Goal: Task Accomplishment & Management: Use online tool/utility

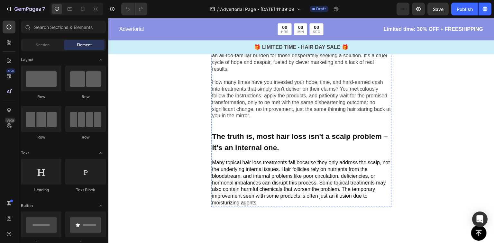
scroll to position [206, 0]
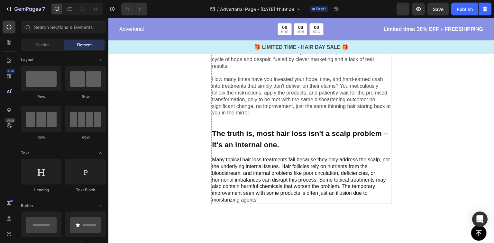
click at [283, 36] on p "Have you been tricked into believing that topical scalp treatments can solve yo…" at bounding box center [301, 18] width 179 height 35
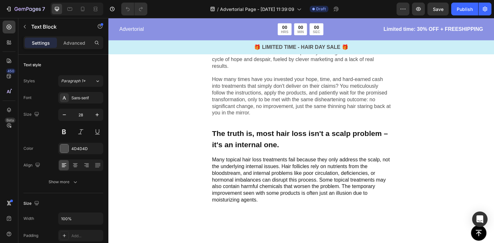
click at [266, 36] on p "Have you been tricked into believing that topical scalp treatments can solve yo…" at bounding box center [301, 18] width 179 height 35
click at [271, 36] on p "Have you been tricked into believing that topical scalp treatments can solve yo…" at bounding box center [301, 18] width 179 height 35
drag, startPoint x: 271, startPoint y: 113, endPoint x: 213, endPoint y: 91, distance: 61.9
click at [213, 36] on p "Have you been tricked into believing that topical scalp treatments can solve yo…" at bounding box center [301, 18] width 179 height 35
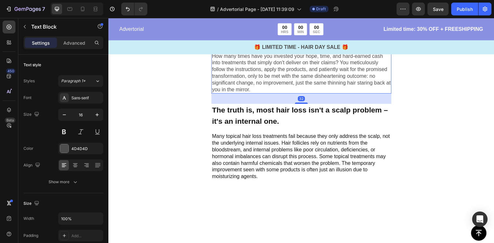
click at [251, 93] on p "The empty promises of miracle cures and the constant letdown have become an all…" at bounding box center [301, 57] width 179 height 74
click at [406, 12] on icon "button" at bounding box center [403, 9] width 6 height 6
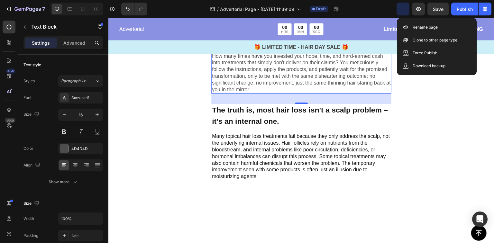
click at [403, 12] on icon "button" at bounding box center [403, 9] width 6 height 6
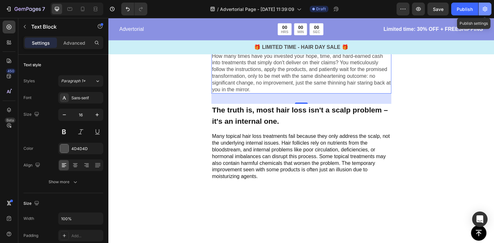
click at [487, 6] on icon "button" at bounding box center [485, 9] width 6 height 6
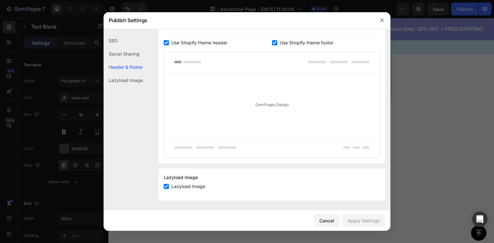
scroll to position [191, 0]
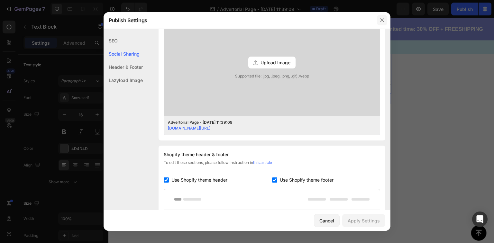
click at [385, 21] on button "button" at bounding box center [382, 20] width 10 height 10
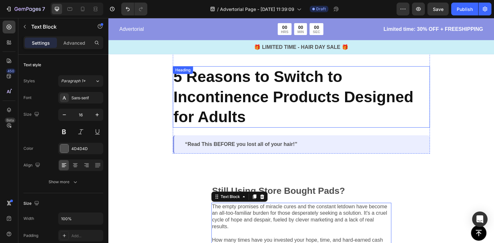
scroll to position [0, 0]
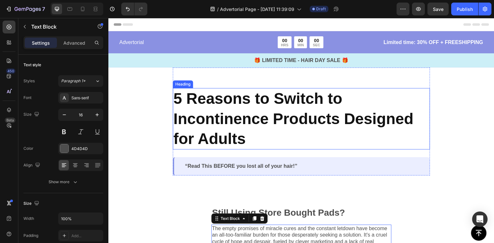
click at [248, 101] on h2 "5 Reasons to Switch to Incontinence Products Designed for Adults" at bounding box center [301, 118] width 257 height 61
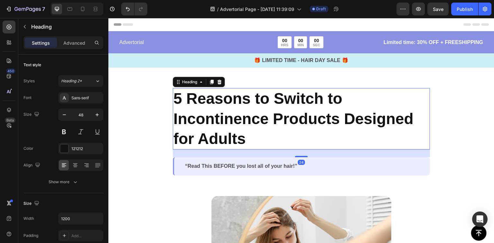
click at [248, 101] on h2 "5 Reasons to Switch to Incontinence Products Designed for Adults" at bounding box center [301, 118] width 257 height 61
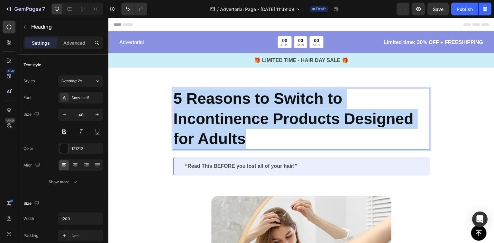
click at [248, 101] on p "5 Reasons to Switch to Incontinence Products Designed for Adults" at bounding box center [301, 119] width 256 height 60
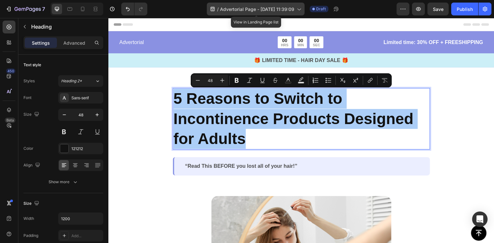
click at [248, 6] on span "Advertorial Page - [DATE] 11:39:09" at bounding box center [257, 9] width 74 height 7
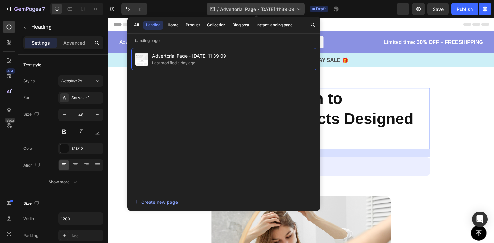
click at [301, 9] on icon at bounding box center [299, 9] width 6 height 6
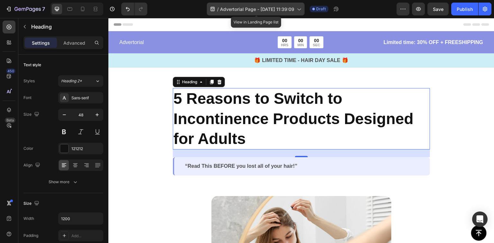
click at [301, 9] on icon at bounding box center [299, 9] width 6 height 6
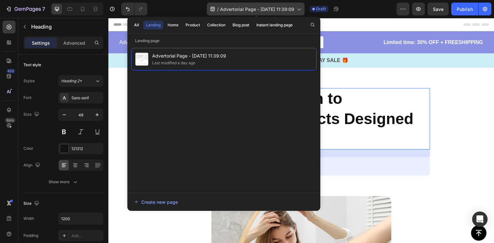
click at [301, 9] on icon at bounding box center [299, 9] width 6 height 6
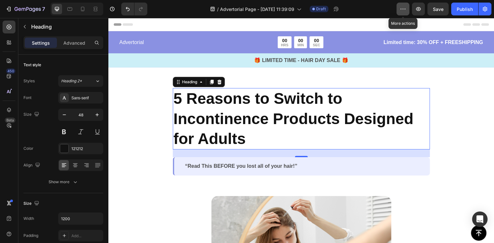
click at [409, 10] on button "button" at bounding box center [403, 9] width 13 height 13
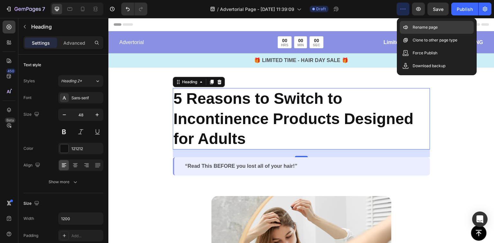
click at [413, 24] on p "Rename page" at bounding box center [425, 27] width 25 height 6
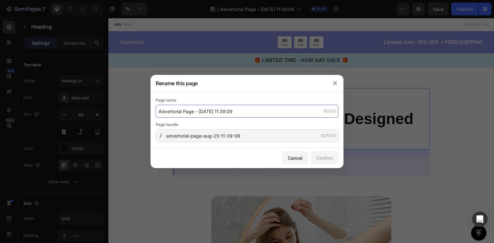
click at [210, 112] on input "Advertorial Page - [DATE] 11:39:09" at bounding box center [247, 111] width 183 height 13
paste input "5 Reasons to Switch to Incontinence Products Designed for Adults"
type input "5 Reasons to Switch to Incontinence Products Designed for Adults"
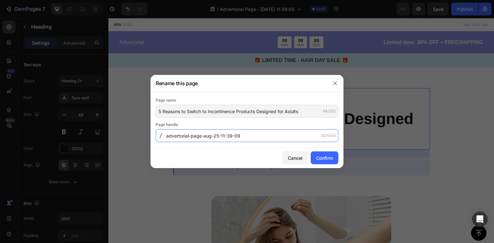
click at [236, 136] on input "advertorial-page-aug-25-11-39-09" at bounding box center [247, 135] width 183 height 13
paste input "5-Reasons-to-Switch-to-Incontinence-Products-Designed-for-Adults"
click at [168, 136] on input "5-Reasons-to-Switch-to-Incontinence-Products-Designed-for-Adults" at bounding box center [247, 135] width 183 height 13
click at [169, 137] on input "5-Reasons-to-Switch-to-Incontinence-Products-Designed-for-Adults" at bounding box center [247, 135] width 183 height 13
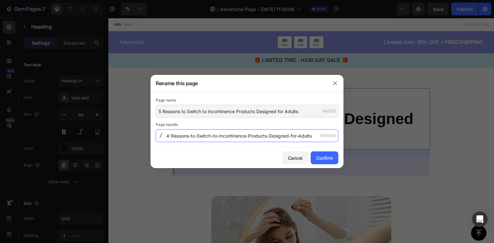
click at [174, 137] on input "4-Reasons-to-Switch-to-Incontinence-Products-Designed-for-Adults" at bounding box center [247, 135] width 183 height 13
click at [168, 136] on input "4-reasons-to-Switch-to-Incontinence-Products-Designed-for-Adults" at bounding box center [247, 135] width 183 height 13
click at [198, 136] on input "5-reasons-to-Switch-to-Incontinence-Products-Designed-for-Adults" at bounding box center [247, 135] width 183 height 13
click at [219, 137] on input "5-reasons-to-switch-to-Incontinence-Products-Designed-for-Adults" at bounding box center [247, 135] width 183 height 13
click at [251, 137] on input "5-reasons-to-switch-to-incontinence-Products-Designed-for-Adults" at bounding box center [247, 135] width 183 height 13
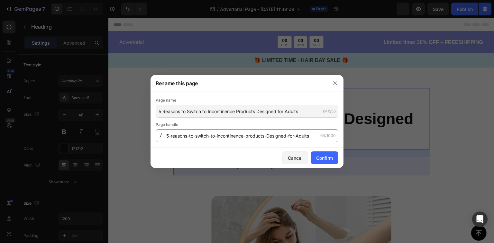
click at [271, 138] on input "5-reasons-to-switch-to-incontinence-products-Designed-for-Adults" at bounding box center [247, 135] width 183 height 13
click at [301, 136] on input "5-reasons-to-switch-to-incontinence-products-designed-for-Adults" at bounding box center [247, 135] width 183 height 13
type input "5-reasons-to-switch-to-incontinence-products-designed-for-adults"
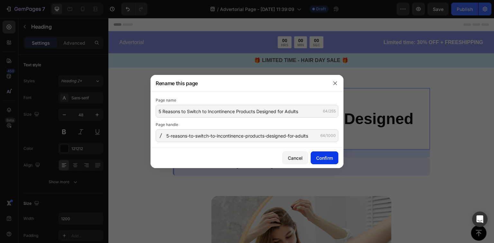
click at [327, 161] on div "Confirm" at bounding box center [324, 158] width 17 height 7
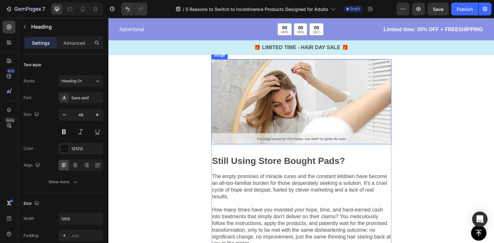
scroll to position [206, 0]
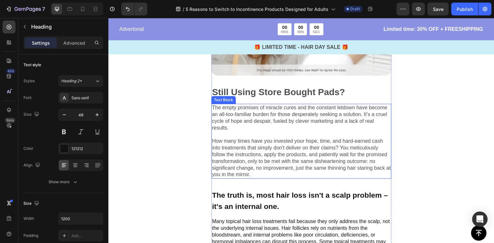
click at [276, 147] on p "The empty promises of miracle cures and the constant letdown have become an all…" at bounding box center [301, 142] width 179 height 74
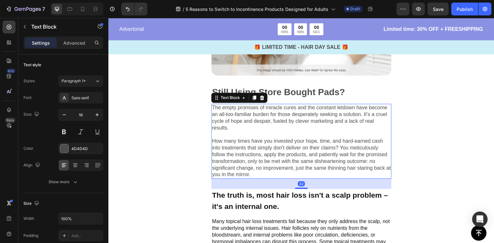
click at [276, 147] on p "The empty promises of miracle cures and the constant letdown have become an all…" at bounding box center [301, 142] width 179 height 74
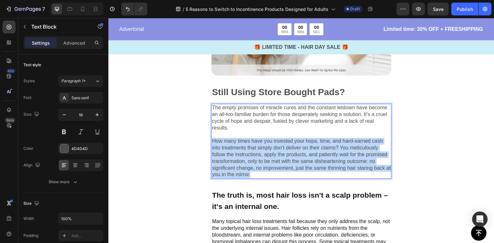
click at [276, 147] on p "The empty promises of miracle cures and the constant letdown have become an all…" at bounding box center [301, 142] width 179 height 74
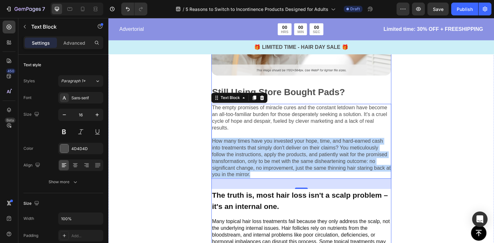
click at [261, 112] on p "The empty promises of miracle cures and the constant letdown have become an all…" at bounding box center [301, 142] width 179 height 74
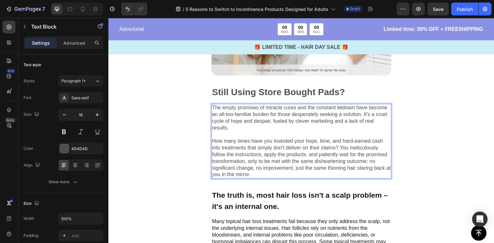
click at [288, 157] on p "The empty promises of miracle cures and the constant letdown have become an all…" at bounding box center [301, 142] width 179 height 74
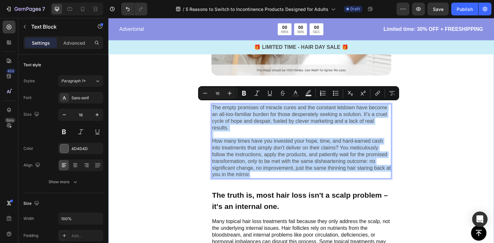
drag, startPoint x: 288, startPoint y: 175, endPoint x: 200, endPoint y: 104, distance: 112.7
click at [200, 104] on div "Image Still Using Store Bought Pads? Text Block The empty promises of miracle c…" at bounding box center [301, 124] width 386 height 308
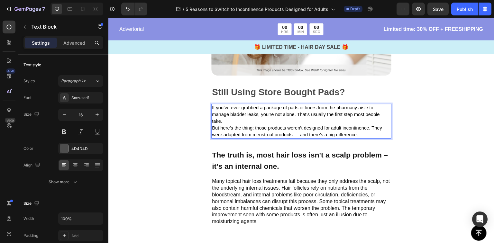
click at [227, 123] on p "If you’ve ever grabbed a package of pads or liners from the pharmacy aisle to m…" at bounding box center [301, 115] width 179 height 20
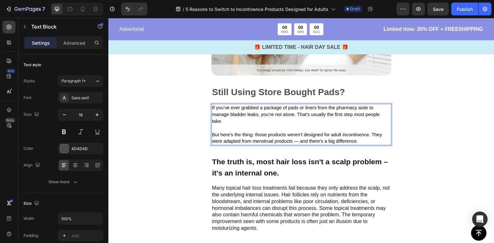
click at [251, 141] on span "But here’s the thing: those products weren’t designed for adult incontinence. T…" at bounding box center [297, 138] width 170 height 12
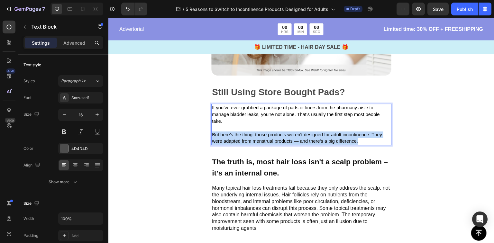
click at [251, 141] on span "But here’s the thing: those products weren’t designed for adult incontinence. T…" at bounding box center [297, 138] width 170 height 12
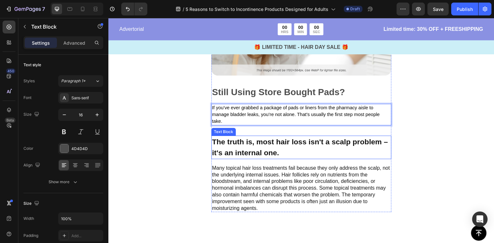
click at [249, 143] on p "The truth is, most hair loss isn't a scalp problem – it's an internal one." at bounding box center [301, 147] width 179 height 22
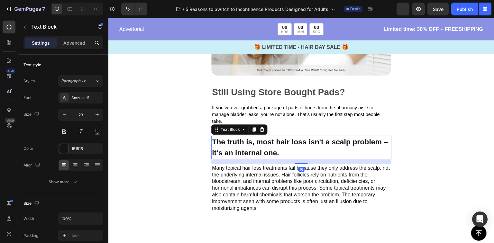
click at [249, 143] on p "The truth is, most hair loss isn't a scalp problem – it's an internal one." at bounding box center [301, 147] width 179 height 22
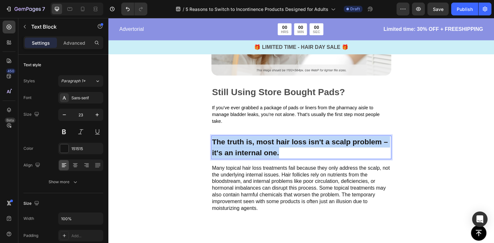
click at [249, 143] on p "The truth is, most hair loss isn't a scalp problem – it's an internal one." at bounding box center [301, 147] width 179 height 22
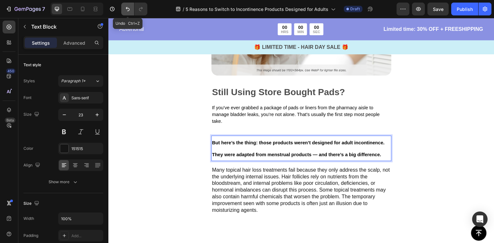
click at [123, 7] on button "Undo/Redo" at bounding box center [127, 9] width 13 height 13
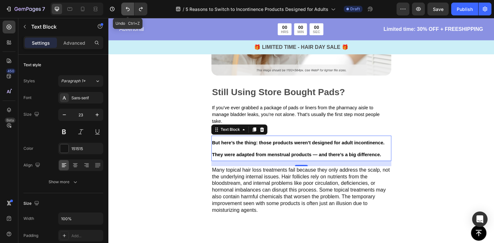
click at [129, 8] on icon "Undo/Redo" at bounding box center [128, 9] width 4 height 4
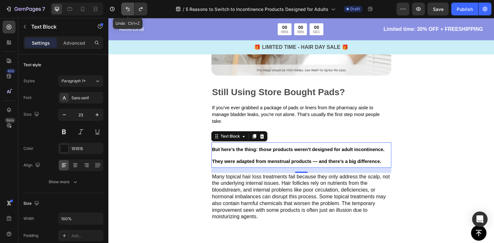
click at [129, 8] on icon "Undo/Redo" at bounding box center [128, 9] width 4 height 4
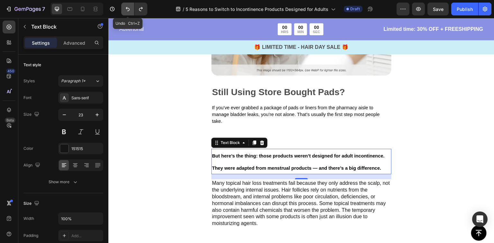
click at [129, 8] on icon "Undo/Redo" at bounding box center [128, 9] width 4 height 4
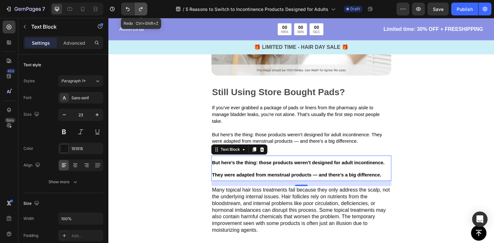
click at [136, 12] on button "Undo/Redo" at bounding box center [141, 9] width 13 height 13
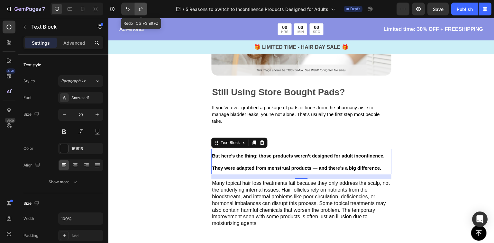
click at [136, 12] on button "Undo/Redo" at bounding box center [141, 9] width 13 height 13
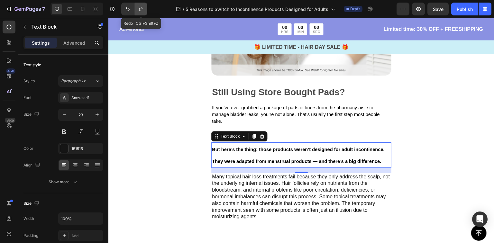
click at [136, 12] on button "Undo/Redo" at bounding box center [141, 9] width 13 height 13
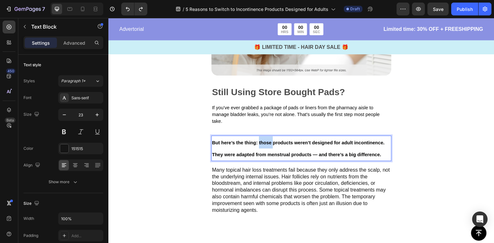
click at [266, 142] on span "But here’s the thing: those products weren’t designed for adult incontinence. T…" at bounding box center [298, 148] width 173 height 17
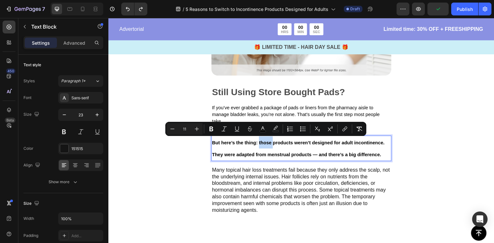
click at [272, 147] on p "But here’s the thing: those products weren’t designed for adult incontinence. T…" at bounding box center [301, 148] width 179 height 24
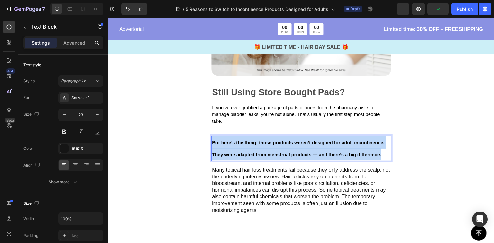
click at [272, 147] on p "But here’s the thing: those products weren’t designed for adult incontinence. T…" at bounding box center [301, 148] width 179 height 24
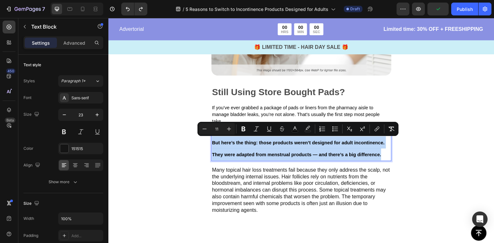
click at [272, 147] on p "But here’s the thing: those products weren’t designed for adult incontinence. T…" at bounding box center [301, 148] width 179 height 24
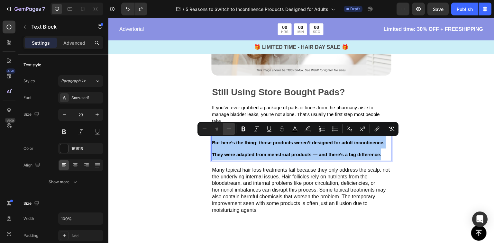
click at [229, 129] on icon "Editor contextual toolbar" at bounding box center [229, 129] width 4 height 4
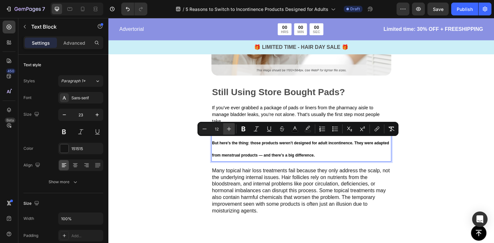
click at [229, 129] on icon "Editor contextual toolbar" at bounding box center [229, 129] width 4 height 4
click at [226, 129] on icon "Editor contextual toolbar" at bounding box center [229, 129] width 6 height 6
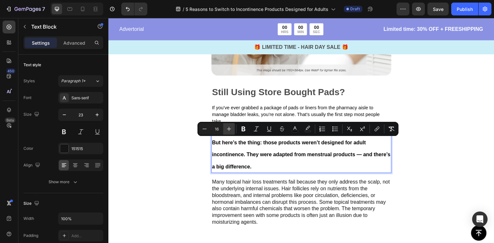
click at [226, 129] on icon "Editor contextual toolbar" at bounding box center [229, 129] width 6 height 6
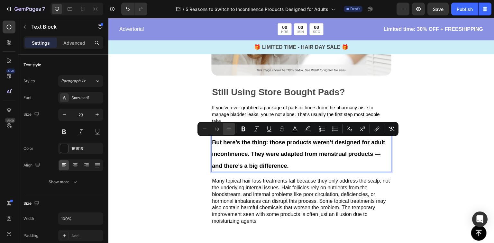
click at [226, 129] on icon "Editor contextual toolbar" at bounding box center [229, 129] width 6 height 6
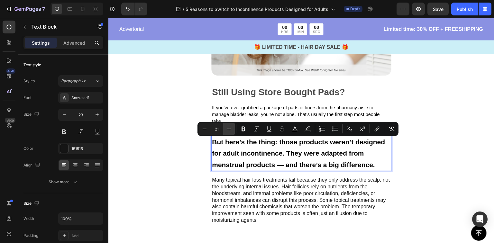
click at [226, 129] on icon "Editor contextual toolbar" at bounding box center [229, 129] width 6 height 6
type input "22"
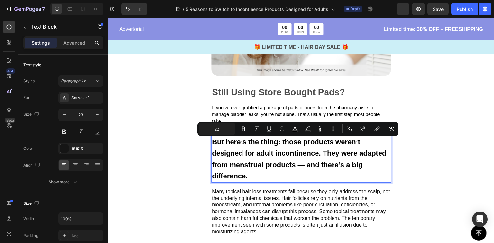
click at [280, 161] on span "But here’s the thing: those products weren’t designed for adult incontinence. T…" at bounding box center [299, 159] width 175 height 42
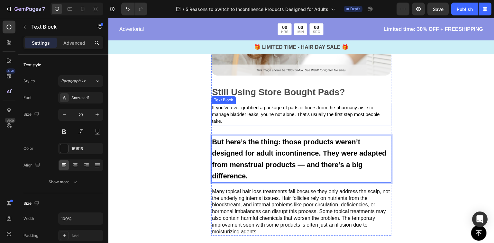
click at [317, 111] on span "If you’ve ever grabbed a package of pads or liners from the pharmacy aisle to m…" at bounding box center [296, 114] width 168 height 19
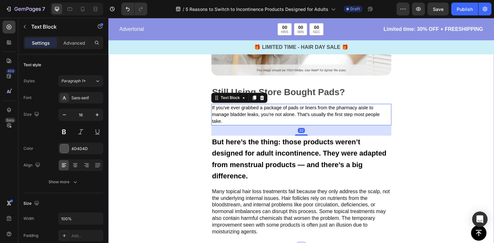
click at [124, 136] on div "Image Still Using Store Bought Pads? Text Block If you’ve ever grabbed a packag…" at bounding box center [301, 109] width 386 height 278
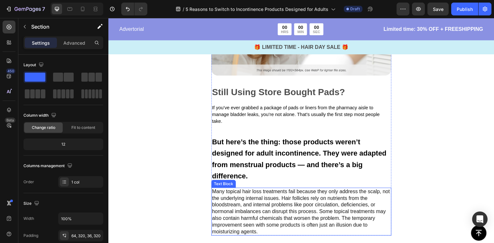
scroll to position [275, 0]
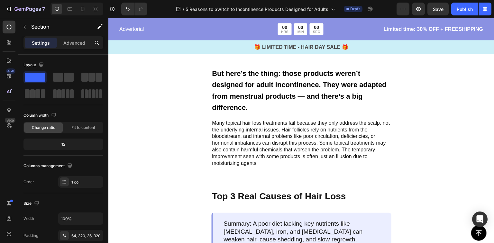
click at [268, 147] on p "Many topical hair loss treatments fail because they only address the scalp, not…" at bounding box center [301, 143] width 179 height 47
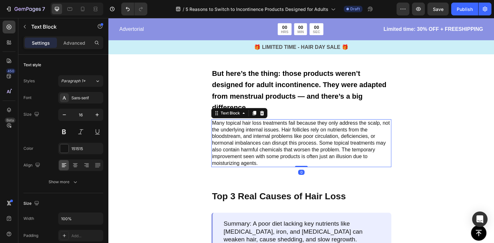
click at [268, 147] on p "Many topical hair loss treatments fail because they only address the scalp, not…" at bounding box center [301, 143] width 179 height 47
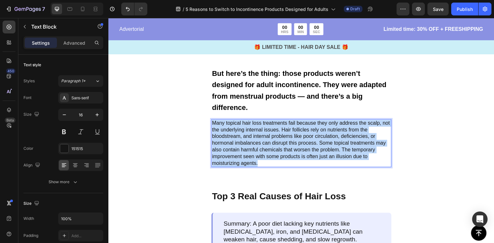
click at [268, 147] on p "Many topical hair loss treatments fail because they only address the scalp, not…" at bounding box center [301, 143] width 179 height 47
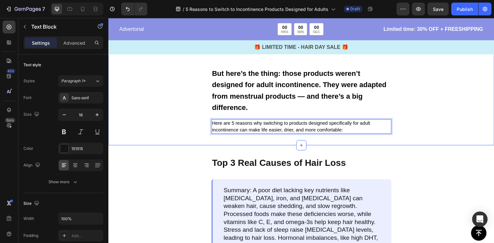
click at [178, 108] on div "Image Still Using Store Bought Pads? Text Block If you’ve ever grabbed a packag…" at bounding box center [301, 23] width 386 height 244
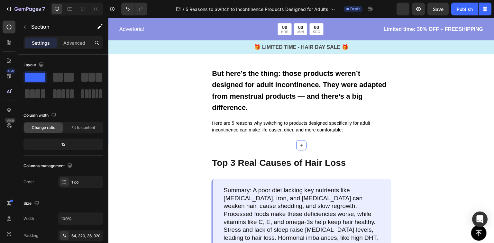
scroll to position [206, 0]
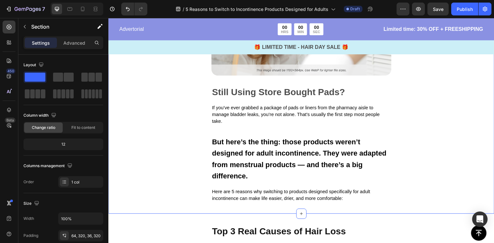
click at [440, 102] on div "Image Still Using Store Bought Pads? Text Block If you’ve ever grabbed a packag…" at bounding box center [301, 92] width 386 height 244
click at [310, 152] on span "But here’s the thing: those products weren’t designed for adult incontinence. T…" at bounding box center [299, 159] width 175 height 42
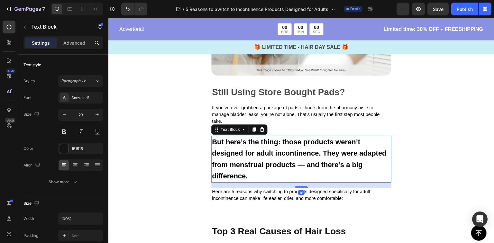
click at [324, 150] on span "But here’s the thing: those products weren’t designed for adult incontinence. T…" at bounding box center [299, 159] width 175 height 42
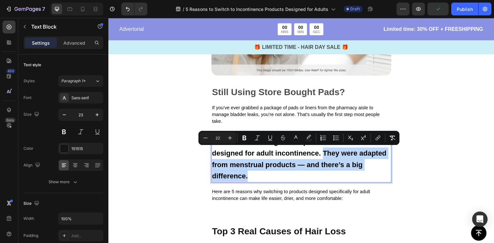
drag, startPoint x: 323, startPoint y: 154, endPoint x: 335, endPoint y: 180, distance: 29.0
click at [335, 180] on div "But here’s the thing: those products weren’t designed for adult incontinence. T…" at bounding box center [301, 159] width 180 height 47
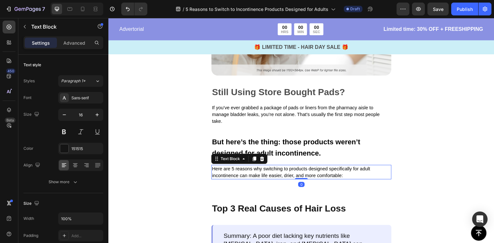
click at [224, 170] on span "Here are 5 reasons why switching to products designed specifically for adult in…" at bounding box center [291, 172] width 158 height 12
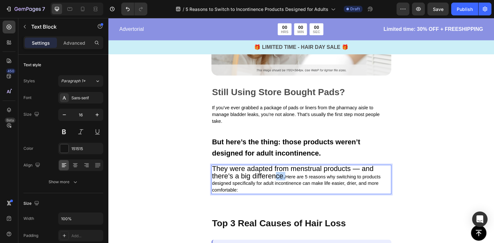
drag, startPoint x: 285, startPoint y: 175, endPoint x: 275, endPoint y: 178, distance: 10.7
click at [275, 178] on p "They were adapted from menstrual products — and there’s a big difference. Here …" at bounding box center [301, 180] width 179 height 28
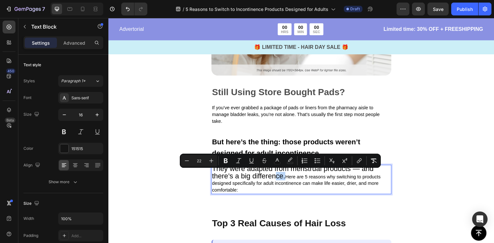
type input "11"
click at [306, 184] on span "Here are 5 reasons why switching to products designed specifically for adult in…" at bounding box center [296, 183] width 169 height 19
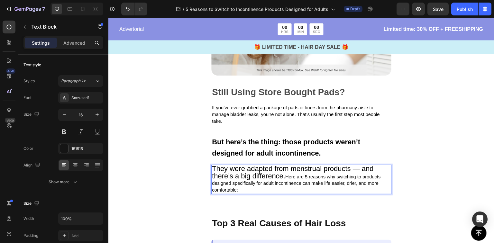
click at [306, 182] on span "Here are 5 reasons why switching to products designed specifically for adult in…" at bounding box center [296, 183] width 169 height 19
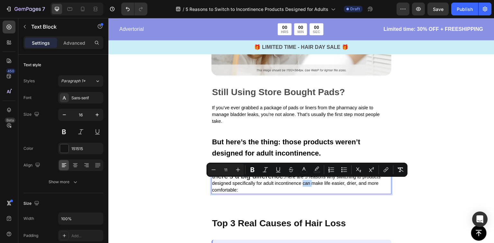
click at [272, 176] on div "Minus 11 Plus Bold Italic Underline Strikethrough color color Numbered List Bul…" at bounding box center [307, 170] width 201 height 14
click at [290, 182] on span "Here are 5 reasons why switching to products designed specifically for adult in…" at bounding box center [296, 183] width 169 height 19
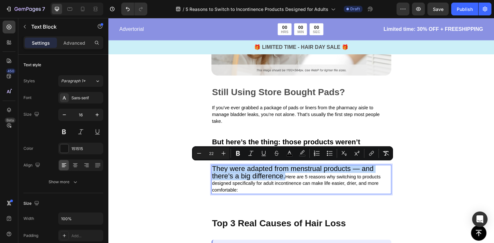
drag, startPoint x: 286, startPoint y: 175, endPoint x: 214, endPoint y: 168, distance: 73.1
click at [214, 168] on p "They were adapted from menstrual products — and there’s a big difference. Here …" at bounding box center [301, 180] width 179 height 28
click at [211, 154] on input "22" at bounding box center [211, 154] width 13 height 8
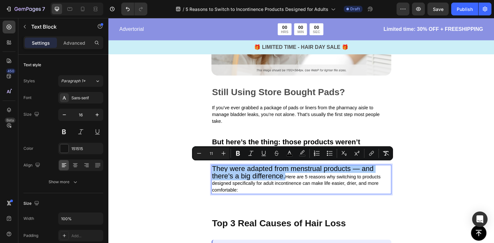
type input "11"
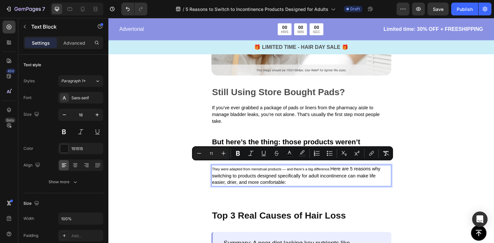
click at [337, 166] on span "Here are 5 reasons why switching to products designed specifically for adult in…" at bounding box center [296, 175] width 169 height 19
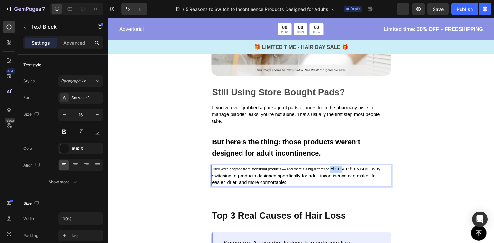
click at [337, 166] on span "Here are 5 reasons why switching to products designed specifically for adult in…" at bounding box center [296, 175] width 169 height 19
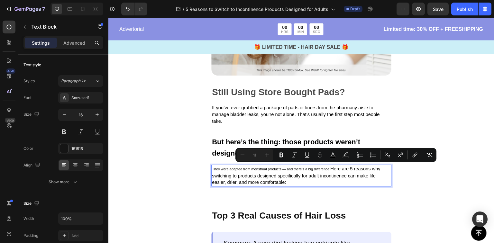
click at [327, 171] on p "They were adapted from menstrual products — and there’s a big difference. Here …" at bounding box center [301, 176] width 179 height 20
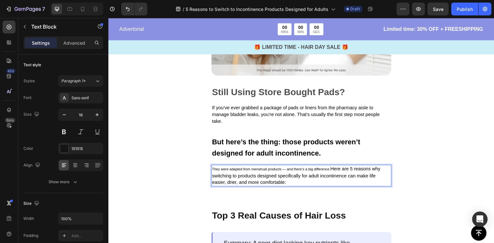
click at [336, 169] on span "Here are 5 reasons why switching to products designed specifically for adult in…" at bounding box center [296, 175] width 169 height 19
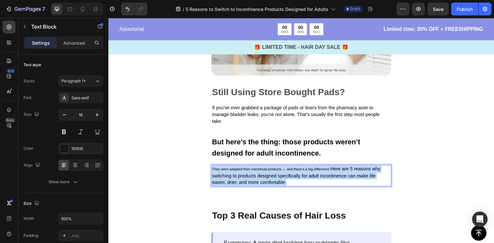
click at [336, 169] on span "Here are 5 reasons why switching to products designed specifically for adult in…" at bounding box center [296, 175] width 169 height 19
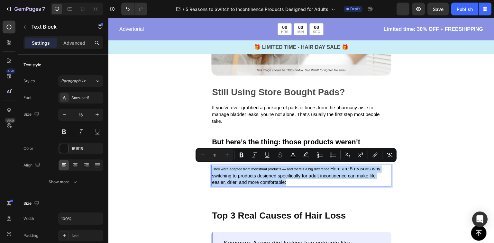
click at [335, 173] on span "Here are 5 reasons why switching to products designed specifically for adult in…" at bounding box center [296, 175] width 169 height 19
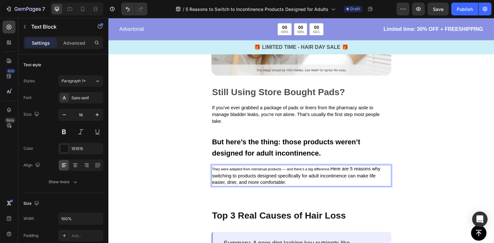
click at [338, 169] on span "Here are 5 reasons why switching to products designed specifically for adult in…" at bounding box center [296, 175] width 169 height 19
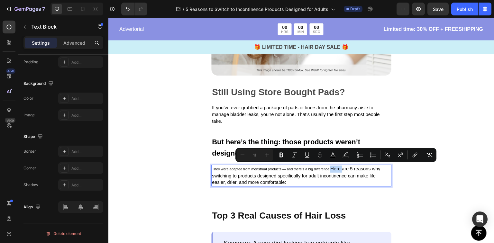
scroll to position [0, 0]
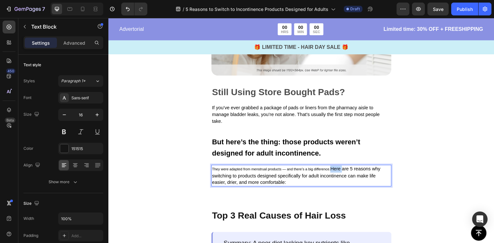
click at [313, 170] on span "They were adapted from menstrual products — and there’s a big difference." at bounding box center [271, 169] width 118 height 4
click at [313, 168] on span "They were adapted from menstrual products — and there’s a big difference." at bounding box center [271, 169] width 118 height 4
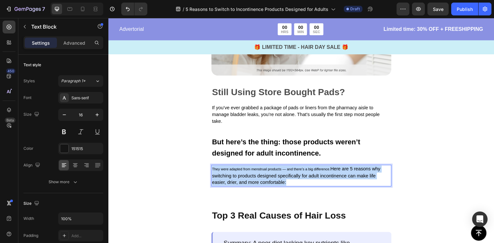
click at [313, 168] on span "They were adapted from menstrual products — and there’s a big difference." at bounding box center [271, 169] width 118 height 4
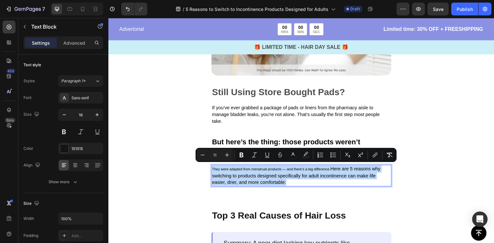
click at [337, 169] on span "Here are 5 reasons why switching to products designed specifically for adult in…" at bounding box center [296, 175] width 169 height 19
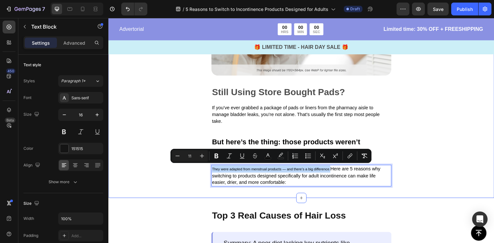
drag, startPoint x: 330, startPoint y: 168, endPoint x: 208, endPoint y: 170, distance: 122.3
click at [208, 170] on div "Image Still Using Store Bought Pads? Text Block If you’ve ever grabbed a packag…" at bounding box center [301, 84] width 386 height 229
click at [202, 158] on icon "Editor contextual toolbar" at bounding box center [202, 156] width 6 height 6
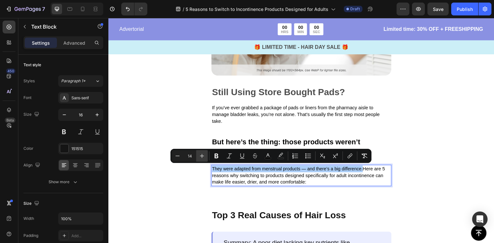
click at [202, 158] on icon "Editor contextual toolbar" at bounding box center [202, 156] width 6 height 6
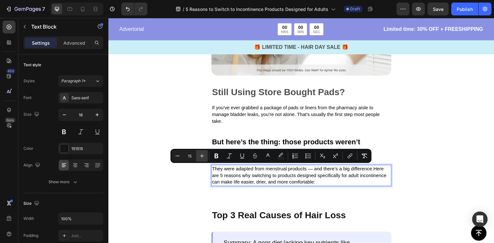
click at [202, 158] on icon "Editor contextual toolbar" at bounding box center [202, 156] width 6 height 6
type input "16"
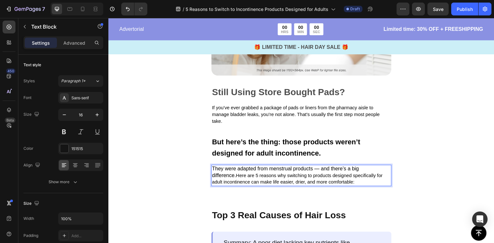
click at [258, 181] on span "Here are 5 reasons why switching to products designed specifically for adult in…" at bounding box center [297, 179] width 171 height 12
click at [236, 173] on span "Here are 5 reasons why switching to products designed specifically for adult in…" at bounding box center [297, 179] width 171 height 12
click at [224, 173] on span "Here are 5 reasons why switching to products designed specifically for adult in…" at bounding box center [297, 179] width 171 height 12
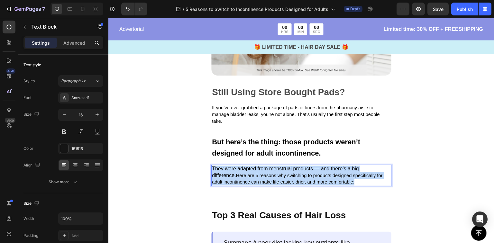
click at [224, 173] on span "Here are 5 reasons why switching to products designed specifically for adult in…" at bounding box center [297, 179] width 171 height 12
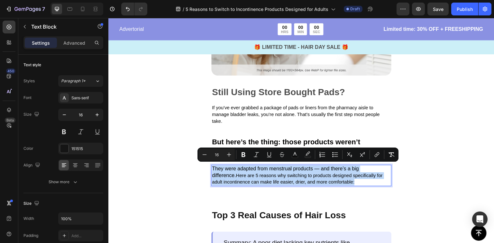
click at [220, 174] on span "Here are 5 reasons why switching to products designed specifically for adult in…" at bounding box center [297, 179] width 171 height 12
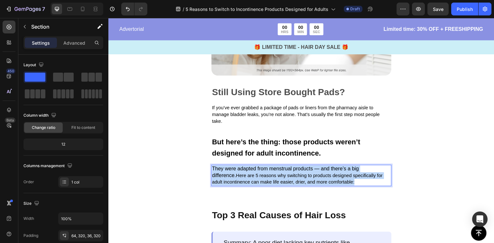
click at [181, 161] on div "Image Still Using Store Bought Pads? Text Block If you’ve ever grabbed a packag…" at bounding box center [301, 84] width 386 height 228
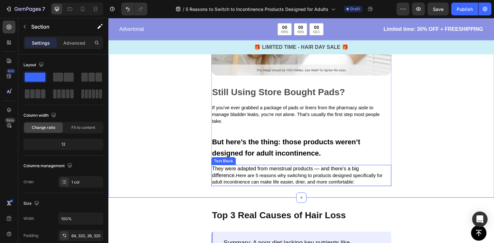
click at [309, 166] on span "They were adapted from menstrual products — and there’s a big difference." at bounding box center [285, 172] width 147 height 12
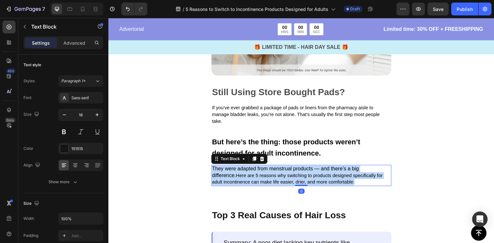
click at [309, 166] on span "They were adapted from menstrual products — and there’s a big difference." at bounding box center [285, 172] width 147 height 12
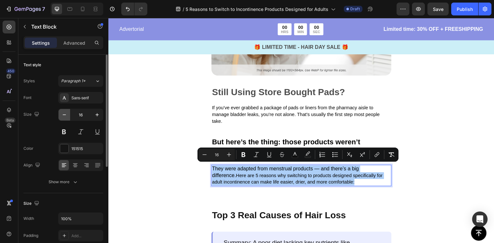
click at [68, 114] on button "button" at bounding box center [65, 115] width 12 height 12
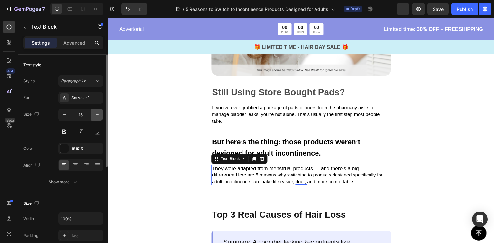
click at [96, 117] on icon "button" at bounding box center [97, 115] width 6 height 6
click at [310, 171] on p "They were adapted from menstrual products — and there’s a big difference. Here …" at bounding box center [301, 176] width 179 height 20
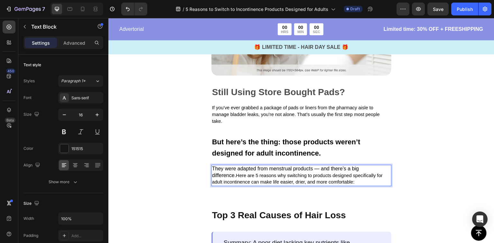
click at [313, 166] on span "They were adapted from menstrual products — and there’s a big difference." at bounding box center [285, 172] width 147 height 12
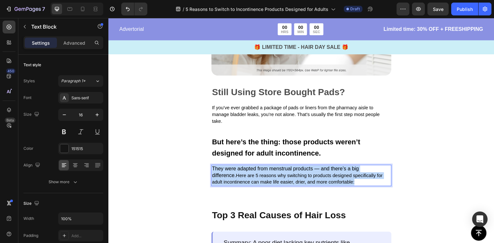
click at [313, 166] on span "They were adapted from menstrual products — and there’s a big difference." at bounding box center [285, 172] width 147 height 12
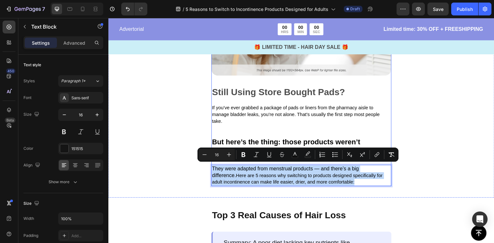
click at [271, 168] on span "They were adapted from menstrual products — and there’s a big difference." at bounding box center [285, 172] width 147 height 12
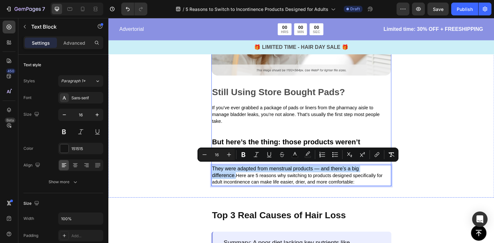
drag, startPoint x: 385, startPoint y: 167, endPoint x: 318, endPoint y: 180, distance: 68.1
click at [212, 161] on div "Image Still Using Store Bought Pads? Text Block If you’ve ever grabbed a packag…" at bounding box center [301, 88] width 180 height 196
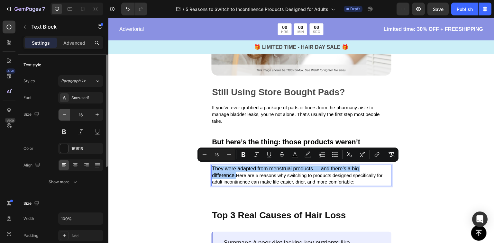
click at [63, 115] on icon "button" at bounding box center [64, 115] width 6 height 6
type input "15"
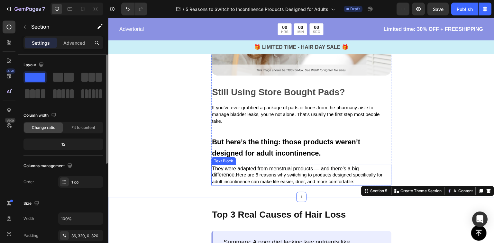
click at [304, 174] on span "Here are 5 reasons why switching to products designed specifically for adult in…" at bounding box center [297, 179] width 171 height 12
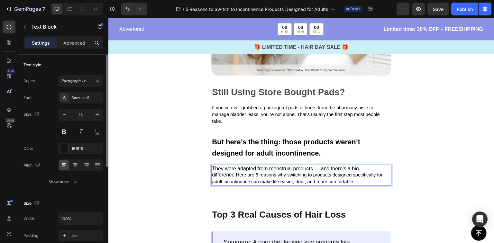
click at [304, 174] on span "Here are 5 reasons why switching to products designed specifically for adult in…" at bounding box center [297, 179] width 171 height 12
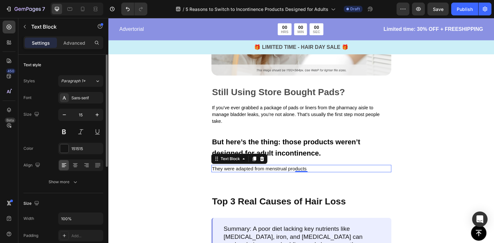
click at [316, 169] on p "They were adapted from menstrual products" at bounding box center [301, 169] width 179 height 6
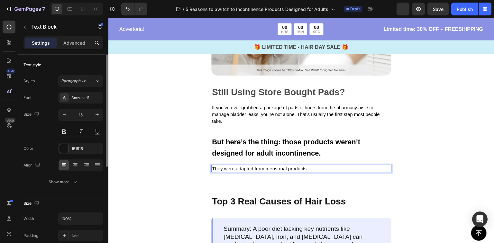
click at [316, 169] on p "They were adapted from menstrual products" at bounding box center [301, 169] width 179 height 6
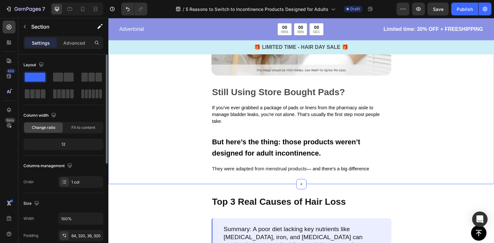
click at [246, 181] on div "Image Still Using Store Bought Pads? Text Block If you’ve ever grabbed a packag…" at bounding box center [301, 77] width 386 height 215
click at [247, 173] on div "Image Still Using Store Bought Pads? Text Block If you’ve ever grabbed a packag…" at bounding box center [301, 77] width 386 height 215
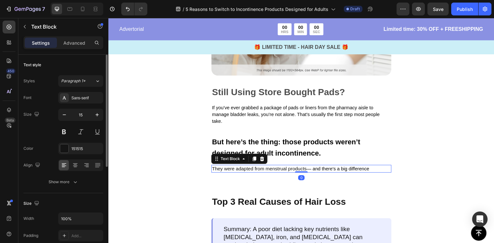
click at [263, 168] on p "They were adapted from menstrual products — and there's a big difference" at bounding box center [301, 169] width 179 height 7
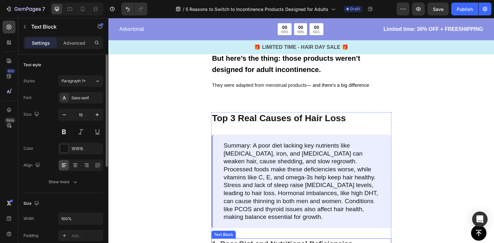
scroll to position [206, 0]
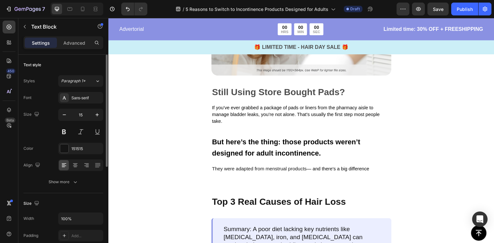
click at [372, 167] on p "They were adapted from menstrual products — and there's a big difference" at bounding box center [301, 169] width 179 height 7
click at [351, 167] on span "— and there's a big difference." at bounding box center [339, 168] width 64 height 5
click at [351, 167] on span "— and there's a big difference." at bounding box center [339, 168] width 65 height 5
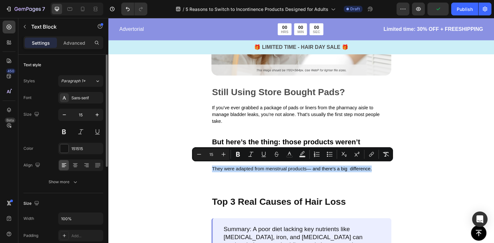
click at [367, 169] on span "— and there's a big difference." at bounding box center [339, 168] width 65 height 5
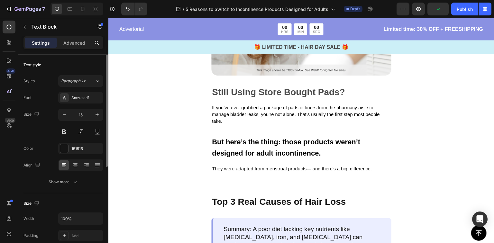
click at [353, 168] on span "— and there's a big difference." at bounding box center [339, 168] width 65 height 5
click at [374, 166] on p "They were adapted from menstrual products — and there's a big difference." at bounding box center [301, 169] width 179 height 7
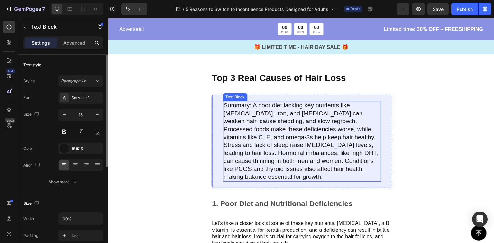
scroll to position [275, 0]
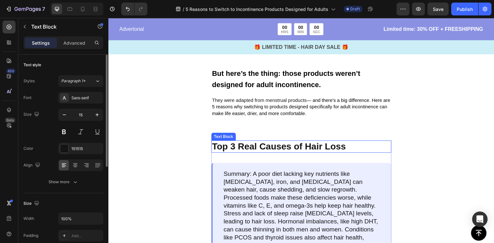
click at [254, 141] on p "Top 3 Real Causes of Hair Loss" at bounding box center [301, 146] width 179 height 11
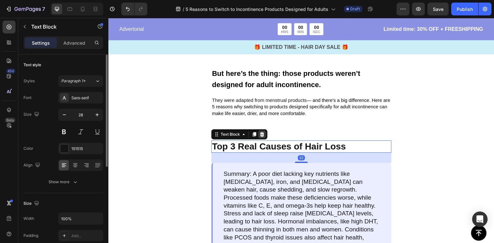
click at [261, 133] on icon at bounding box center [262, 134] width 5 height 5
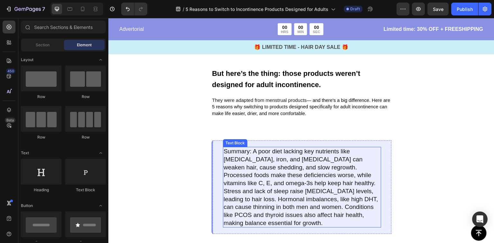
click at [260, 163] on p "Summary: A poor diet lacking key nutrients like [MEDICAL_DATA], iron, and [MEDI…" at bounding box center [302, 188] width 157 height 80
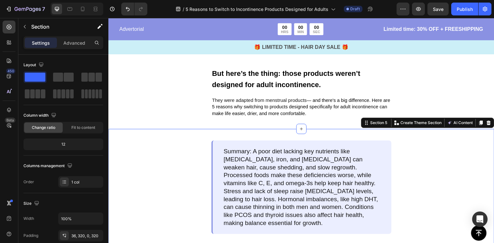
click at [214, 159] on div "Summary: A poor diet lacking key nutrients like [MEDICAL_DATA], iron, and [MEDI…" at bounding box center [301, 188] width 180 height 94
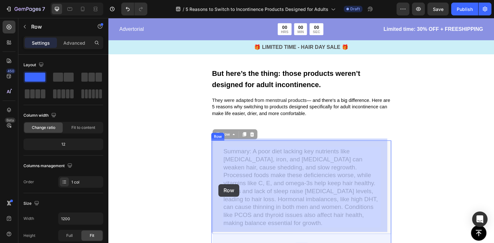
drag, startPoint x: 219, startPoint y: 154, endPoint x: 219, endPoint y: 177, distance: 23.5
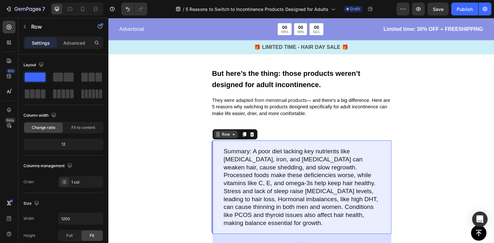
click at [235, 135] on icon at bounding box center [233, 134] width 5 height 5
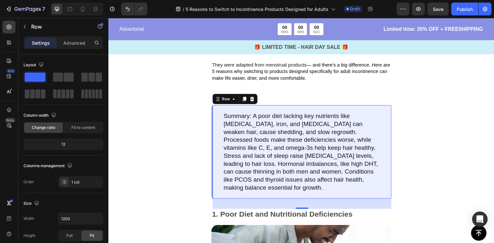
scroll to position [343, 0]
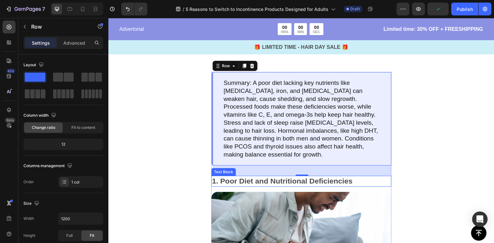
click at [240, 179] on p "1. Poor Diet and Nutritional Deficiencies" at bounding box center [301, 182] width 179 height 10
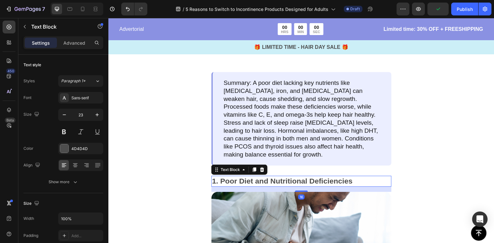
click at [240, 179] on p "1. Poor Diet and Nutritional Deficiencies" at bounding box center [301, 182] width 179 height 10
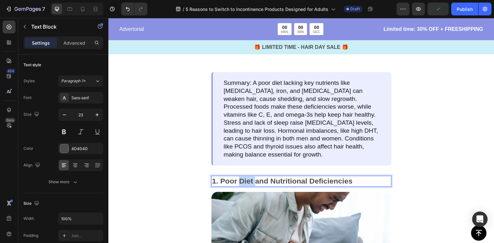
click at [240, 179] on p "1. Poor Diet and Nutritional Deficiencies" at bounding box center [301, 182] width 179 height 10
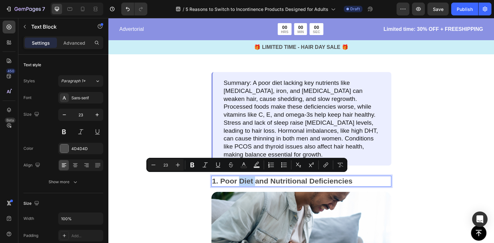
click at [240, 179] on p "1. Poor Diet and Nutritional Deficiencies" at bounding box center [301, 182] width 179 height 10
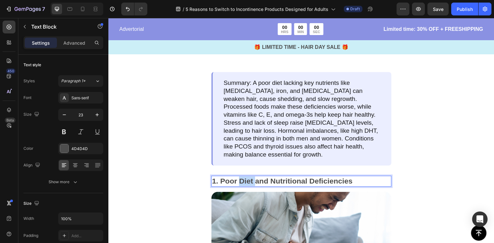
click at [240, 179] on p "1. Poor Diet and Nutritional Deficiencies" at bounding box center [301, 182] width 179 height 10
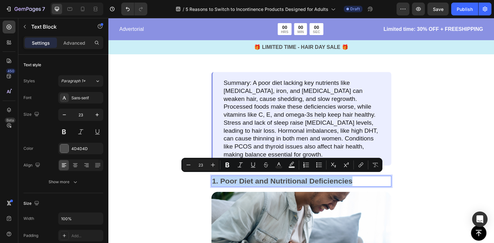
click at [248, 179] on p "1. Poor Diet and Nutritional Deficiencies" at bounding box center [301, 182] width 179 height 10
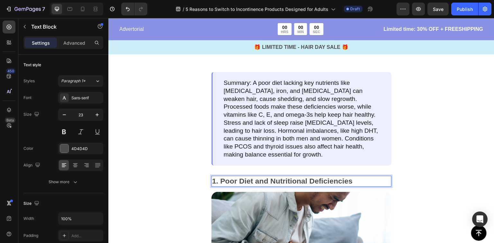
scroll to position [412, 0]
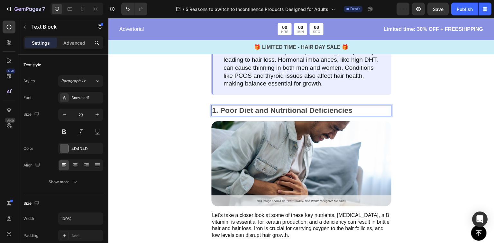
click at [342, 109] on p "1. Poor Diet and Nutritional Deficiencies" at bounding box center [301, 111] width 179 height 10
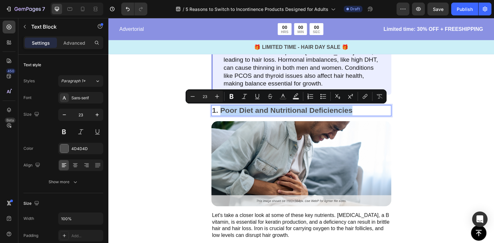
drag, startPoint x: 355, startPoint y: 109, endPoint x: 222, endPoint y: 115, distance: 133.4
click at [222, 115] on p "1. Poor Diet and Nutritional Deficiencies" at bounding box center [301, 111] width 179 height 10
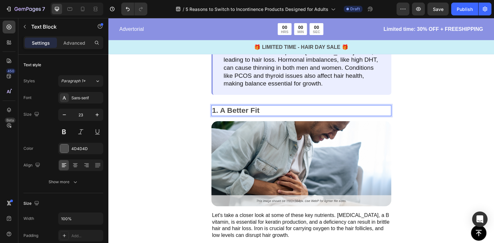
scroll to position [481, 0]
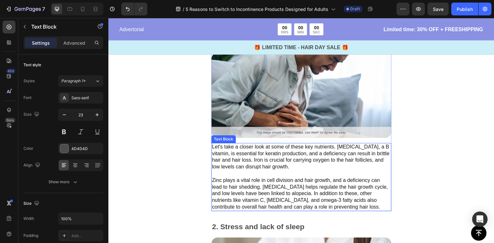
click at [235, 155] on p "Let's take a closer look at some of these key nutrients. [MEDICAL_DATA], a B vi…" at bounding box center [301, 177] width 179 height 67
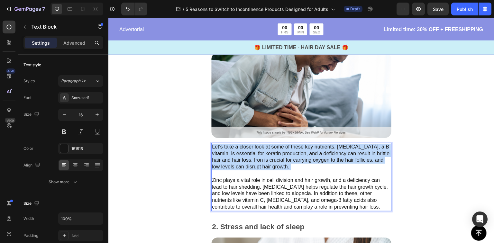
click at [235, 155] on p "Let's take a closer look at some of these key nutrients. [MEDICAL_DATA], a B vi…" at bounding box center [301, 177] width 179 height 67
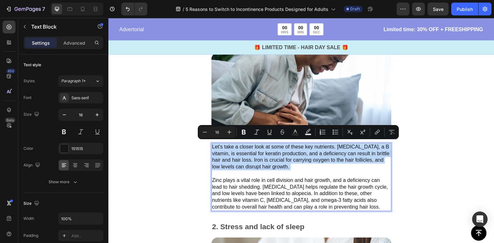
click at [285, 171] on p "Let's take a closer look at some of these key nutrients. [MEDICAL_DATA], a B vi…" at bounding box center [301, 177] width 179 height 67
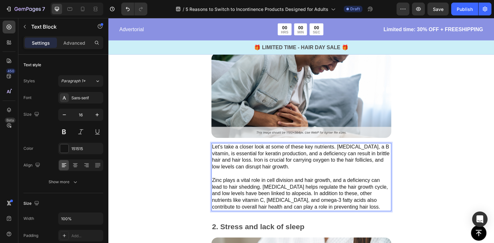
click at [338, 205] on p "Let's take a closer look at some of these key nutrients. [MEDICAL_DATA], a B vi…" at bounding box center [301, 177] width 179 height 67
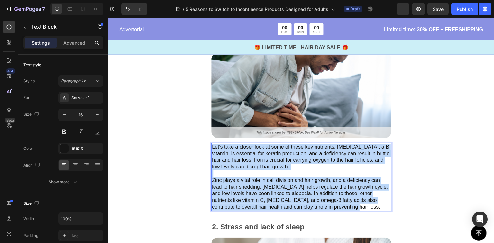
drag, startPoint x: 337, startPoint y: 206, endPoint x: 213, endPoint y: 144, distance: 139.5
click at [213, 144] on p "Let's take a closer look at some of these key nutrients. [MEDICAL_DATA], a B vi…" at bounding box center [301, 177] width 179 height 67
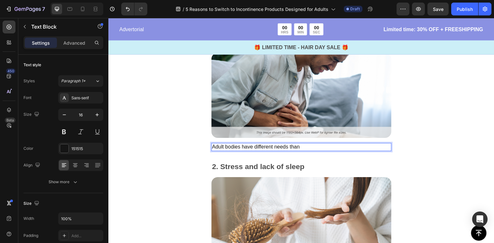
click at [240, 146] on p "Adult bodies have different needs than" at bounding box center [301, 147] width 179 height 7
drag, startPoint x: 240, startPoint y: 146, endPoint x: 210, endPoint y: 148, distance: 30.0
click at [210, 148] on div "Summary: A poor diet lacking key nutrients like [MEDICAL_DATA], iron, and [MEDI…" at bounding box center [301, 36] width 386 height 230
click at [246, 146] on p "Adult bodies have different needs than" at bounding box center [301, 147] width 179 height 7
drag, startPoint x: 240, startPoint y: 146, endPoint x: 207, endPoint y: 150, distance: 33.3
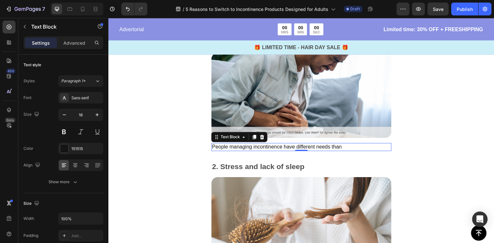
click at [359, 145] on p "People managing incontinence have different needs than" at bounding box center [301, 147] width 179 height 7
click at [352, 145] on p "People managing incontinence have different needs than those menstrating" at bounding box center [301, 147] width 179 height 7
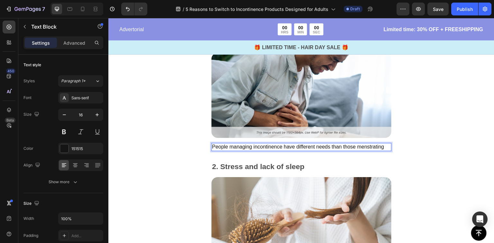
click at [380, 147] on p "People managing incontinence have different needs than those menstrating" at bounding box center [301, 147] width 179 height 7
drag, startPoint x: 387, startPoint y: 145, endPoint x: 285, endPoint y: 141, distance: 102.5
click at [285, 141] on div "Summary: A poor diet lacking key nutrients like [MEDICAL_DATA], iron, and [MEDI…" at bounding box center [301, 42] width 180 height 219
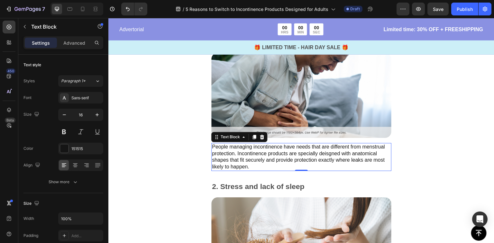
click at [266, 163] on p "People managing incontinence have needs that are different from menstrual prote…" at bounding box center [301, 157] width 179 height 27
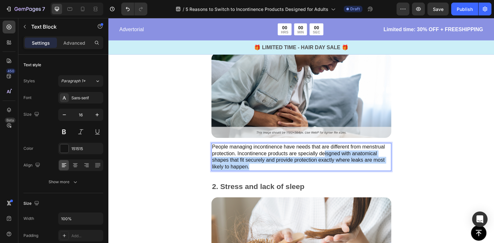
drag, startPoint x: 242, startPoint y: 163, endPoint x: 325, endPoint y: 154, distance: 83.5
click at [325, 154] on p "People managing incontinence have needs that are different from menstrual prote…" at bounding box center [301, 157] width 179 height 27
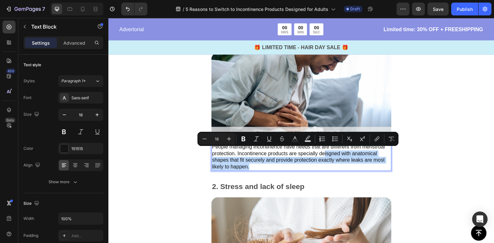
click at [325, 152] on p "People managing incontinence have needs that are different from menstrual prote…" at bounding box center [301, 157] width 179 height 27
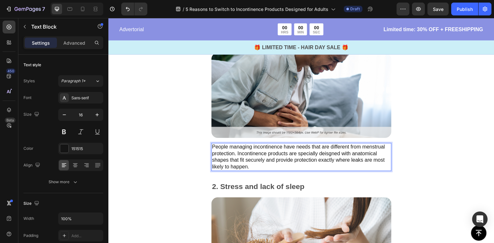
click at [331, 152] on p "People managing incontinence have needs that are different from menstrual prote…" at bounding box center [301, 157] width 179 height 27
click at [328, 153] on p "People managing incontinence have needs that are different from menstrual prote…" at bounding box center [301, 157] width 179 height 27
click at [276, 165] on p "People managing incontinence have needs that are different from menstrual prote…" at bounding box center [301, 157] width 179 height 27
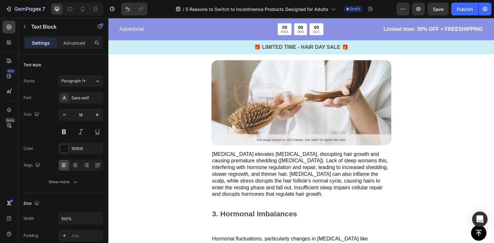
scroll to position [549, 0]
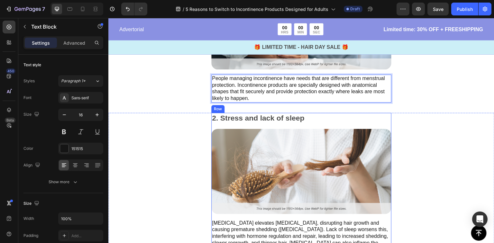
click at [262, 119] on p "2. Stress and lack of sleep" at bounding box center [301, 119] width 179 height 10
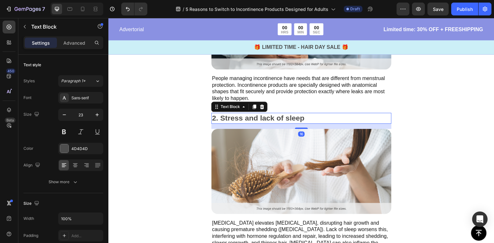
click at [262, 119] on p "2. Stress and lack of sleep" at bounding box center [301, 119] width 179 height 10
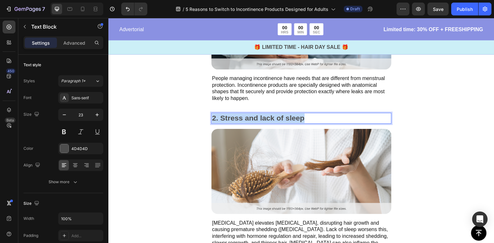
click at [262, 119] on p "2. Stress and lack of sleep" at bounding box center [301, 119] width 179 height 10
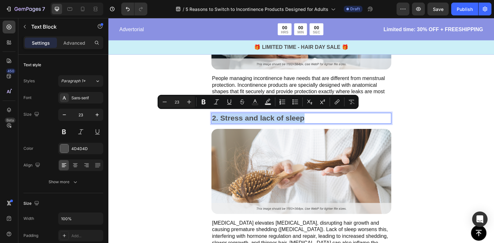
click at [221, 115] on p "2. Stress and lack of sleep" at bounding box center [301, 119] width 179 height 10
drag, startPoint x: 312, startPoint y: 118, endPoint x: 221, endPoint y: 122, distance: 91.2
click at [221, 122] on div "2. Stress and lack of sleep Text Block 16 Image [MEDICAL_DATA] elevates [MEDICA…" at bounding box center [301, 190] width 180 height 154
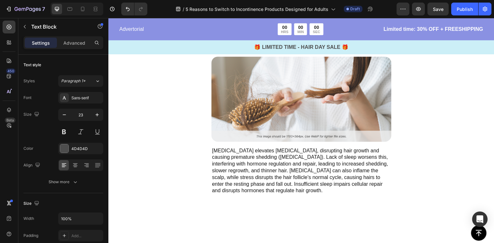
scroll to position [687, 0]
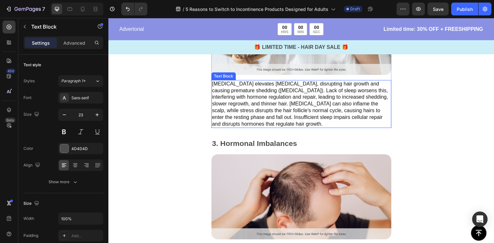
click at [270, 113] on p "[MEDICAL_DATA] elevates [MEDICAL_DATA], disrupting hair growth and causing prem…" at bounding box center [301, 104] width 179 height 47
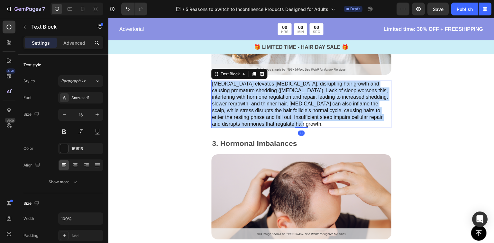
click at [270, 113] on p "[MEDICAL_DATA] elevates [MEDICAL_DATA], disrupting hair growth and causing prem…" at bounding box center [301, 104] width 179 height 47
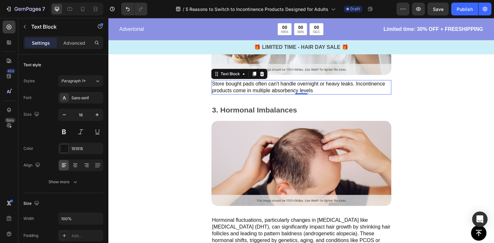
click at [327, 88] on p "Store bought pads often can't handle overnight or heavy leaks. Incontinence pro…" at bounding box center [301, 88] width 179 height 14
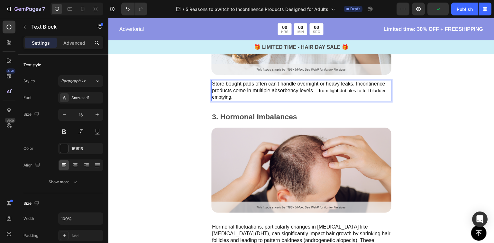
click at [306, 91] on p "Store bought pads often can't handle overnight or heavy leaks. Incontinence pro…" at bounding box center [301, 91] width 179 height 20
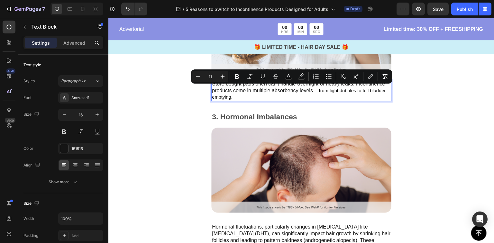
drag, startPoint x: 316, startPoint y: 89, endPoint x: 352, endPoint y: 99, distance: 37.8
click at [353, 99] on p "Store bought pads often can't handle overnight or heavy leaks. Incontinence pro…" at bounding box center [301, 91] width 179 height 20
click at [321, 92] on p "Store bought pads often can't handle overnight or heavy leaks. Incontinence pro…" at bounding box center [301, 91] width 179 height 20
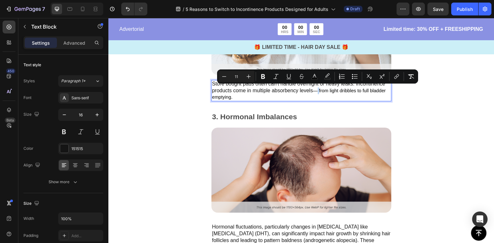
drag, startPoint x: 320, startPoint y: 89, endPoint x: 316, endPoint y: 90, distance: 3.9
click at [316, 90] on span "— from light dribbles to full bladder emptying." at bounding box center [299, 94] width 174 height 12
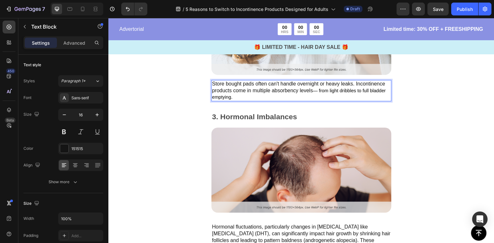
drag, startPoint x: 321, startPoint y: 89, endPoint x: 336, endPoint y: 96, distance: 16.7
click at [336, 96] on p "Store bought pads often can't handle overnight or heavy leaks. Incontinence pro…" at bounding box center [301, 91] width 179 height 20
click at [311, 94] on p "Store bought pads often can't handle overnight or heavy leaks. Incontinence pro…" at bounding box center [301, 91] width 179 height 20
drag, startPoint x: 250, startPoint y: 97, endPoint x: 320, endPoint y: 89, distance: 70.0
click at [320, 89] on p "Store bought pads often can't handle overnight or heavy leaks. Incontinence pro…" at bounding box center [301, 91] width 179 height 20
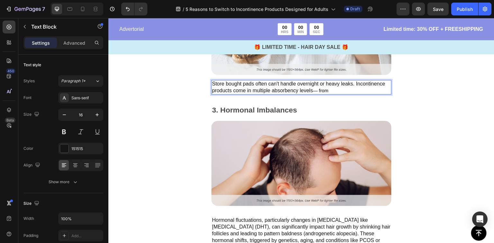
click at [314, 89] on p "Store bought pads often can't handle overnight or heavy leaks. Incontinence pro…" at bounding box center [301, 88] width 179 height 14
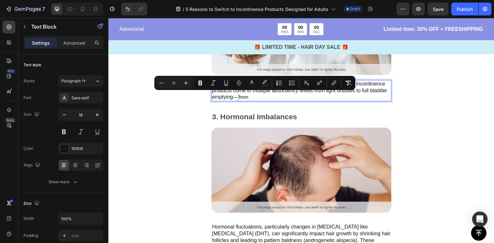
drag, startPoint x: 257, startPoint y: 95, endPoint x: 253, endPoint y: 96, distance: 4.1
click at [248, 96] on span "— from" at bounding box center [240, 97] width 15 height 5
drag, startPoint x: 263, startPoint y: 95, endPoint x: 251, endPoint y: 98, distance: 12.1
click at [251, 98] on p "Store bought pads often can't handle overnight or heavy leaks. Incontinence pro…" at bounding box center [301, 91] width 179 height 20
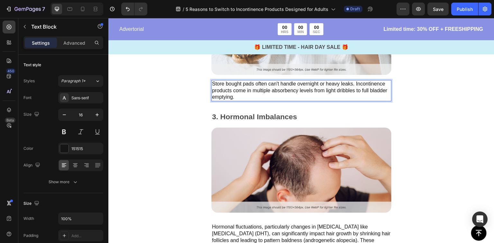
click at [313, 88] on p "Store bought pads often can't handle overnight or heavy leaks. Incontinence pro…" at bounding box center [301, 91] width 179 height 20
click at [313, 89] on p "Store bought pads often can't handle overnight or heavy leaks. Incontinence pro…" at bounding box center [301, 91] width 179 height 20
click at [317, 93] on p "Store bought pads often can't handle overnight or heavy leaks. Incontinence pro…" at bounding box center [301, 91] width 179 height 20
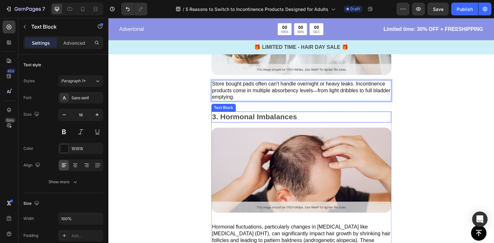
click at [262, 115] on p "3. Hormonal Imbalances" at bounding box center [301, 117] width 179 height 10
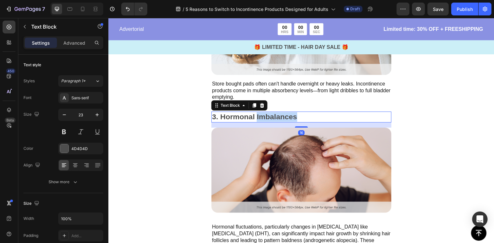
click at [262, 115] on p "3. Hormonal Imbalances" at bounding box center [301, 117] width 179 height 10
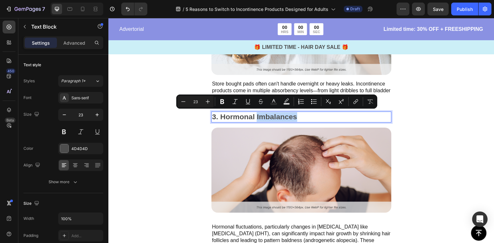
click at [300, 115] on p "3. Hormonal Imbalances" at bounding box center [301, 117] width 179 height 10
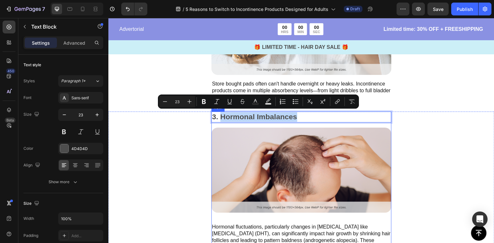
drag, startPoint x: 299, startPoint y: 117, endPoint x: 222, endPoint y: 123, distance: 77.8
click at [222, 123] on div "3. Hormonal Imbalances Text Block 16 Image Hormonal fluctuations, particularly …" at bounding box center [301, 227] width 180 height 231
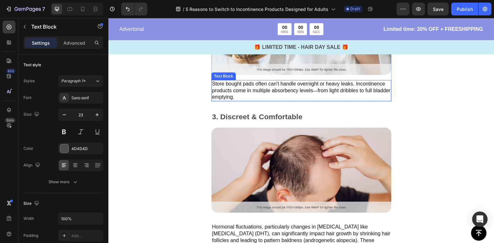
scroll to position [755, 0]
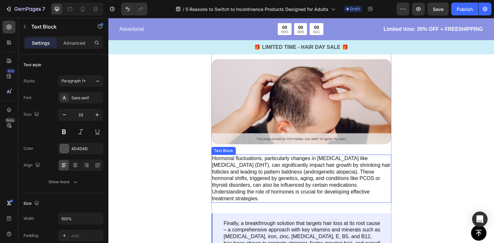
click at [301, 171] on p "Hormonal fluctuations, particularly changes in [MEDICAL_DATA] like [MEDICAL_DAT…" at bounding box center [301, 178] width 179 height 47
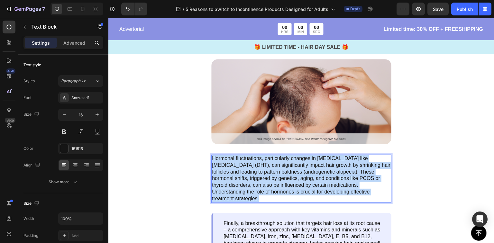
click at [301, 171] on p "Hormonal fluctuations, particularly changes in [MEDICAL_DATA] like [MEDICAL_DAT…" at bounding box center [301, 178] width 179 height 47
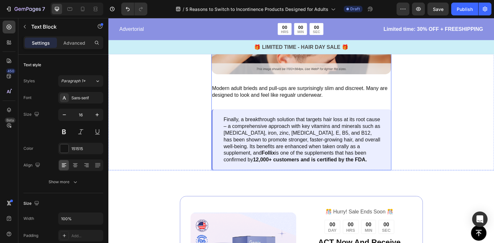
scroll to position [687, 0]
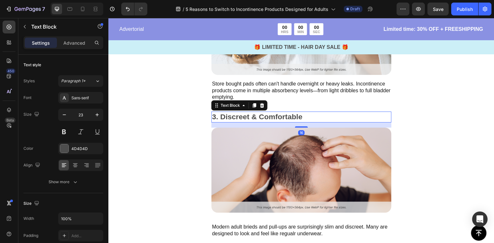
click at [244, 114] on p "3. Discreet & Comfortable" at bounding box center [301, 117] width 179 height 10
click at [254, 104] on icon at bounding box center [255, 105] width 4 height 5
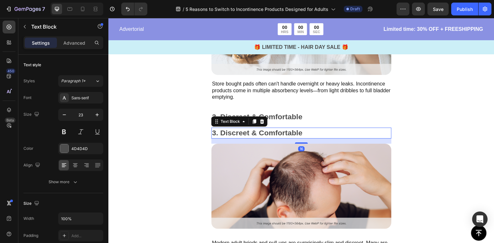
scroll to position [755, 0]
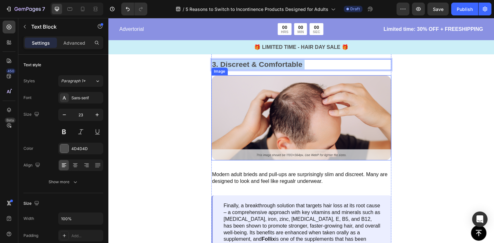
drag, startPoint x: 238, startPoint y: 63, endPoint x: 237, endPoint y: 86, distance: 22.5
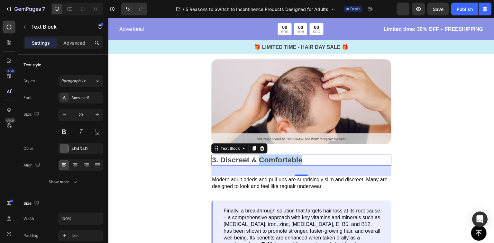
click at [272, 160] on p "3. Discreet & Comfortable" at bounding box center [301, 160] width 179 height 10
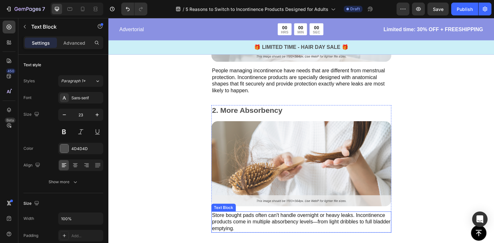
type input "16"
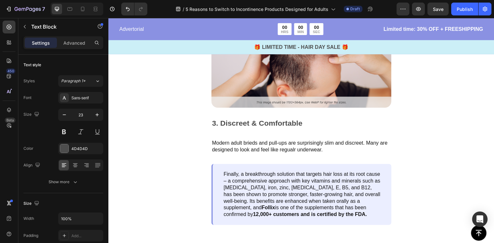
scroll to position [824, 0]
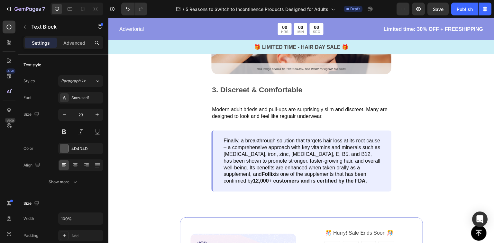
click at [277, 85] on p "3. Discreet & Comfortable" at bounding box center [301, 90] width 179 height 10
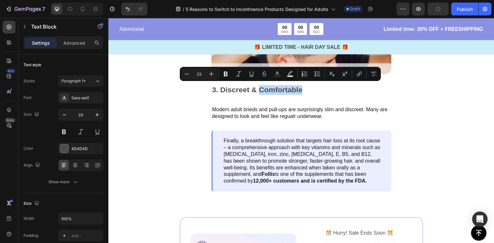
click at [285, 86] on p "3. Discreet & Comfortable" at bounding box center [301, 90] width 179 height 10
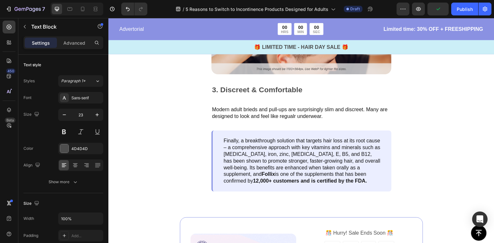
drag, startPoint x: 293, startPoint y: 87, endPoint x: 298, endPoint y: 89, distance: 5.4
click at [294, 88] on p "3. Discreet & Comfortable" at bounding box center [301, 90] width 179 height 10
drag, startPoint x: 302, startPoint y: 89, endPoint x: 222, endPoint y: 92, distance: 79.9
click at [222, 92] on p "3. Discreet & Comfortable" at bounding box center [301, 90] width 179 height 10
click at [241, 107] on p "Modern adult brieds and pull-ups are surprisingly slim and discreet. Many are d…" at bounding box center [301, 114] width 179 height 14
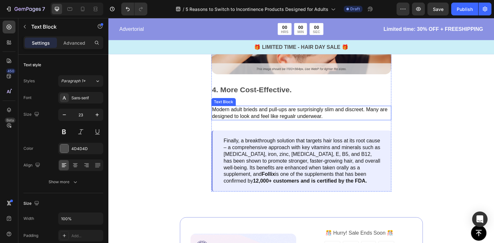
click at [241, 107] on p "Modern adult brieds and pull-ups are surprisingly slim and discreet. Many are d…" at bounding box center [301, 114] width 179 height 14
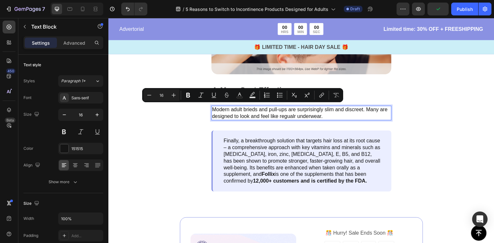
click at [254, 112] on p "Modern adult brieds and pull-ups are surprisingly slim and discreet. Many are d…" at bounding box center [301, 114] width 179 height 14
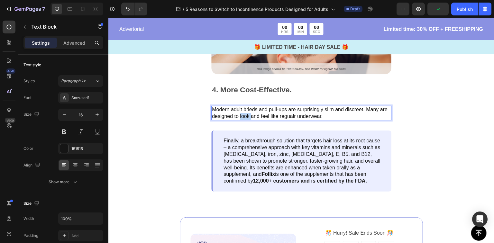
click at [254, 112] on p "Modern adult brieds and pull-ups are surprisingly slim and discreet. Many are d…" at bounding box center [301, 114] width 179 height 14
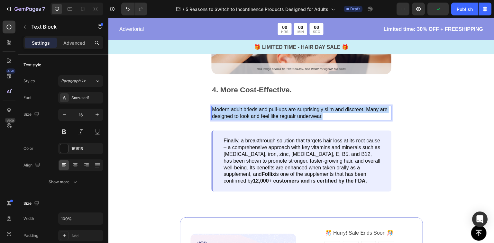
click at [254, 112] on p "Modern adult brieds and pull-ups are surprisingly slim and discreet. Many are d…" at bounding box center [301, 114] width 179 height 14
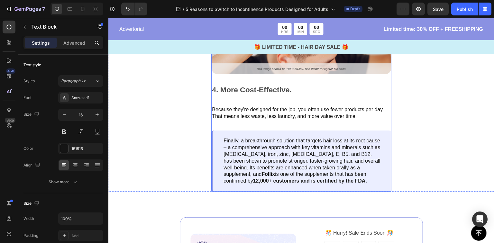
click at [255, 82] on div "3. Discreet & Comfortable Text Block Image 4. More Cost-Effective. Text Block B…" at bounding box center [301, 82] width 180 height 219
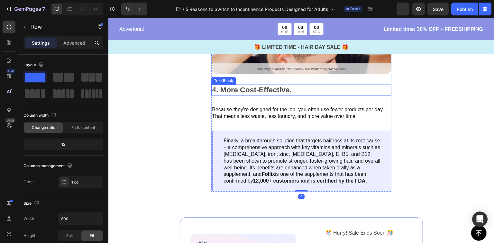
click at [253, 88] on p "4. More Cost-Effective." at bounding box center [301, 90] width 179 height 10
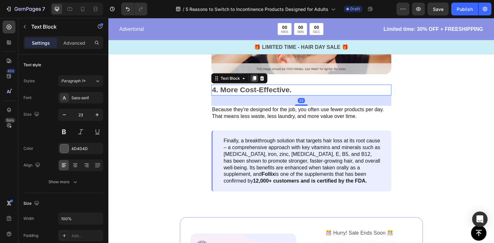
click at [253, 77] on icon at bounding box center [255, 78] width 4 height 5
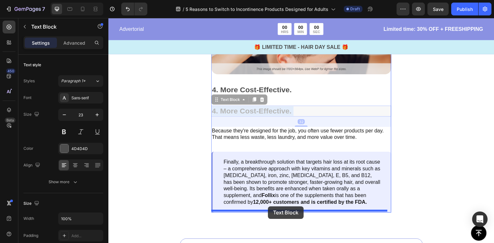
drag, startPoint x: 268, startPoint y: 110, endPoint x: 268, endPoint y: 207, distance: 96.6
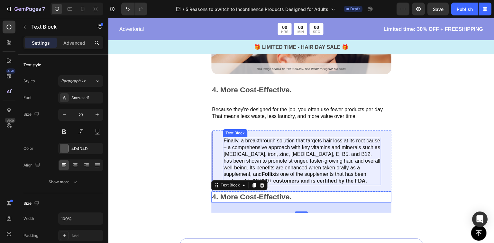
scroll to position [893, 0]
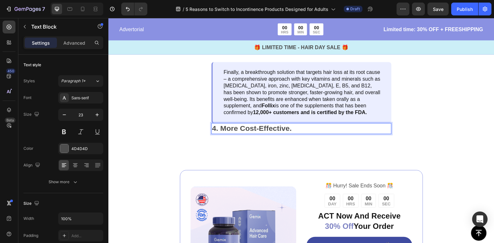
click at [282, 126] on p "4. More Cost-Effective." at bounding box center [301, 129] width 179 height 10
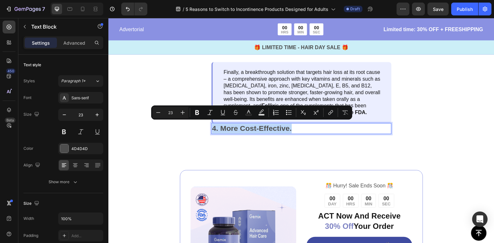
drag, startPoint x: 227, startPoint y: 129, endPoint x: 219, endPoint y: 129, distance: 7.7
click at [226, 129] on p "4. More Cost-Effective." at bounding box center [301, 129] width 179 height 10
click at [272, 129] on p "4. More Cost-Effective." at bounding box center [301, 129] width 179 height 10
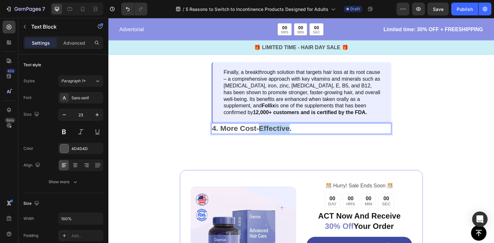
click at [272, 129] on p "4. More Cost-Effective." at bounding box center [301, 129] width 179 height 10
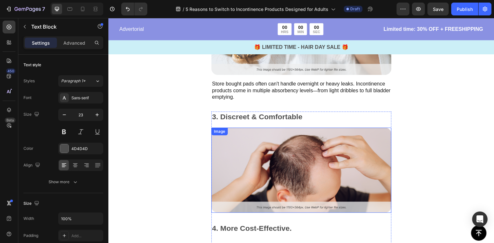
scroll to position [755, 0]
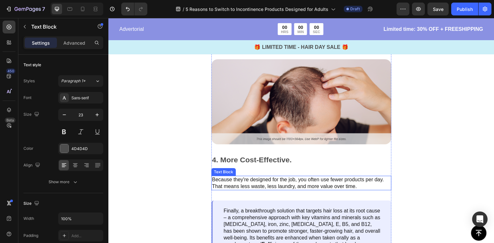
click at [244, 178] on p "Because they're designed for the job, you often use fewer products per day. Tha…" at bounding box center [301, 184] width 179 height 14
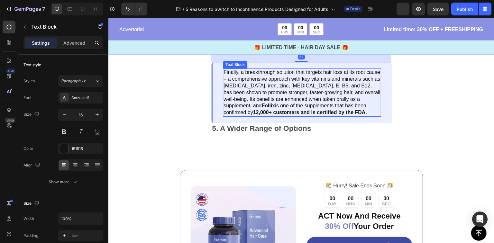
scroll to position [824, 0]
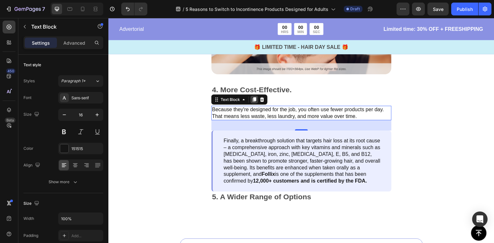
click at [251, 99] on div at bounding box center [255, 100] width 8 height 8
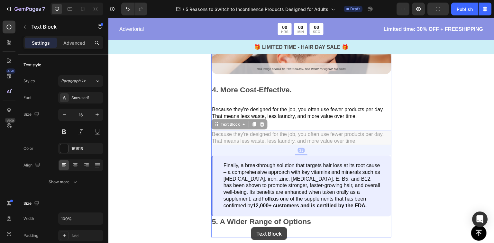
scroll to position [850, 0]
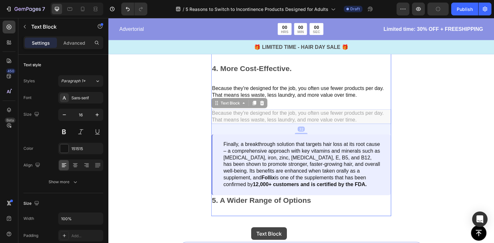
drag, startPoint x: 257, startPoint y: 133, endPoint x: 251, endPoint y: 228, distance: 94.8
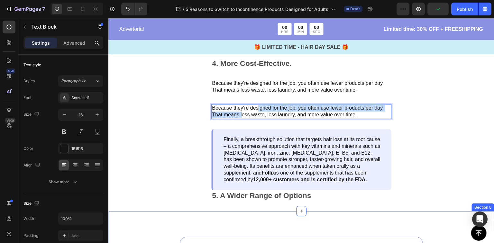
drag, startPoint x: 258, startPoint y: 108, endPoint x: 243, endPoint y: 214, distance: 106.9
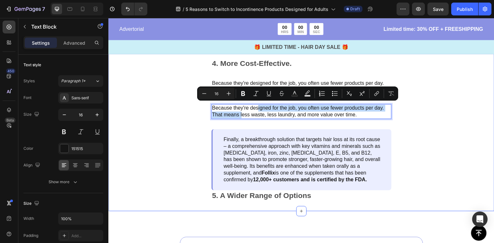
click at [191, 108] on div "3. Discreet & Comfortable Text Block Image 4. More Cost-Effective. Text Block B…" at bounding box center [301, 79] width 386 height 265
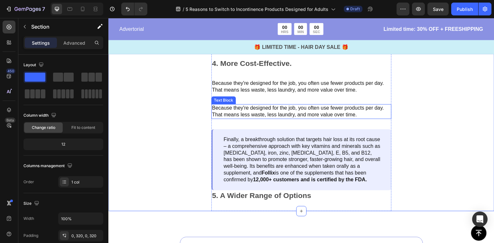
click at [235, 108] on p "Because they're designed for the job, you often use fewer products per day. Tha…" at bounding box center [301, 112] width 179 height 14
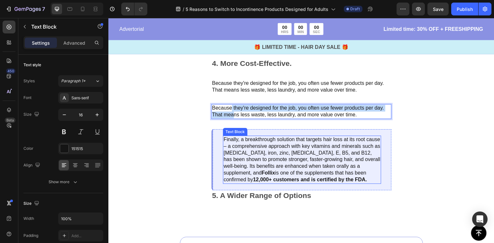
drag, startPoint x: 231, startPoint y: 106, endPoint x: 229, endPoint y: 128, distance: 22.7
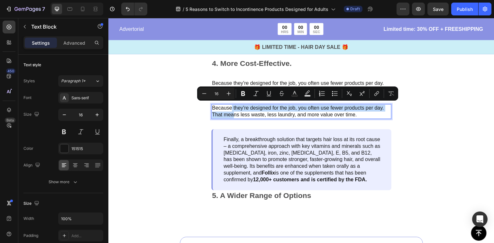
click at [210, 107] on div "3. Discreet & Comfortable Text Block Image 4. More Cost-Effective. Text Block B…" at bounding box center [301, 79] width 386 height 265
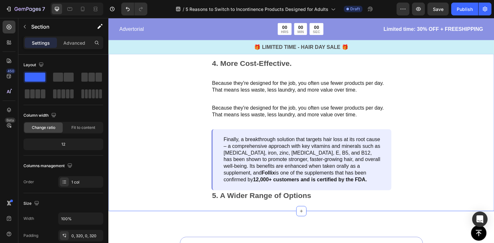
click at [223, 113] on p "Because they're designed for the job, you often use fewer products per day. Tha…" at bounding box center [301, 112] width 179 height 14
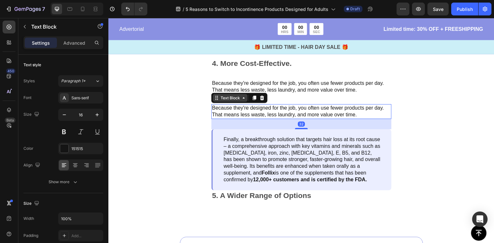
click at [216, 96] on icon at bounding box center [216, 96] width 1 height 1
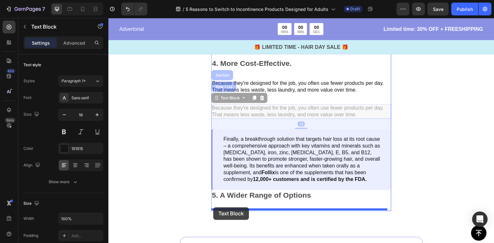
drag, startPoint x: 216, startPoint y: 95, endPoint x: 213, endPoint y: 208, distance: 113.0
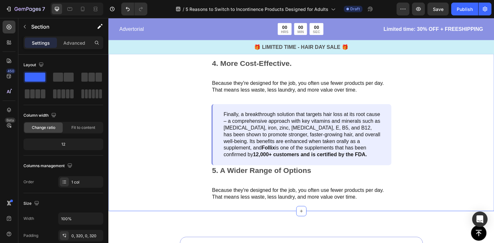
click at [187, 158] on div "3. Discreet & Comfortable Text Block Image 4. More Cost-Effective. Text Block B…" at bounding box center [301, 79] width 386 height 265
click at [240, 180] on div "3. Discreet & Comfortable Text Block Image 4. More Cost-Effective. Text Block B…" at bounding box center [301, 79] width 180 height 265
click at [242, 191] on p "Because they're designed for the job, you often use fewer products per day. Tha…" at bounding box center [301, 194] width 179 height 14
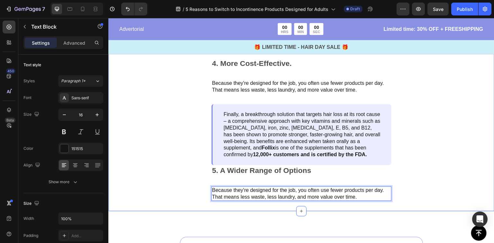
click at [161, 173] on div "3. Discreet & Comfortable Text Block Image 4. More Cost-Effective. Text Block B…" at bounding box center [301, 79] width 386 height 265
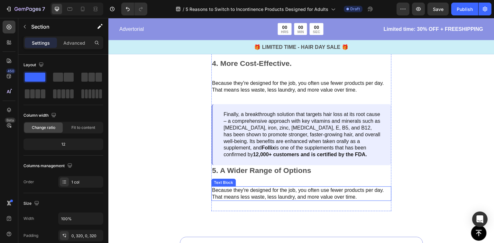
click at [272, 188] on p "Because they're designed for the job, you often use fewer products per day. Tha…" at bounding box center [301, 194] width 179 height 14
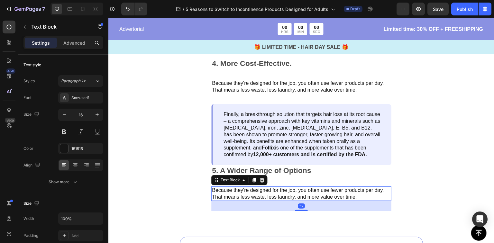
click at [272, 188] on p "Because they're designed for the job, you often use fewer products per day. Tha…" at bounding box center [301, 194] width 179 height 14
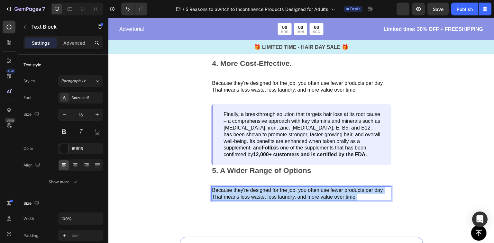
click at [272, 188] on p "Because they're designed for the job, you often use fewer products per day. Tha…" at bounding box center [301, 194] width 179 height 14
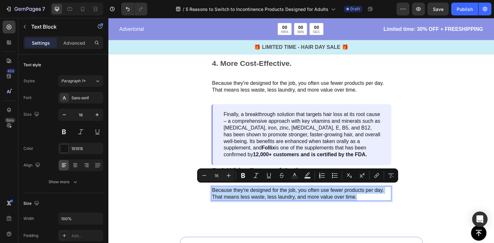
click at [272, 188] on p "Because they're designed for the job, you often use fewer products per day. Tha…" at bounding box center [301, 194] width 179 height 14
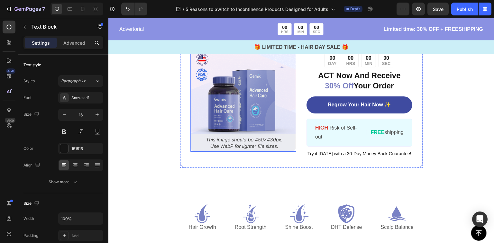
scroll to position [988, 0]
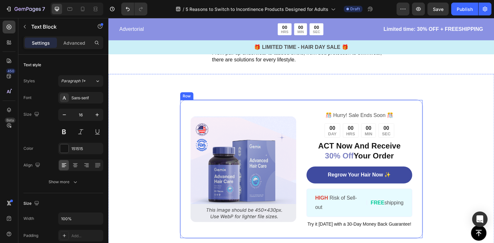
click at [198, 131] on img at bounding box center [244, 170] width 106 height 106
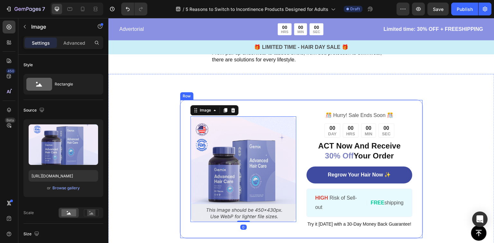
click at [276, 110] on div "Image 0" at bounding box center [244, 168] width 106 height 117
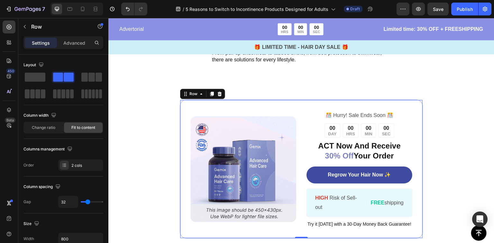
click at [288, 104] on div "Image ️🎊 Hurry! Sale Ends Soon ️🎊 Text Block 00 DAY 00 HRS 00 MIN 00 SEC Countd…" at bounding box center [301, 169] width 243 height 139
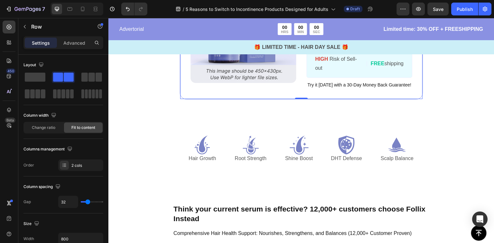
scroll to position [1194, 0]
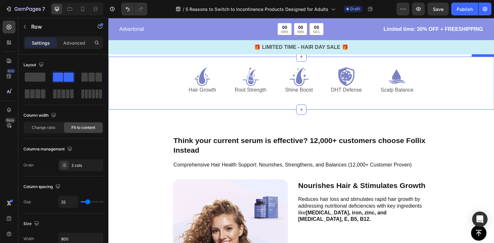
click at [242, 101] on div "Icon Hair Growth Text Block Icon Root Strength Text Block Icon Shine Boost Text…" at bounding box center [301, 83] width 386 height 53
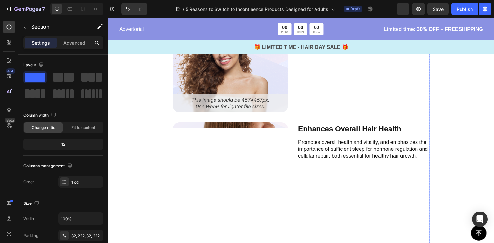
scroll to position [1262, 0]
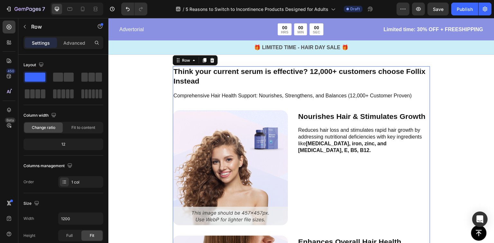
click at [210, 144] on img at bounding box center [230, 167] width 115 height 115
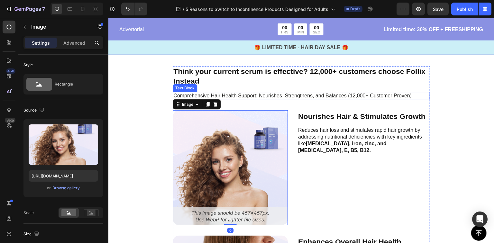
click at [224, 84] on p "Think your current serum is effective? 12,000+ customers choose Follix Instead" at bounding box center [301, 76] width 256 height 19
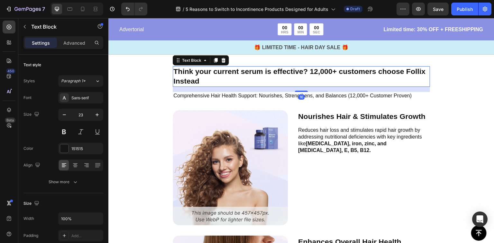
click at [143, 76] on div "Button Sticky Advertorial Text Block 00 HRS 00 MIN 00 SEC Countdown Timer Row L…" at bounding box center [301, 19] width 386 height 2501
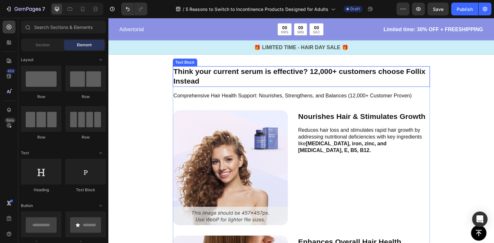
click at [150, 79] on div "Button Sticky Advertorial Text Block 00 HRS 00 MIN 00 SEC Countdown Timer Row L…" at bounding box center [301, 19] width 386 height 2501
click at [237, 77] on p "Think your current serum is effective? 12,000+ customers choose Follix Instead" at bounding box center [301, 76] width 256 height 19
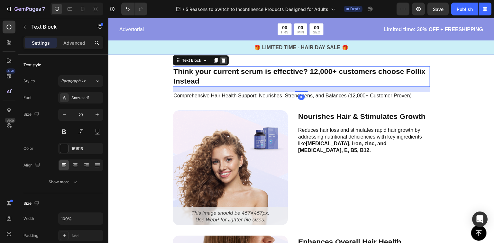
click at [223, 61] on icon at bounding box center [223, 60] width 5 height 5
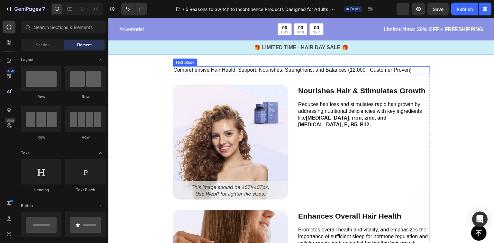
click at [226, 72] on p "Comprehensive Hair Health Support: Nourishes, Strengthens, and Balances (12,000…" at bounding box center [301, 70] width 256 height 7
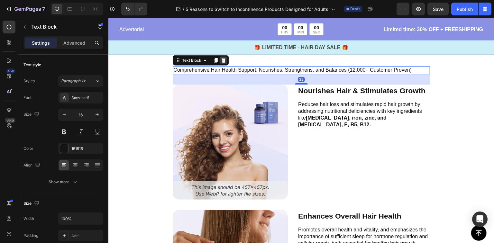
click at [222, 59] on icon at bounding box center [224, 60] width 4 height 5
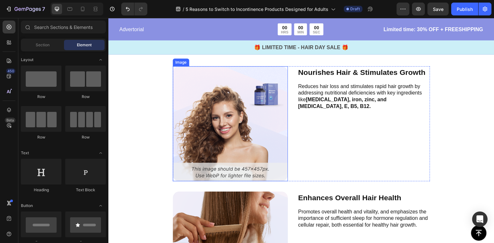
click at [220, 89] on img at bounding box center [230, 123] width 115 height 115
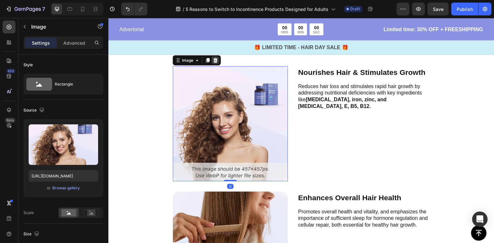
click at [215, 59] on icon at bounding box center [216, 60] width 4 height 5
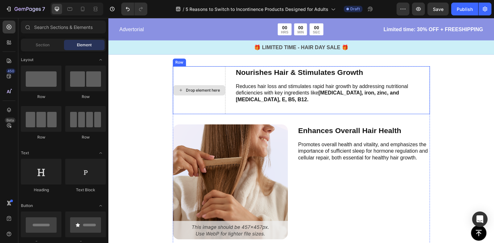
click at [193, 77] on div "Drop element here" at bounding box center [199, 90] width 53 height 48
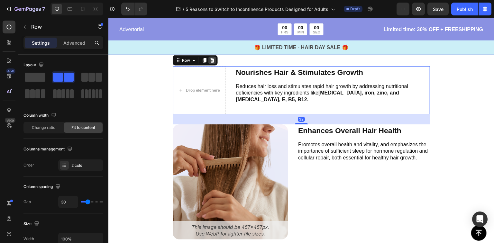
click at [212, 57] on div at bounding box center [213, 60] width 8 height 8
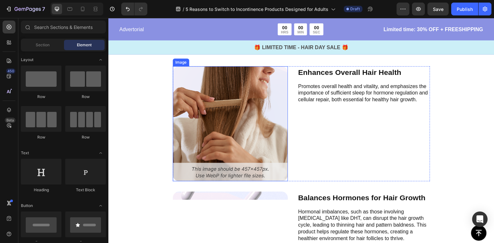
click at [231, 80] on img at bounding box center [230, 123] width 115 height 115
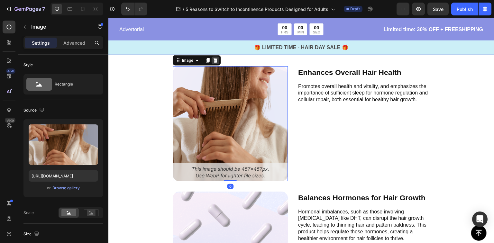
click at [214, 60] on icon at bounding box center [216, 60] width 4 height 5
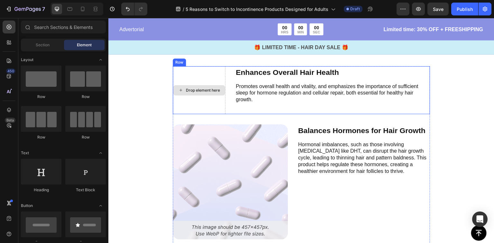
click at [215, 79] on div "Drop element here" at bounding box center [199, 90] width 53 height 48
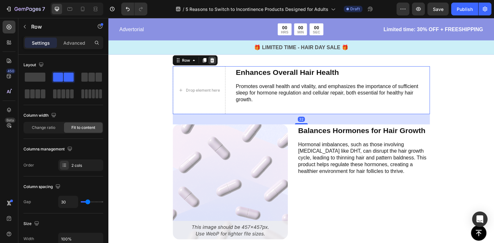
click at [211, 62] on icon at bounding box center [212, 60] width 5 height 5
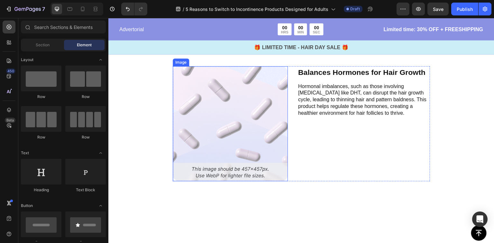
click at [217, 110] on img at bounding box center [230, 123] width 115 height 115
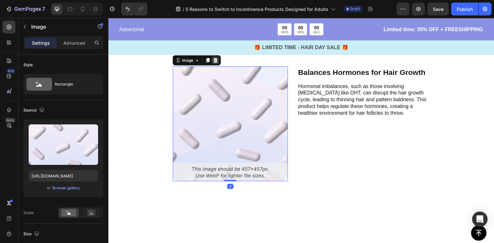
click at [214, 60] on icon at bounding box center [215, 60] width 5 height 5
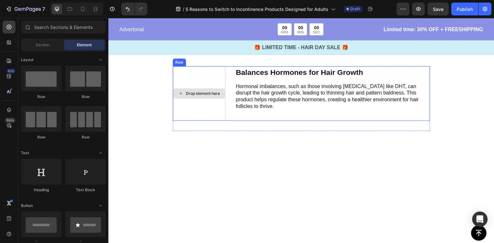
click at [217, 75] on div "Drop element here" at bounding box center [199, 93] width 53 height 55
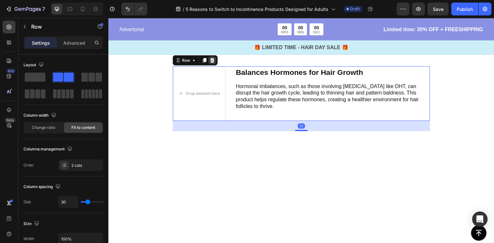
click at [213, 57] on div at bounding box center [213, 60] width 8 height 8
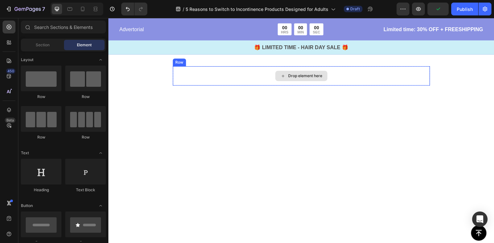
click at [220, 79] on div "Drop element here" at bounding box center [301, 75] width 257 height 19
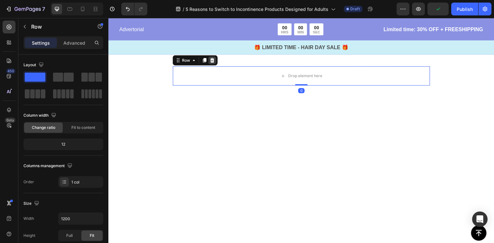
click at [211, 61] on icon at bounding box center [213, 60] width 4 height 5
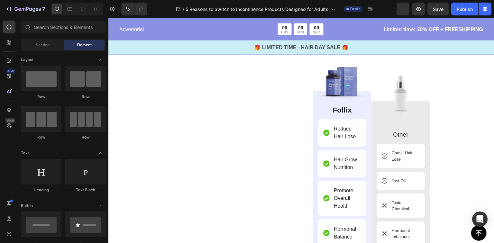
scroll to position [1331, 0]
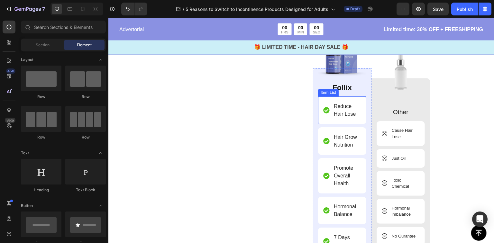
click at [363, 106] on div "Reduce Hair Lose" at bounding box center [342, 111] width 48 height 28
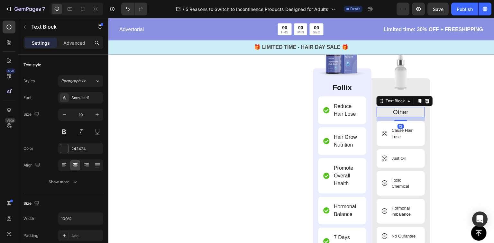
click at [419, 112] on p "Other" at bounding box center [401, 112] width 47 height 9
click at [418, 95] on img at bounding box center [401, 71] width 48 height 48
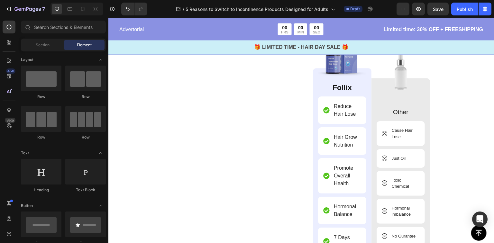
click at [414, 90] on img at bounding box center [401, 71] width 48 height 48
click at [362, 114] on div "Reduce Hair Lose" at bounding box center [342, 111] width 48 height 28
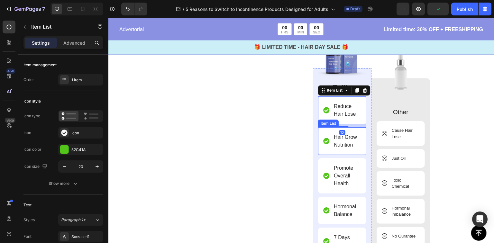
click at [358, 135] on div "Hair Grow Nutrition" at bounding box center [347, 141] width 28 height 17
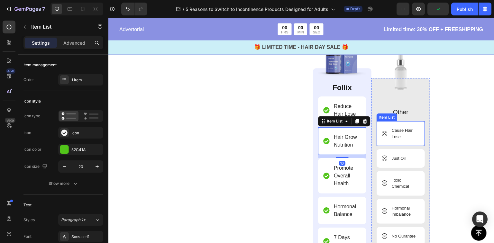
click at [410, 125] on div "Cause Hair Lose" at bounding box center [401, 133] width 48 height 25
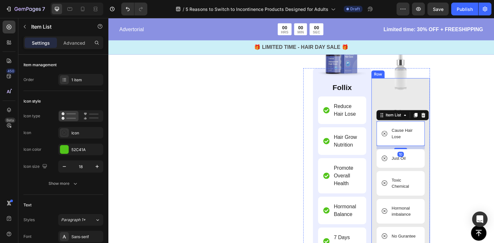
click at [425, 91] on div "Image Other Text Block Cause Hair Lose Item List 10 Just Oil Item List Toxic Ch…" at bounding box center [401, 164] width 59 height 173
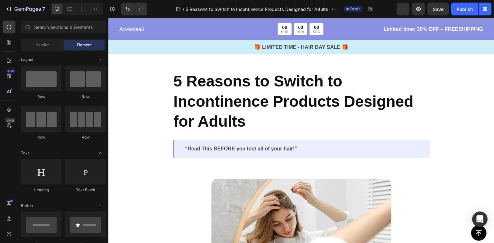
scroll to position [0, 0]
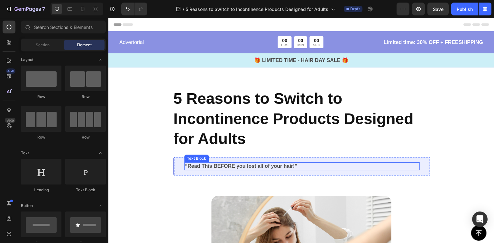
click at [271, 167] on p "“Read This BEFORE you lost all of your hair!”" at bounding box center [302, 166] width 234 height 7
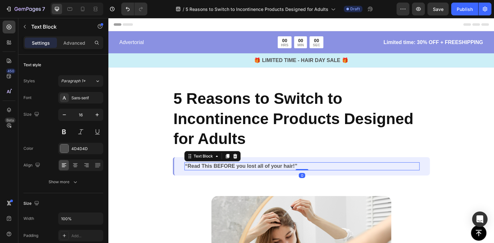
click at [278, 168] on p "“Read This BEFORE you lost all of your hair!”" at bounding box center [302, 166] width 234 height 7
click at [282, 168] on p "“Read This BEFORE you lost all of your hair!”" at bounding box center [302, 166] width 234 height 7
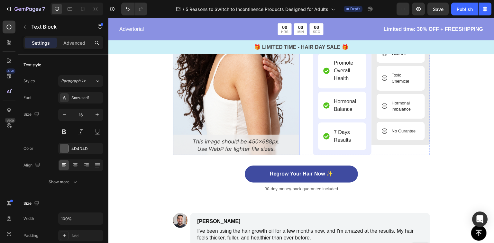
scroll to position [1373, 0]
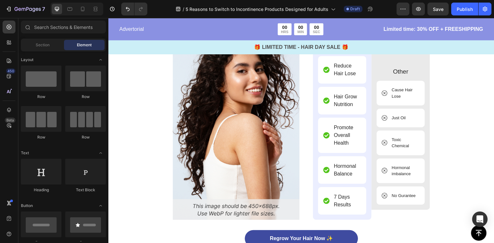
click at [195, 112] on img at bounding box center [236, 123] width 127 height 194
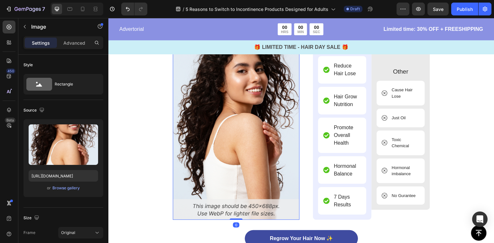
scroll to position [1305, 0]
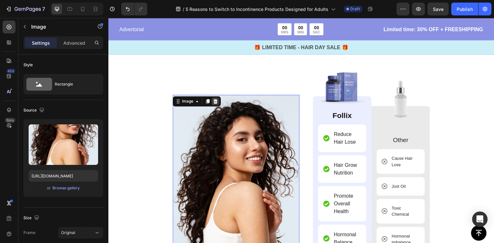
click at [214, 101] on icon at bounding box center [215, 101] width 5 height 5
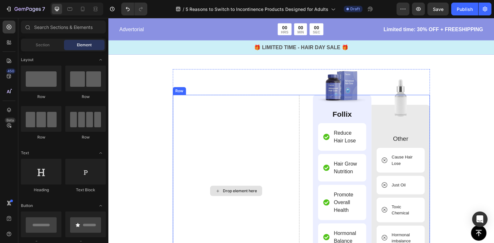
click at [209, 112] on div "Drop element here" at bounding box center [236, 191] width 127 height 192
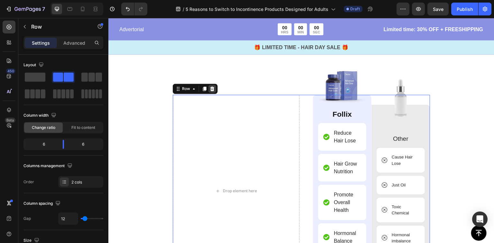
click at [212, 86] on div at bounding box center [213, 89] width 8 height 8
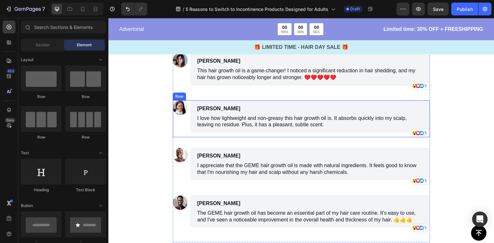
scroll to position [1373, 0]
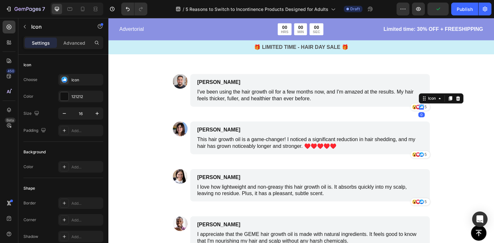
click at [421, 107] on icon at bounding box center [421, 108] width 1 height 2
click at [425, 108] on p "5" at bounding box center [426, 107] width 2 height 6
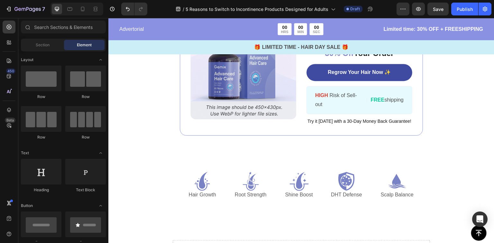
scroll to position [1020, 0]
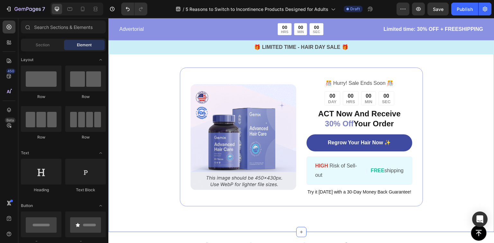
click at [163, 107] on div "Image ️🎊 Hurry! Sale Ends Soon ️🎊 Text Block 00 DAY 00 HRS 00 MIN 00 SEC Countd…" at bounding box center [301, 137] width 386 height 190
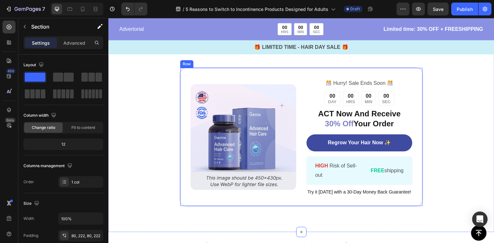
click at [248, 68] on div "Image ️🎊 Hurry! Sale Ends Soon ️🎊 Text Block 00 DAY 00 HRS 00 MIN 00 SEC Countd…" at bounding box center [301, 137] width 243 height 139
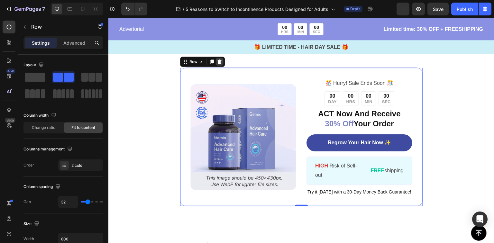
click at [220, 61] on icon at bounding box center [219, 61] width 5 height 5
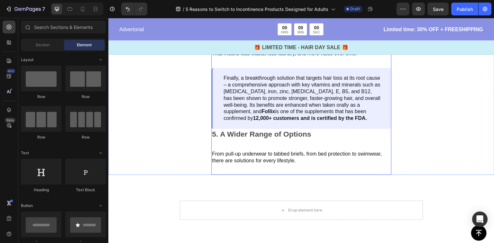
scroll to position [951, 0]
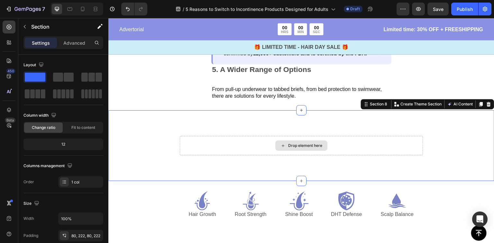
click at [244, 150] on div "Drop element here" at bounding box center [301, 145] width 243 height 19
click at [487, 102] on icon at bounding box center [489, 104] width 5 height 5
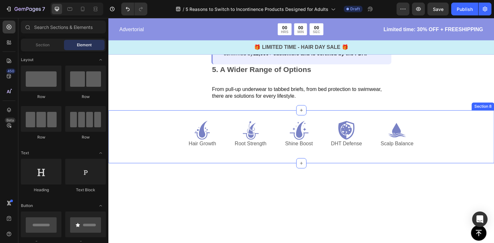
click at [168, 129] on div "Icon Hair Growth Text Block Icon Root Strength Text Block Icon Shine Boost Text…" at bounding box center [301, 136] width 386 height 53
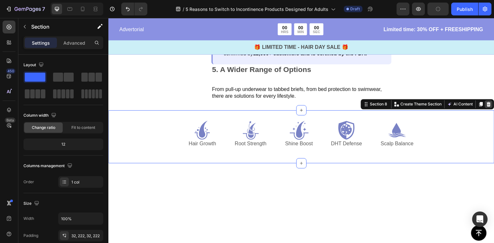
click at [487, 104] on icon at bounding box center [489, 104] width 4 height 5
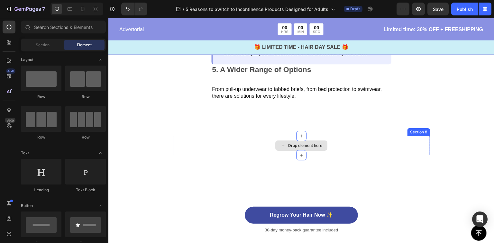
click at [363, 143] on div "Drop element here" at bounding box center [301, 145] width 257 height 19
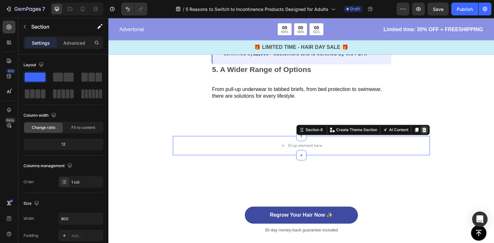
click at [424, 129] on icon at bounding box center [425, 130] width 4 height 5
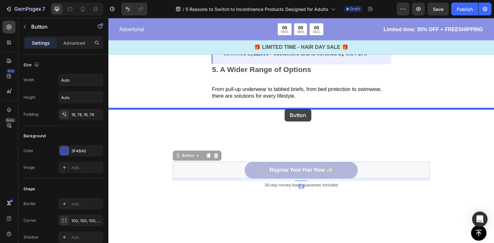
drag, startPoint x: 290, startPoint y: 165, endPoint x: 285, endPoint y: 109, distance: 55.9
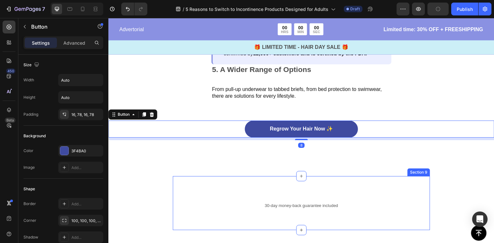
click at [358, 177] on div "30-day money-back guarantee included Text Block Row Section 9" at bounding box center [301, 203] width 257 height 54
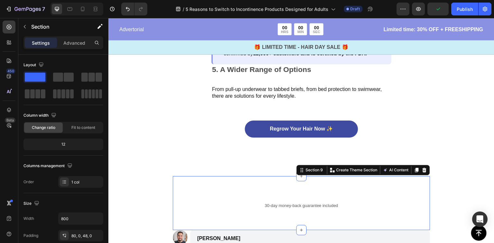
scroll to position [1020, 0]
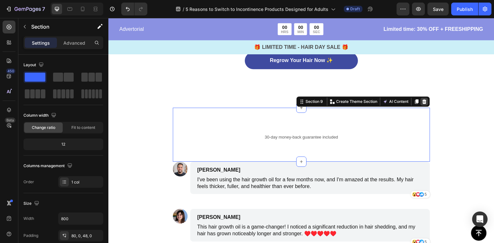
click at [425, 99] on icon at bounding box center [425, 101] width 4 height 5
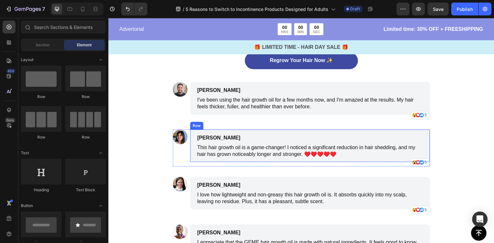
drag, startPoint x: 144, startPoint y: 86, endPoint x: 351, endPoint y: 132, distance: 212.4
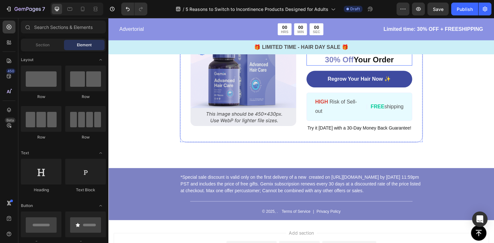
scroll to position [1291, 0]
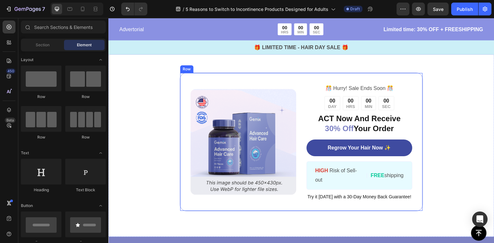
click at [332, 78] on div "Image ️🎊 Hurry! Sale Ends Soon ️🎊 Text Block 00 DAY 00 HRS 00 MIN 00 SEC Countd…" at bounding box center [301, 142] width 243 height 139
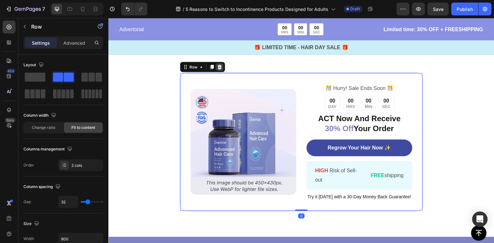
click at [218, 66] on icon at bounding box center [220, 66] width 4 height 5
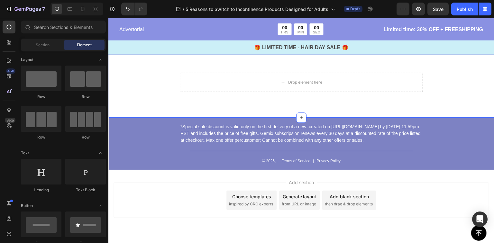
scroll to position [1222, 0]
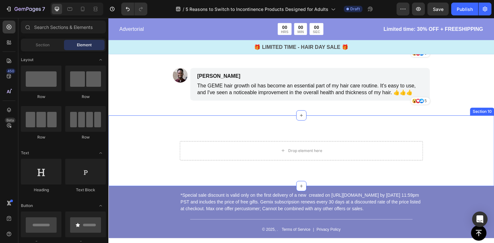
click at [301, 140] on div "Drop element here Section 10" at bounding box center [301, 151] width 386 height 71
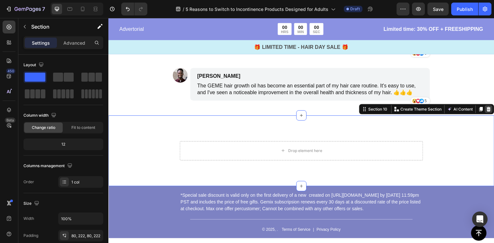
click at [487, 110] on icon at bounding box center [489, 109] width 5 height 5
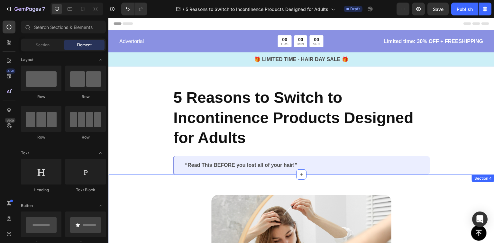
scroll to position [0, 0]
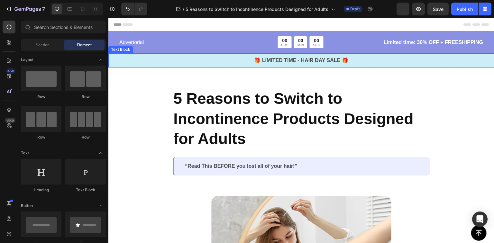
click at [246, 61] on p "🎁 LIMITED TIME - HAIR DAY SALE 🎁" at bounding box center [301, 61] width 385 height 8
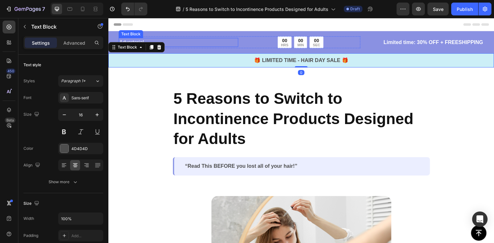
click at [209, 41] on p "Advertorial" at bounding box center [178, 43] width 118 height 8
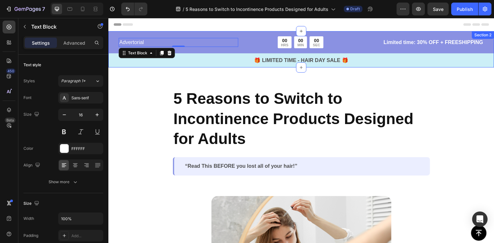
click at [413, 34] on div "Advertorial Text Block 0 00 HRS 00 MIN 00 SEC Countdown Timer Row Limited time:…" at bounding box center [301, 49] width 386 height 36
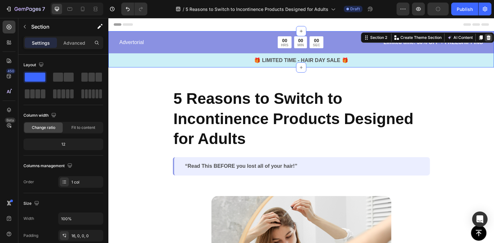
click at [487, 38] on icon at bounding box center [489, 37] width 5 height 5
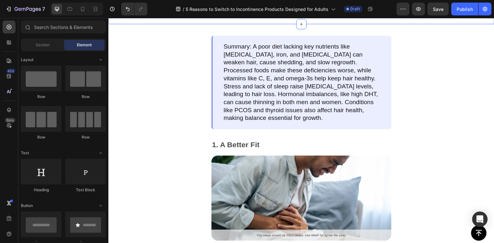
scroll to position [275, 0]
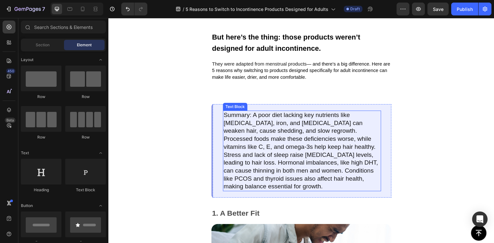
click at [272, 131] on p "Summary: A poor diet lacking key nutrients like [MEDICAL_DATA], iron, and [MEDI…" at bounding box center [302, 151] width 157 height 80
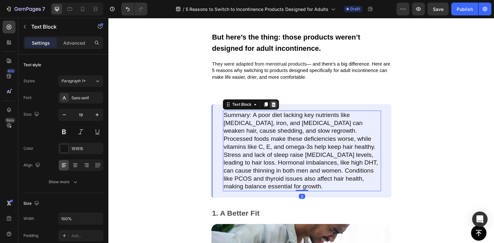
click at [276, 103] on icon at bounding box center [273, 104] width 5 height 5
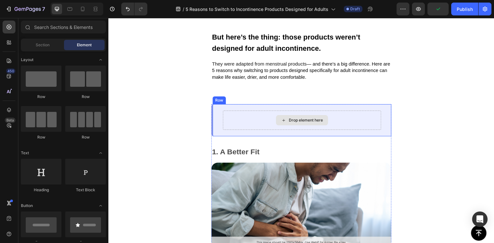
click at [263, 111] on div "Drop element here" at bounding box center [302, 120] width 158 height 19
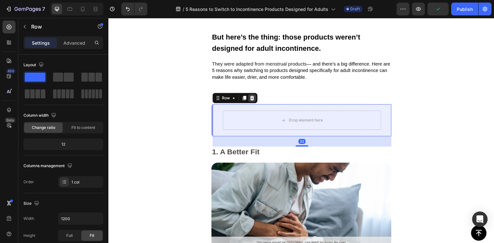
click at [251, 96] on icon at bounding box center [252, 98] width 4 height 5
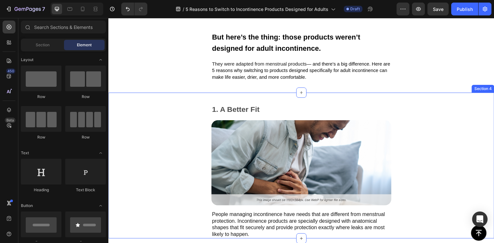
click at [243, 93] on div "1. A Better Fit Text Block Image People managing incontinence have needs that a…" at bounding box center [301, 166] width 386 height 146
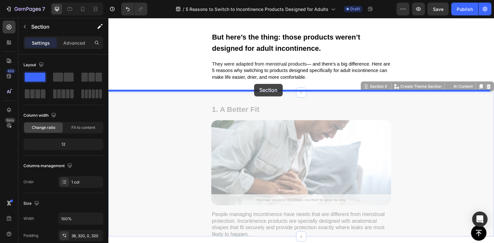
drag, startPoint x: 250, startPoint y: 97, endPoint x: 254, endPoint y: 84, distance: 13.8
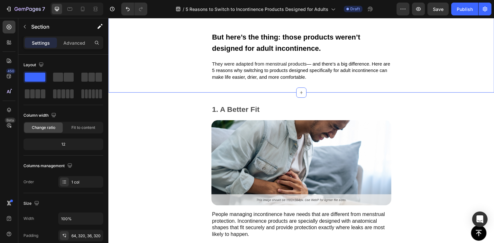
click at [179, 145] on div "1. A Better Fit Text Block Image People managing incontinence have needs that a…" at bounding box center [301, 166] width 386 height 146
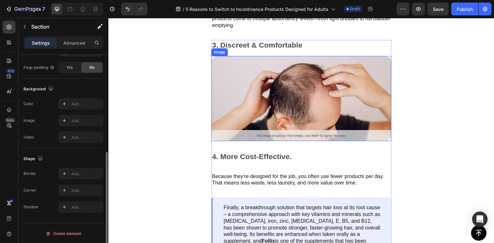
scroll to position [549, 0]
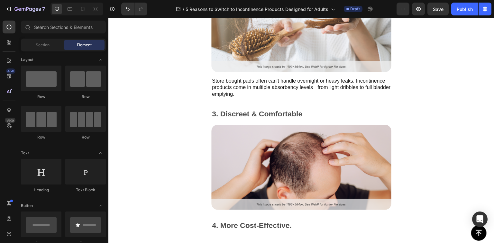
click at [248, 102] on div "Button Sticky 2. More Absorbency Text Block Image Store bought pads often can't…" at bounding box center [301, 93] width 386 height 1222
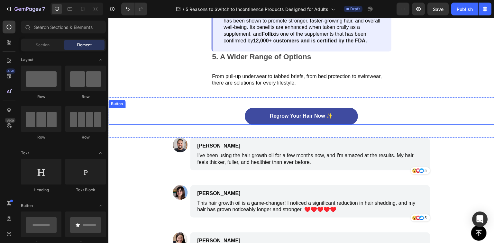
scroll to position [755, 0]
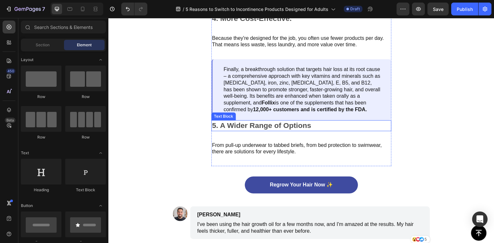
click at [248, 125] on p "5. A Wider Range of Options" at bounding box center [301, 126] width 179 height 10
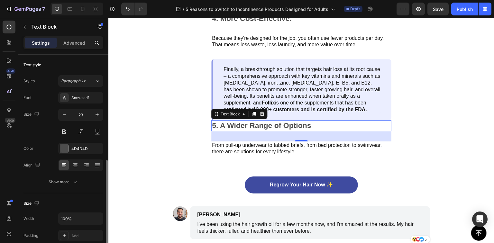
scroll to position [174, 0]
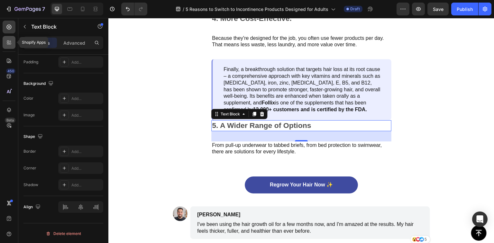
click at [13, 44] on div at bounding box center [9, 42] width 13 height 13
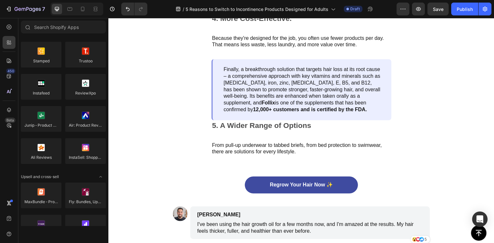
scroll to position [0, 0]
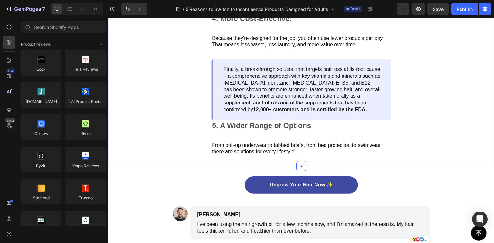
click at [206, 123] on div "3. Discreet & Comfortable Text Block Image 4. More Cost-Effective. Text Block B…" at bounding box center [301, 34] width 386 height 265
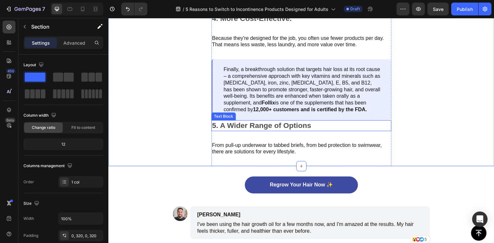
click at [264, 125] on p "5. A Wider Range of Options" at bounding box center [301, 126] width 179 height 10
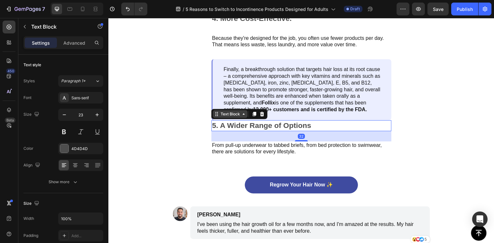
click at [239, 111] on div "Text Block" at bounding box center [231, 114] width 22 height 6
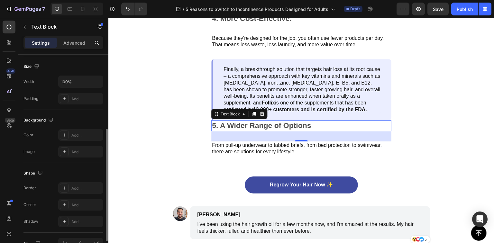
scroll to position [174, 0]
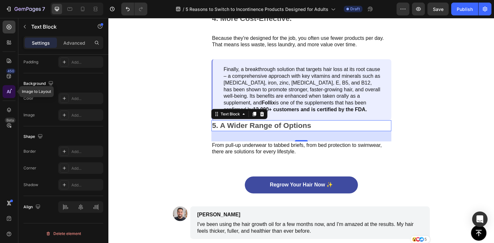
click at [8, 88] on div at bounding box center [9, 91] width 13 height 13
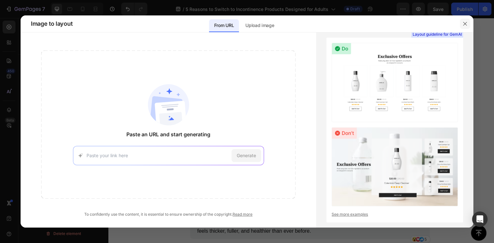
click at [468, 24] on button "button" at bounding box center [465, 24] width 10 height 10
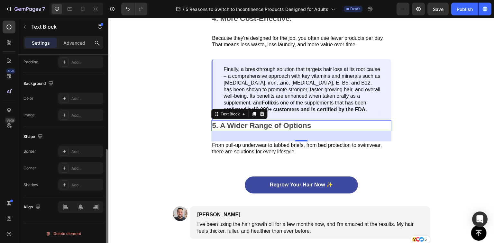
scroll to position [0, 0]
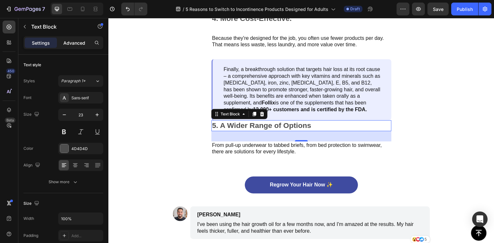
click at [79, 40] on p "Advanced" at bounding box center [74, 43] width 22 height 7
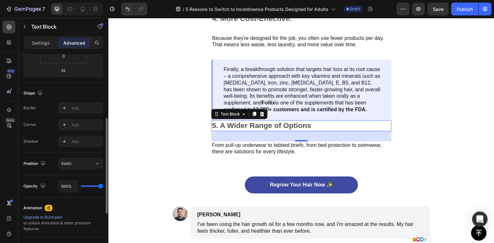
scroll to position [239, 0]
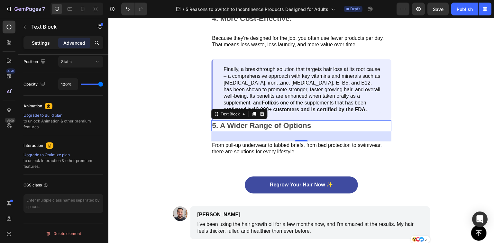
click at [47, 47] on div "Settings" at bounding box center [41, 43] width 32 height 10
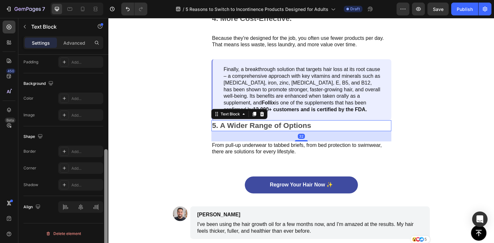
scroll to position [0, 0]
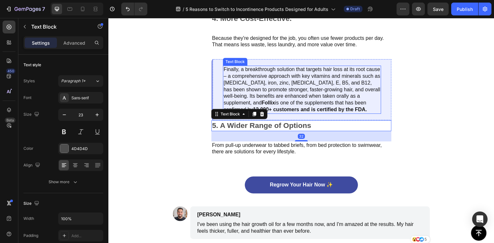
click at [238, 109] on div "Text Block" at bounding box center [239, 114] width 56 height 10
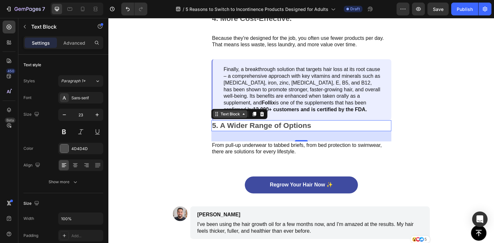
click at [242, 112] on icon at bounding box center [243, 114] width 5 height 5
click at [135, 102] on div "3. Discreet & Comfortable Text Block Image 4. More Cost-Effective. Text Block B…" at bounding box center [301, 34] width 386 height 265
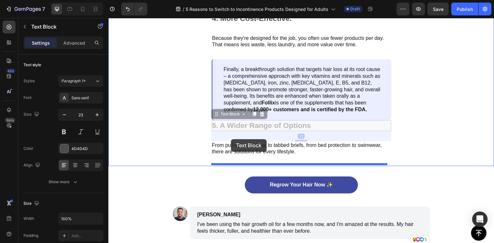
drag, startPoint x: 231, startPoint y: 122, endPoint x: 231, endPoint y: 139, distance: 17.4
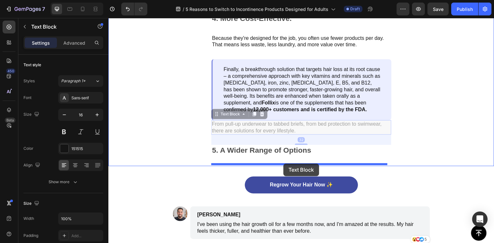
drag, startPoint x: 285, startPoint y: 123, endPoint x: 284, endPoint y: 164, distance: 40.6
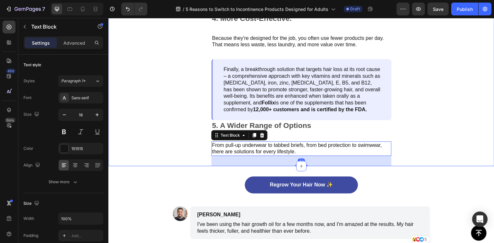
click at [186, 100] on div "3. Discreet & Comfortable Text Block Image 4. More Cost-Effective. Text Block B…" at bounding box center [301, 34] width 386 height 265
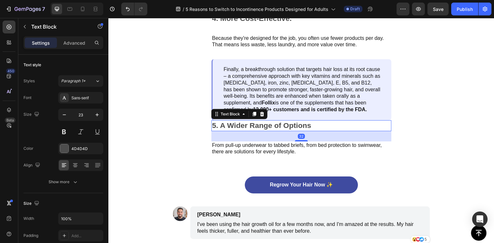
click at [227, 121] on p "5. A Wider Range of Options" at bounding box center [301, 126] width 179 height 10
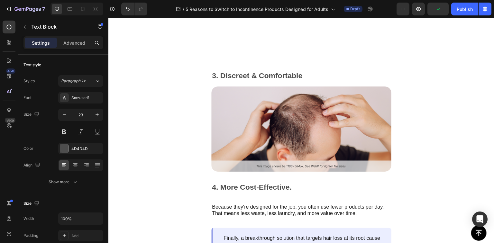
scroll to position [687, 0]
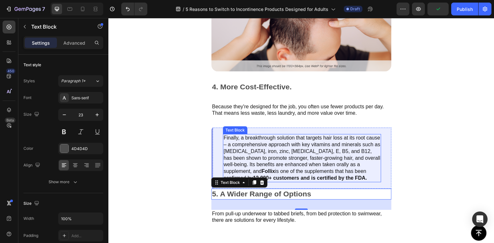
click at [264, 139] on p "Finally, a breakthrough solution that targets hair loss at its root cause – a c…" at bounding box center [302, 158] width 157 height 47
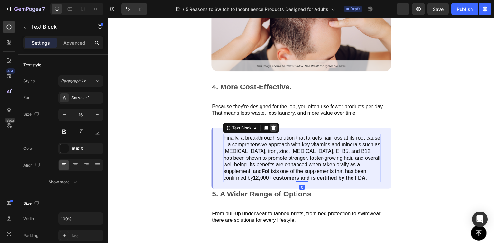
click at [274, 128] on icon at bounding box center [274, 128] width 4 height 5
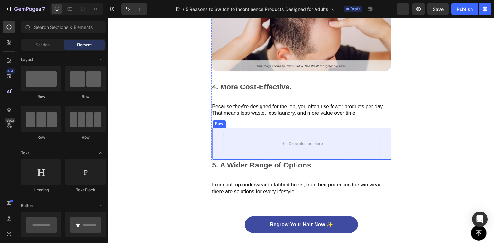
click at [226, 134] on div "Drop element here" at bounding box center [302, 143] width 158 height 19
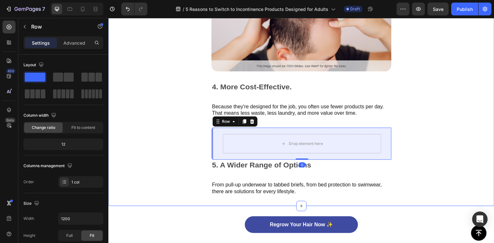
click at [144, 105] on div "3. Discreet & Comfortable Text Block Image 4. More Cost-Effective. Text Block B…" at bounding box center [301, 88] width 386 height 236
click at [251, 138] on div "Drop element here" at bounding box center [302, 143] width 158 height 19
click at [148, 114] on div "3. Discreet & Comfortable Text Block Image 4. More Cost-Effective. Text Block B…" at bounding box center [301, 88] width 386 height 236
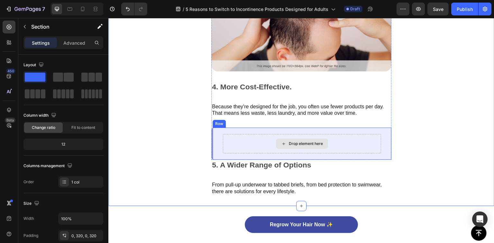
click at [249, 151] on div "Drop element here" at bounding box center [302, 143] width 158 height 19
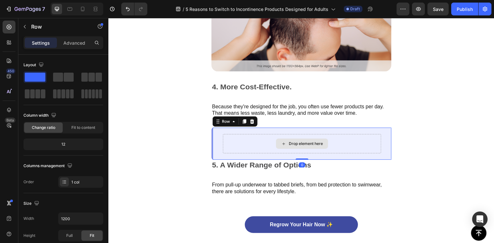
click at [249, 151] on div "Drop element here" at bounding box center [302, 143] width 158 height 19
click at [252, 119] on icon at bounding box center [252, 121] width 4 height 5
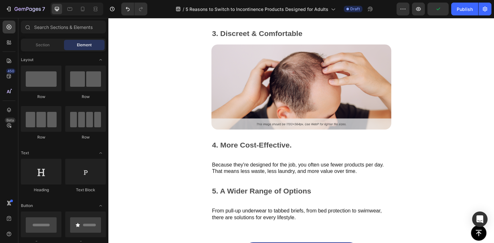
scroll to position [824, 0]
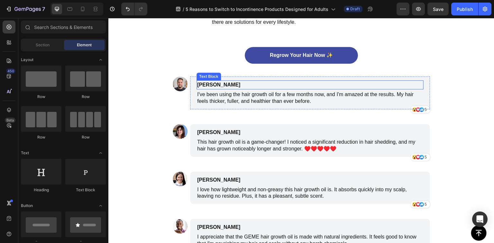
click at [202, 81] on p "[PERSON_NAME]" at bounding box center [279, 85] width 165 height 8
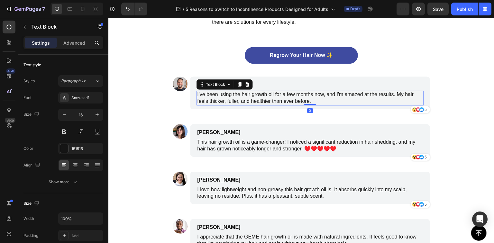
click at [205, 93] on p "I've been using the hair growth oil for a few months now, and I'm amazed at the…" at bounding box center [310, 98] width 226 height 14
click at [27, 27] on icon "button" at bounding box center [24, 26] width 5 height 5
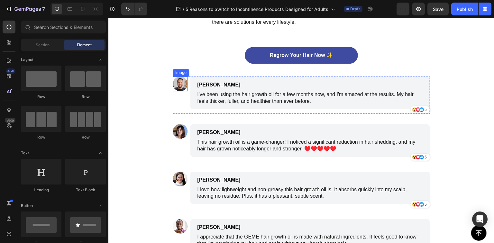
click at [180, 84] on img at bounding box center [180, 84] width 15 height 15
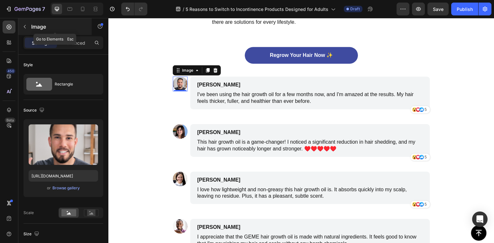
click at [24, 28] on icon "button" at bounding box center [24, 26] width 5 height 5
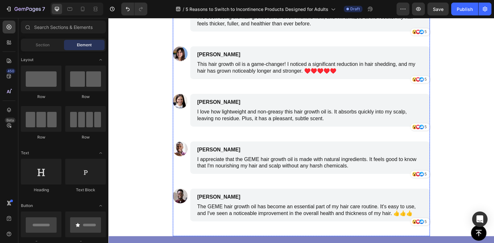
scroll to position [831, 0]
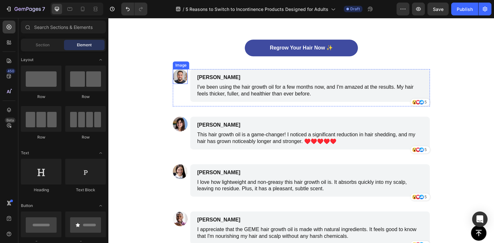
click at [181, 78] on img at bounding box center [180, 76] width 15 height 15
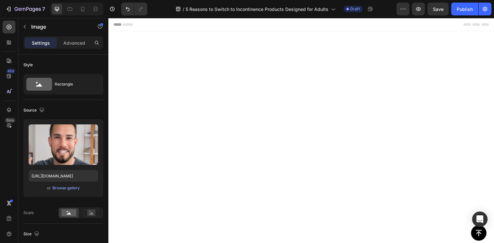
scroll to position [831, 0]
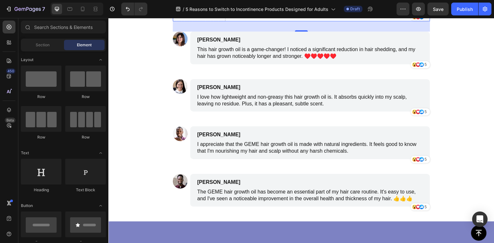
click at [207, 22] on div "Drop element here" at bounding box center [199, 2] width 53 height 37
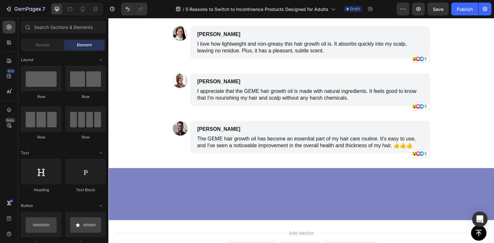
click at [205, 3] on div "Drop element here" at bounding box center [203, -1] width 34 height 5
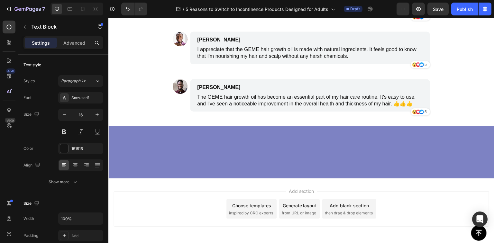
click at [192, 17] on div "James Smith Text Block I love how lightweight and non-greasy this hair growth o…" at bounding box center [310, 0] width 240 height 33
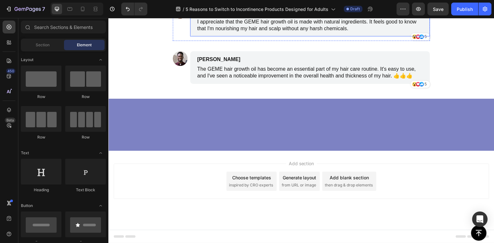
click at [185, 41] on div "Image" at bounding box center [180, 22] width 15 height 37
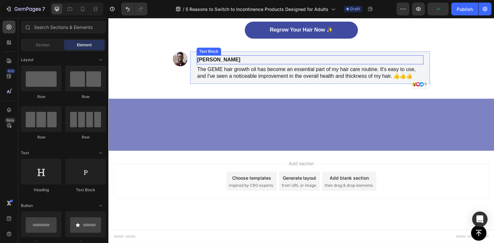
click at [218, 64] on p "[PERSON_NAME]" at bounding box center [279, 60] width 165 height 8
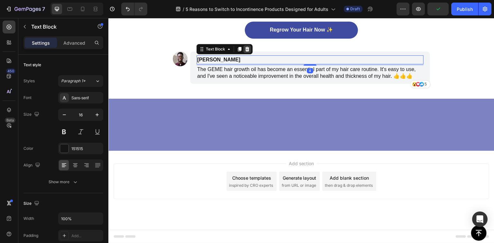
click at [246, 51] on icon at bounding box center [248, 49] width 4 height 5
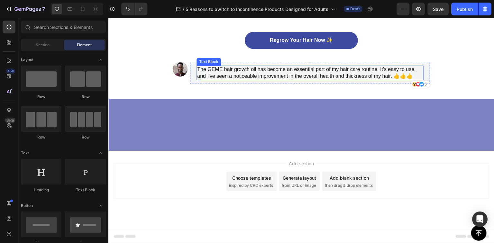
click at [204, 76] on p "The GEME hair growth oil has become an essential part of my hair care routine. …" at bounding box center [310, 73] width 226 height 14
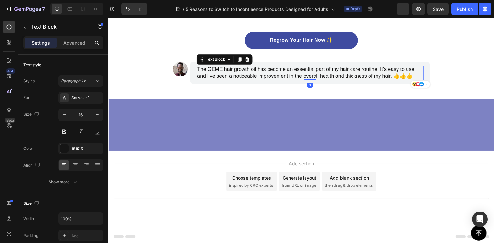
click at [246, 62] on icon at bounding box center [248, 59] width 4 height 5
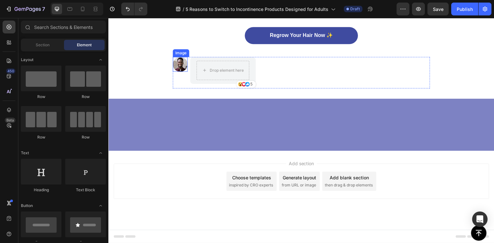
click at [176, 72] on img at bounding box center [180, 64] width 15 height 15
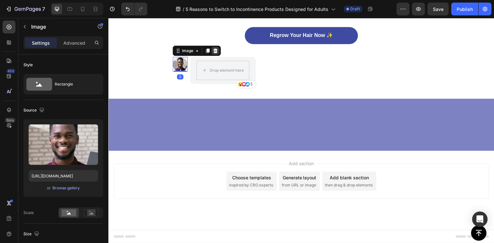
click at [216, 53] on icon at bounding box center [215, 50] width 5 height 5
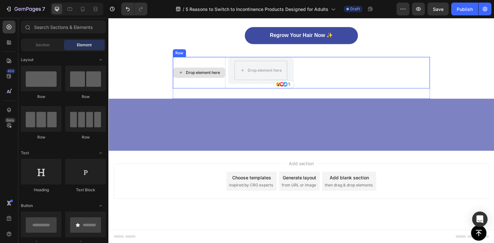
click at [211, 76] on div "Drop element here" at bounding box center [199, 73] width 53 height 32
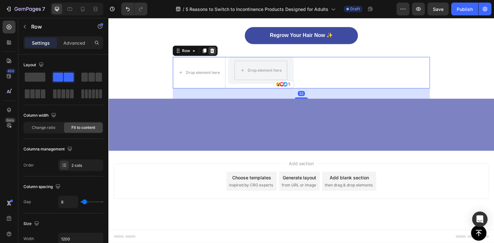
click at [212, 53] on icon at bounding box center [212, 50] width 5 height 5
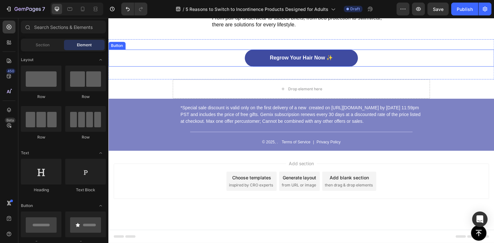
scroll to position [819, 0]
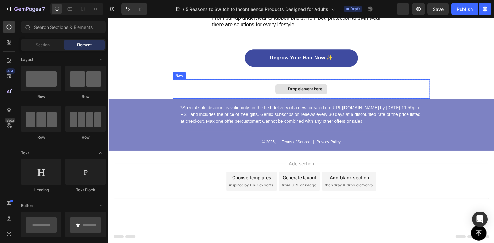
click at [214, 84] on div "Drop element here" at bounding box center [301, 89] width 257 height 19
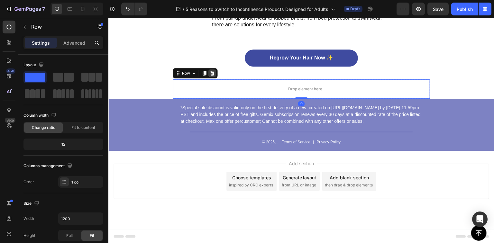
click at [213, 71] on div at bounding box center [213, 74] width 8 height 8
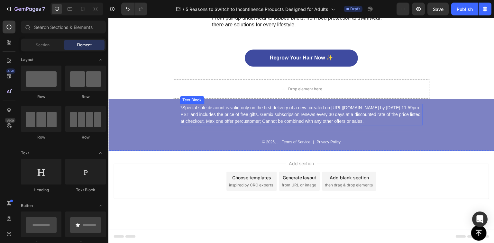
click at [218, 117] on p "*Special sale discount is valid only on the first delivery of a new created on …" at bounding box center [302, 115] width 242 height 20
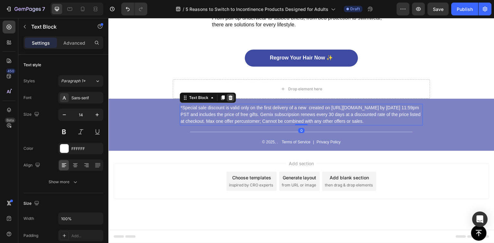
click at [229, 96] on icon at bounding box center [230, 97] width 5 height 5
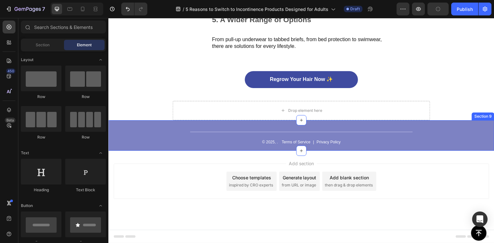
click at [138, 128] on div "Title Line © 2025, . Text Block Terms of Service Text Block | Text Block Privac…" at bounding box center [301, 135] width 386 height 31
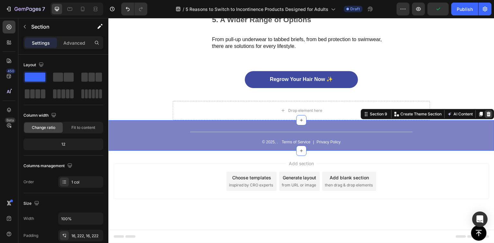
click at [487, 116] on icon at bounding box center [489, 114] width 4 height 5
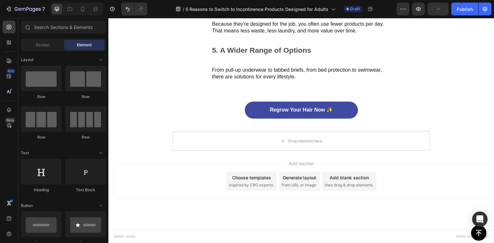
scroll to position [767, 0]
click at [300, 138] on div "Drop element here" at bounding box center [302, 141] width 52 height 10
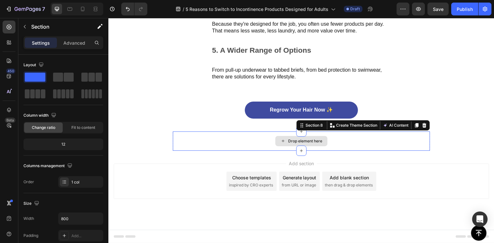
click at [367, 149] on div "Drop element here" at bounding box center [301, 141] width 257 height 19
click at [422, 125] on icon at bounding box center [424, 125] width 5 height 5
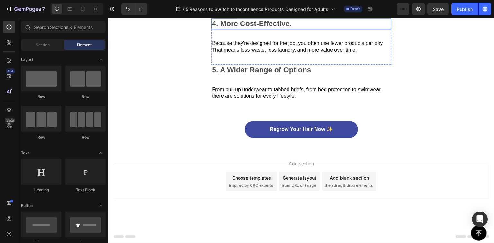
scroll to position [748, 0]
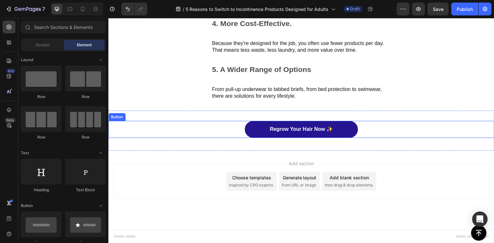
click at [305, 137] on link "Regrow Your Hair Now ✨" at bounding box center [301, 129] width 113 height 17
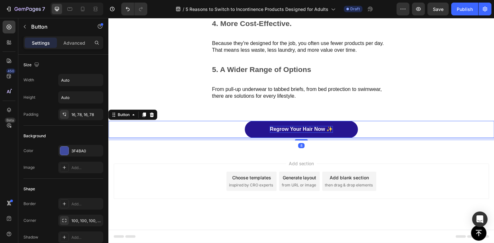
click at [302, 129] on p "Regrow Your Hair Now ✨" at bounding box center [301, 129] width 63 height 7
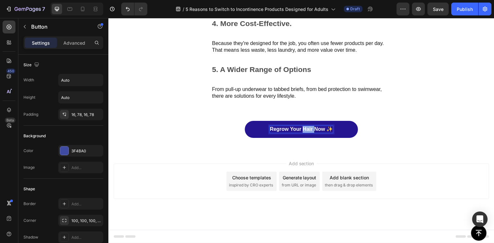
click at [302, 129] on p "Regrow Your Hair Now ✨" at bounding box center [301, 129] width 63 height 7
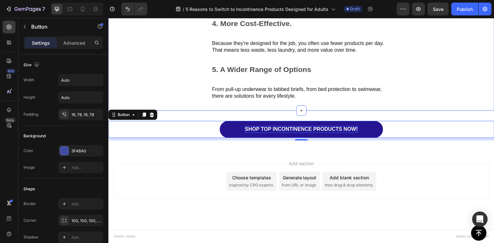
click at [168, 53] on div "3. Discreet & Comfortable Text Block Image 4. More Cost-Effective. Text Block B…" at bounding box center [301, 51] width 386 height 119
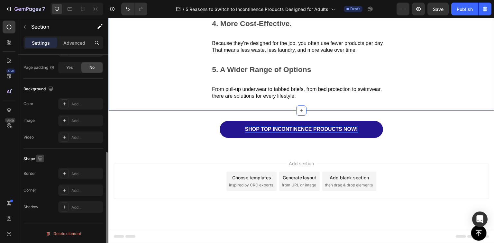
scroll to position [0, 0]
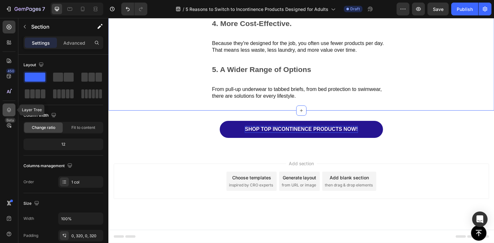
click at [7, 106] on div at bounding box center [9, 110] width 13 height 13
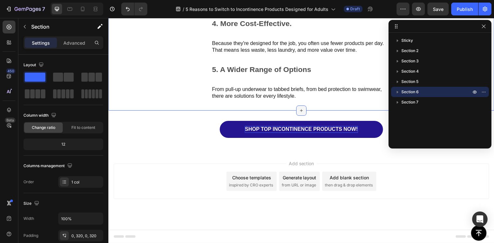
drag, startPoint x: 146, startPoint y: 102, endPoint x: 295, endPoint y: 108, distance: 148.5
click at [296, 113] on div at bounding box center [301, 111] width 10 height 10
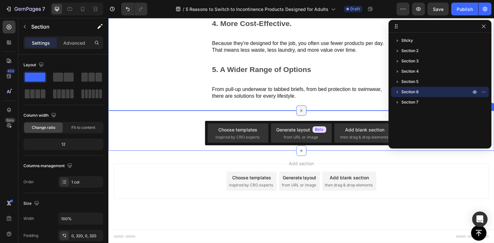
click at [298, 109] on icon at bounding box center [301, 110] width 7 height 7
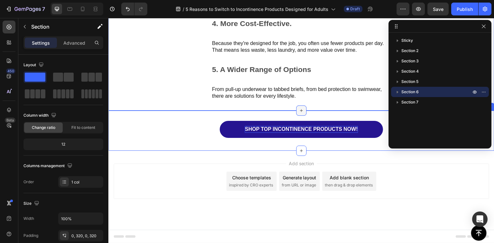
click at [299, 109] on icon at bounding box center [301, 110] width 5 height 5
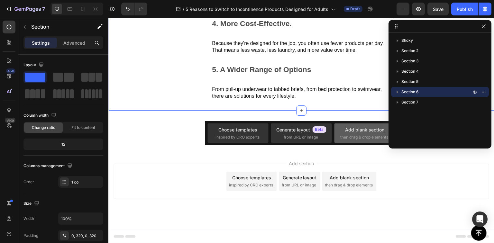
click at [371, 131] on div "Add blank section" at bounding box center [364, 129] width 39 height 7
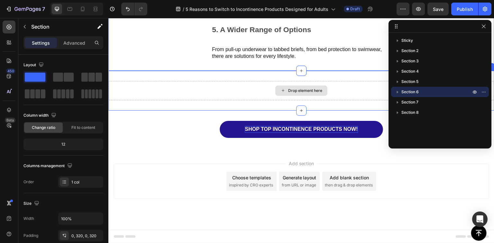
click at [303, 93] on div "Drop element here" at bounding box center [305, 90] width 34 height 5
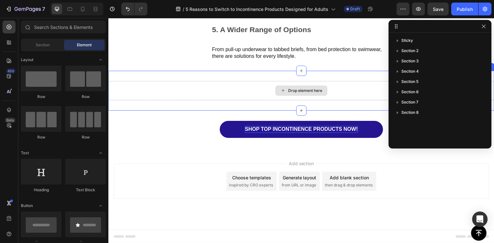
click at [303, 93] on div "Drop element here" at bounding box center [305, 90] width 34 height 5
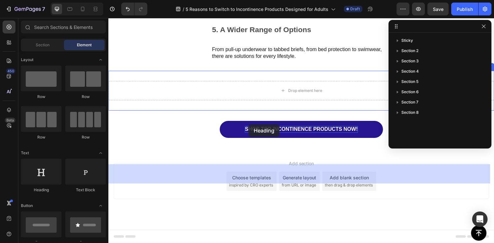
drag, startPoint x: 166, startPoint y: 195, endPoint x: 251, endPoint y: 120, distance: 113.4
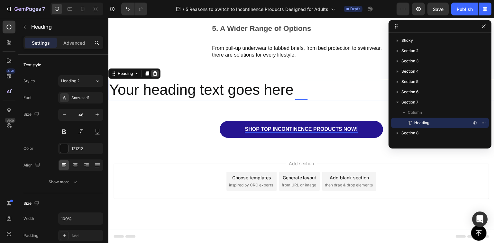
click at [156, 76] on icon at bounding box center [155, 73] width 4 height 5
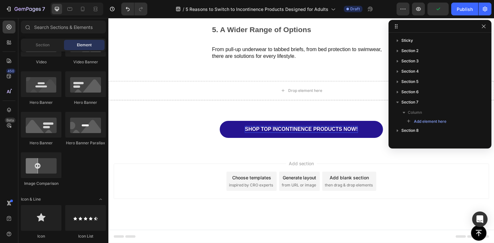
scroll to position [69, 0]
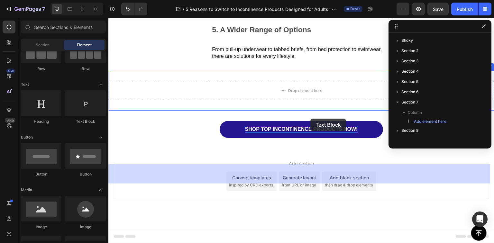
drag, startPoint x: 196, startPoint y: 126, endPoint x: 311, endPoint y: 119, distance: 115.1
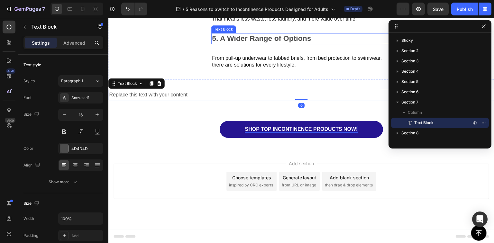
click at [246, 43] on p "5. A Wider Range of Options" at bounding box center [301, 39] width 179 height 10
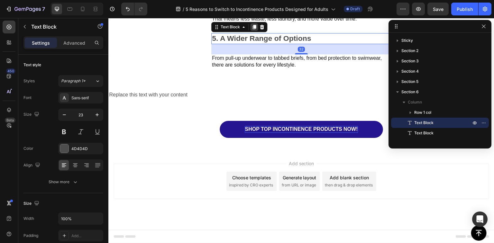
click at [254, 30] on icon at bounding box center [255, 27] width 4 height 5
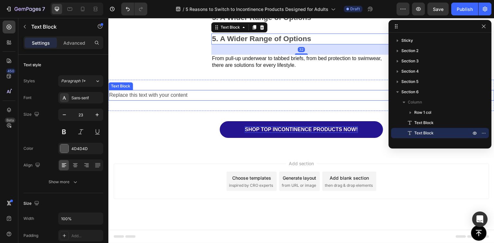
click at [153, 101] on div "Replace this text with your content" at bounding box center [301, 95] width 386 height 11
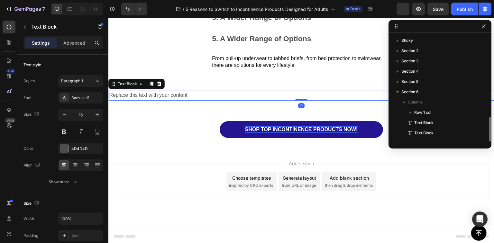
scroll to position [48, 0]
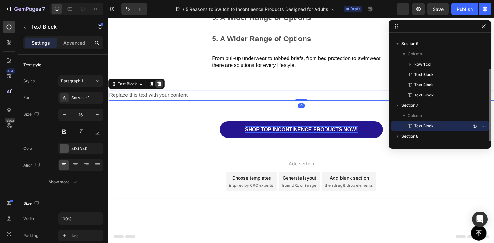
click at [160, 86] on icon at bounding box center [159, 84] width 4 height 5
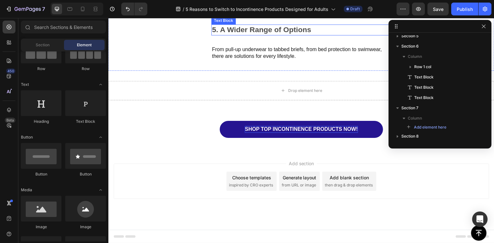
click at [247, 35] on p "5. A Wider Range of Options" at bounding box center [301, 30] width 179 height 10
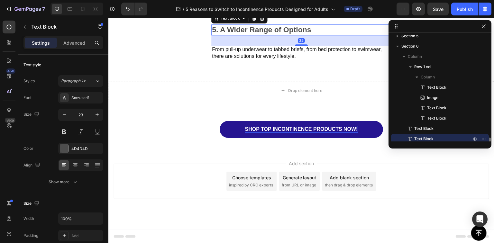
scroll to position [97, 0]
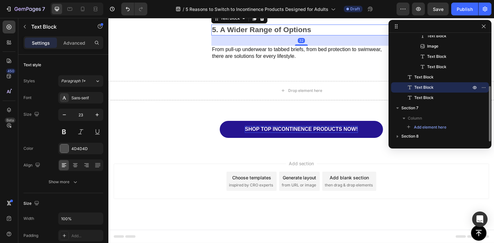
click at [247, 35] on p "5. A Wider Range of Options" at bounding box center [301, 30] width 179 height 10
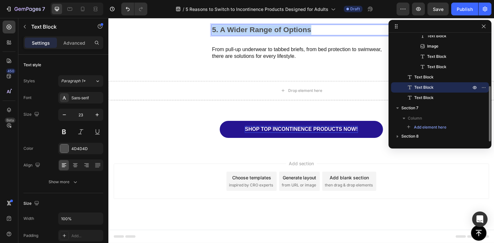
click at [247, 35] on p "5. A Wider Range of Options" at bounding box center [301, 30] width 179 height 10
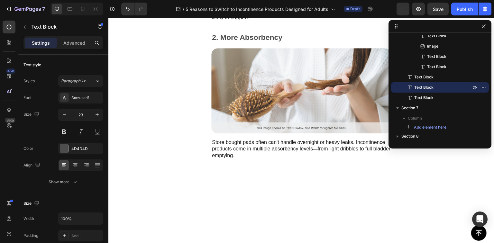
type input "16"
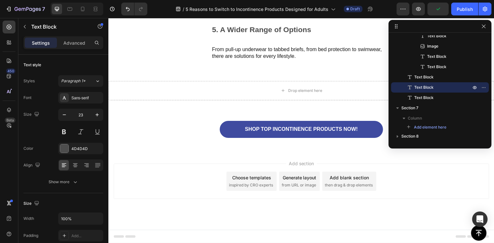
scroll to position [755, 0]
click at [246, 35] on p "5. A Wider Range of Options" at bounding box center [301, 30] width 179 height 10
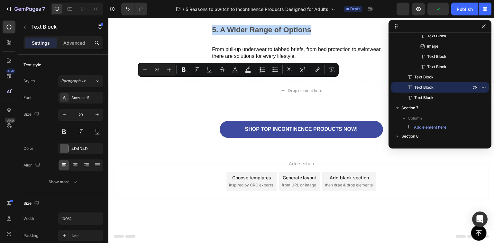
click at [246, 35] on p "5. A Wider Range of Options" at bounding box center [301, 30] width 179 height 10
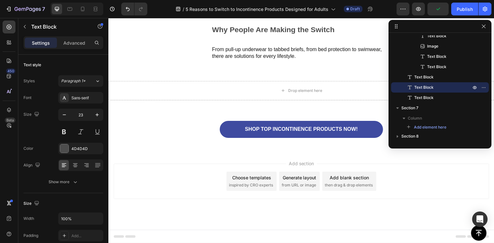
click at [248, 60] on p "From pull-up underwear to tabbed briefs, from bed protection to swimwear, there…" at bounding box center [301, 53] width 179 height 14
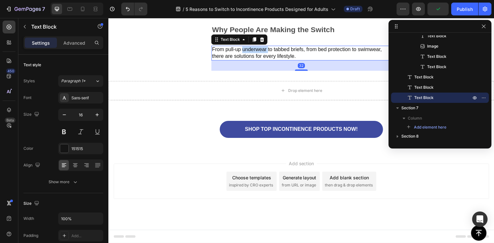
click at [248, 60] on p "From pull-up underwear to tabbed briefs, from bed protection to swimwear, there…" at bounding box center [301, 53] width 179 height 14
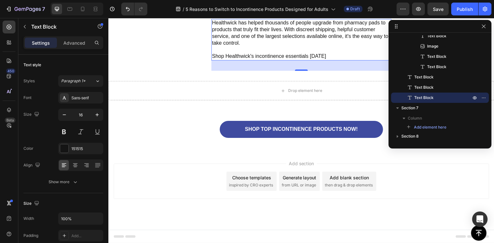
click at [346, 60] on p "Shop Healthwick's incontinence essentials today" at bounding box center [301, 56] width 179 height 7
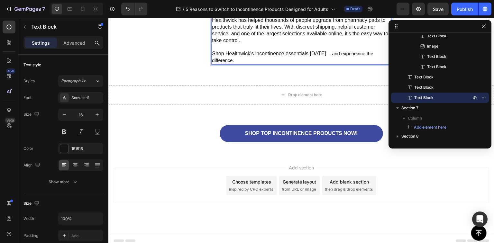
click at [350, 63] on span "— and experieince the difference." at bounding box center [293, 57] width 162 height 12
click at [356, 63] on span "— and experieince the difference." at bounding box center [293, 57] width 162 height 12
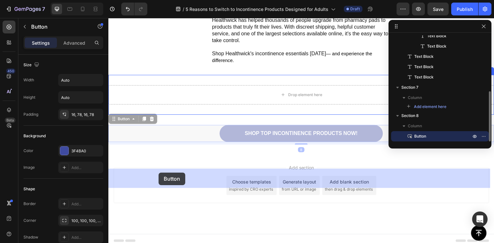
drag, startPoint x: 157, startPoint y: 213, endPoint x: 159, endPoint y: 173, distance: 39.9
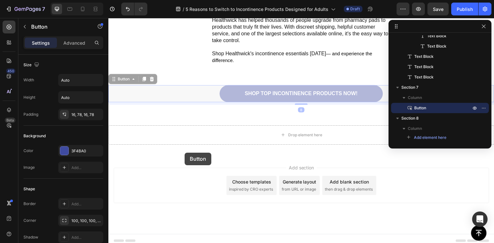
drag, startPoint x: 186, startPoint y: 177, endPoint x: 185, endPoint y: 153, distance: 24.5
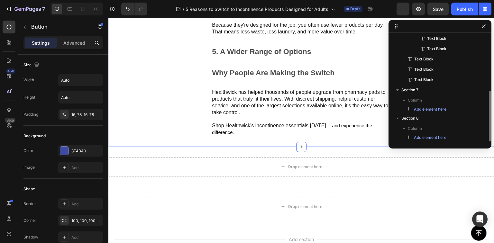
scroll to position [115, 0]
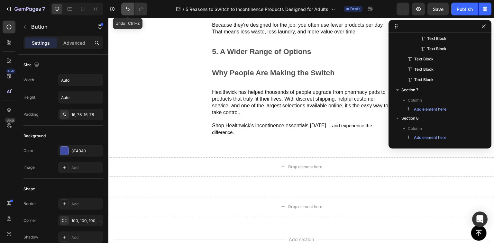
click at [129, 6] on icon "Undo/Redo" at bounding box center [128, 9] width 6 height 6
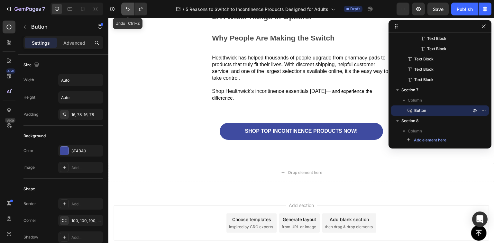
scroll to position [755, 0]
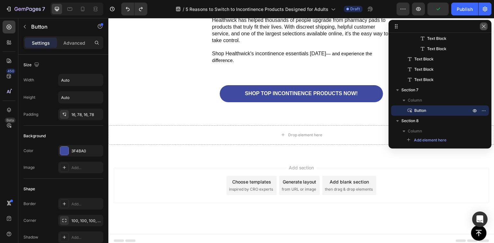
click at [485, 27] on icon "button" at bounding box center [484, 26] width 5 height 5
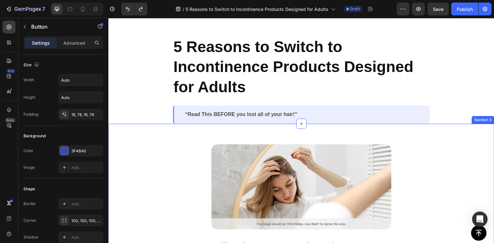
scroll to position [0, 0]
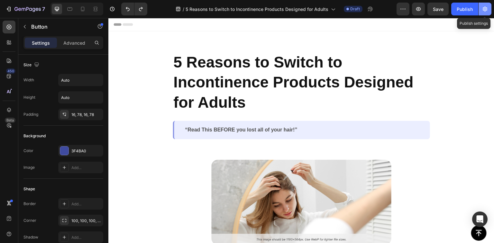
click at [484, 8] on icon "button" at bounding box center [485, 9] width 5 height 5
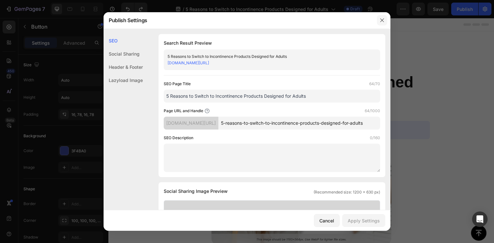
click at [382, 19] on icon "button" at bounding box center [382, 20] width 5 height 5
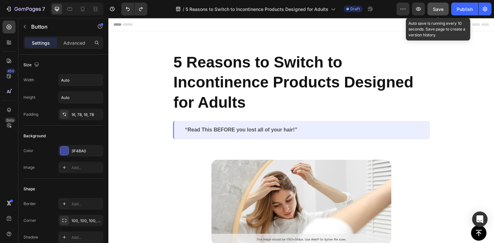
click at [446, 7] on button "Save" at bounding box center [438, 9] width 21 height 13
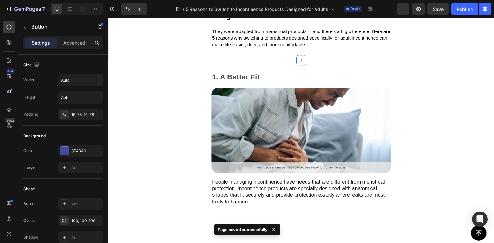
scroll to position [19, 0]
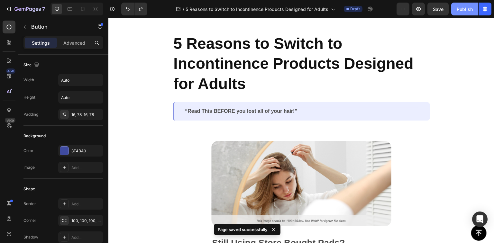
click at [458, 6] on div "Publish" at bounding box center [465, 9] width 16 height 7
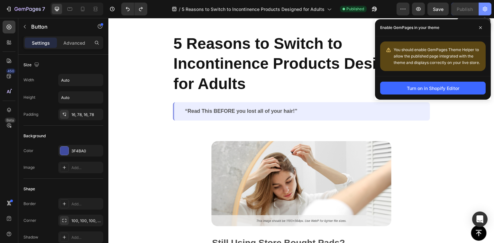
click at [485, 7] on icon "button" at bounding box center [485, 9] width 5 height 5
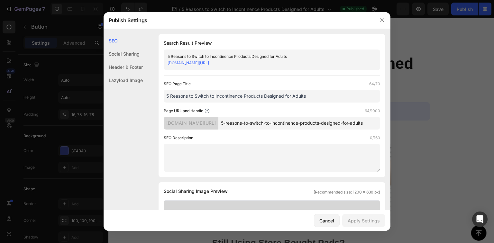
click at [274, 126] on input "5-reasons-to-switch-to-incontinence-products-designed-for-adults" at bounding box center [300, 123] width 162 height 13
click at [207, 109] on icon at bounding box center [207, 110] width 5 height 5
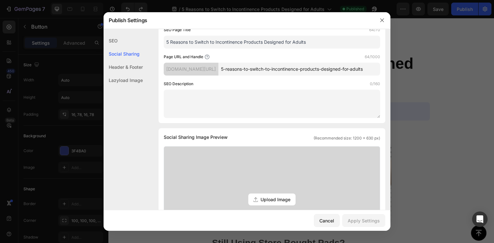
scroll to position [0, 0]
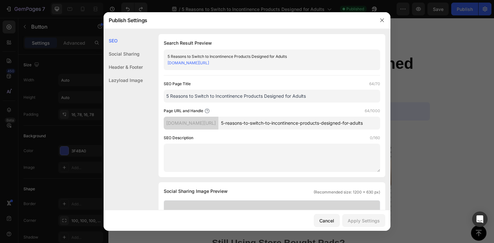
click at [431, 29] on div at bounding box center [247, 121] width 494 height 243
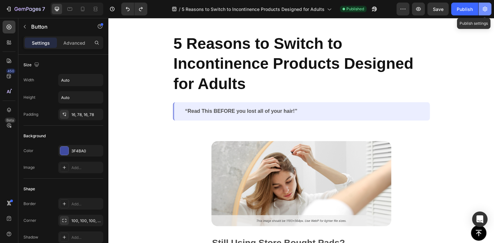
click at [487, 5] on button "button" at bounding box center [485, 9] width 13 height 13
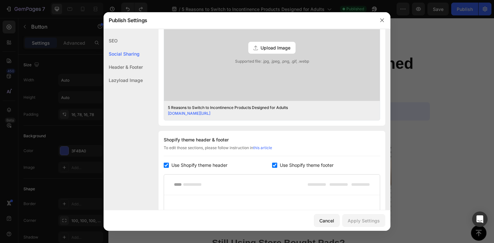
scroll to position [329, 0]
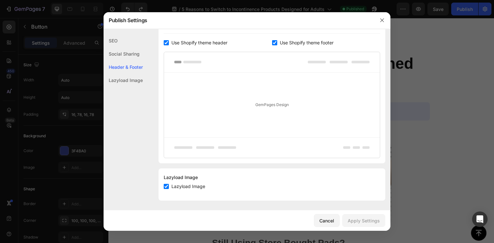
click at [124, 61] on div "Social Sharing" at bounding box center [123, 67] width 39 height 13
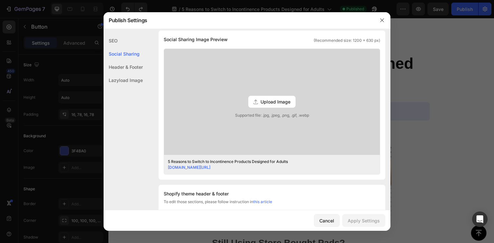
scroll to position [147, 0]
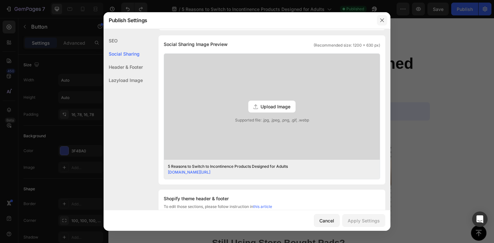
drag, startPoint x: 382, startPoint y: 19, endPoint x: 277, endPoint y: 1, distance: 106.0
click at [382, 19] on icon "button" at bounding box center [382, 20] width 5 height 5
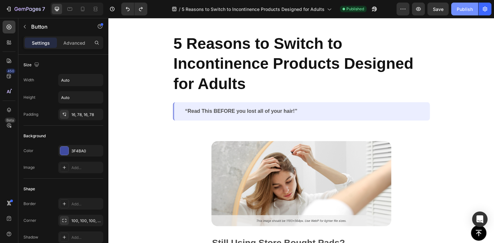
click at [462, 8] on div "Publish" at bounding box center [465, 9] width 16 height 7
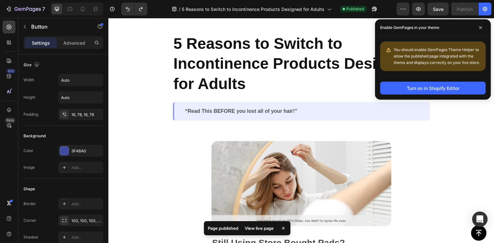
click at [267, 227] on div "View live page" at bounding box center [259, 228] width 37 height 9
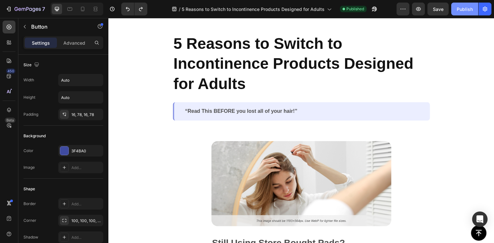
click at [467, 7] on div "Publish" at bounding box center [465, 9] width 16 height 7
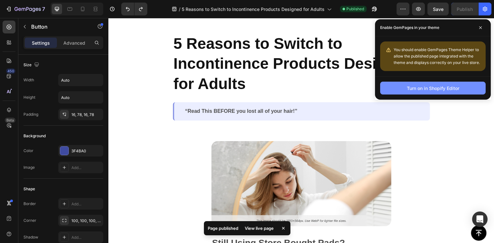
click at [443, 89] on div "Turn on in Shopify Editor" at bounding box center [433, 88] width 52 height 7
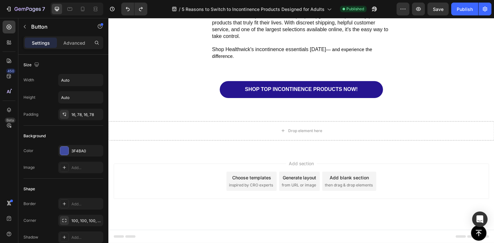
scroll to position [706, 0]
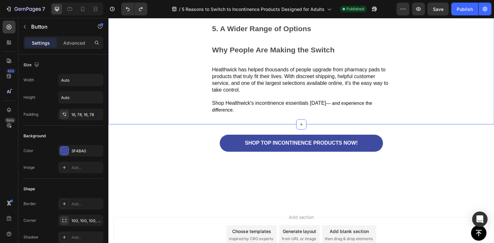
click at [224, 55] on p "Why People Are Making the Switch" at bounding box center [301, 50] width 179 height 10
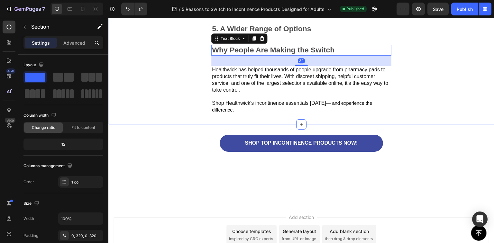
click at [196, 112] on div "3. Discreet & Comfortable Text Block Image 4. More Cost-Effective. Text Block B…" at bounding box center [301, 37] width 386 height 173
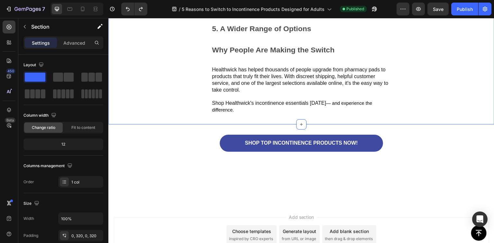
click at [174, 122] on div "3. Discreet & Comfortable Text Block Image 4. More Cost-Effective. Text Block B…" at bounding box center [301, 37] width 386 height 173
click at [190, 125] on div "3. Discreet & Comfortable Text Block Image 4. More Cost-Effective. Text Block B…" at bounding box center [301, 37] width 386 height 173
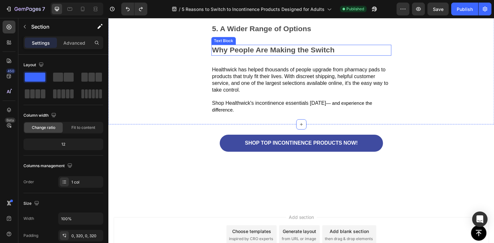
click at [231, 55] on p "Why People Are Making the Switch" at bounding box center [301, 50] width 179 height 10
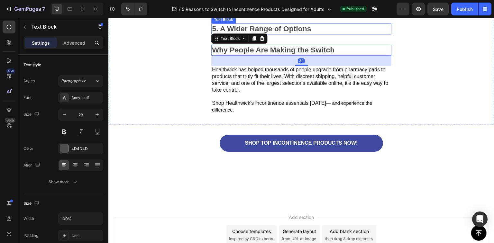
click at [268, 34] on p "5. A Wider Range of Options" at bounding box center [301, 29] width 179 height 10
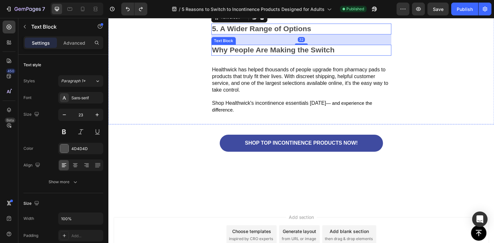
click at [265, 55] on p "Why People Are Making the Switch" at bounding box center [301, 50] width 179 height 10
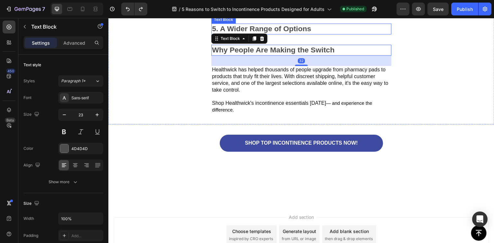
click at [284, 34] on p "5. A Wider Range of Options" at bounding box center [301, 29] width 179 height 10
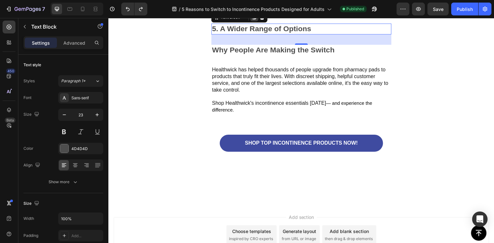
click at [256, 20] on icon at bounding box center [254, 17] width 5 height 5
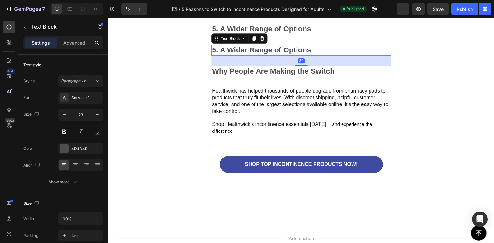
click at [256, 55] on p "5. A Wider Range of Options" at bounding box center [301, 50] width 179 height 10
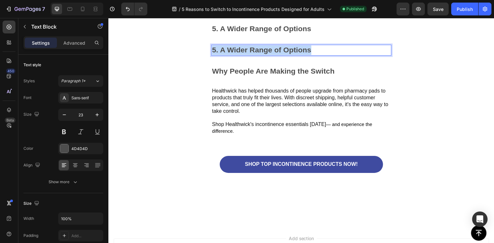
click at [256, 55] on p "5. A Wider Range of Options" at bounding box center [301, 50] width 179 height 10
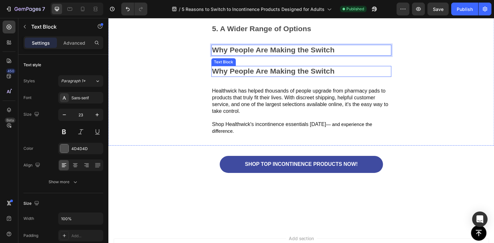
click at [283, 76] on p "Why People Are Making the Switch" at bounding box center [301, 72] width 179 height 10
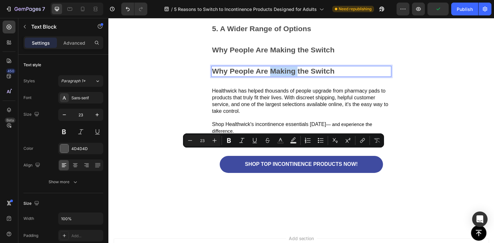
click at [283, 76] on p "Why People Are Making the Switch" at bounding box center [301, 72] width 179 height 10
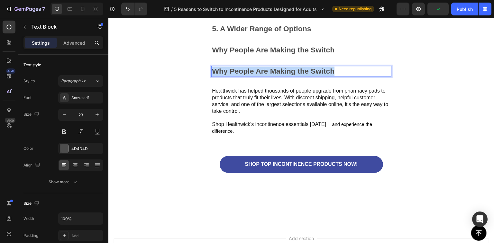
click at [283, 76] on p "Why People Are Making the Switch" at bounding box center [301, 72] width 179 height 10
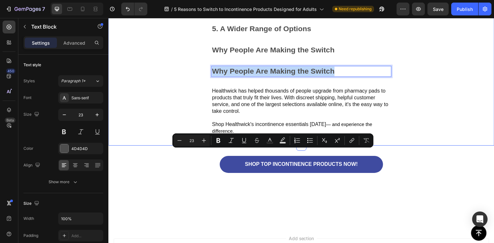
click at [258, 136] on div "Healthwick has helped thousands of people upgrade from pharmacy pads to product…" at bounding box center [301, 111] width 180 height 48
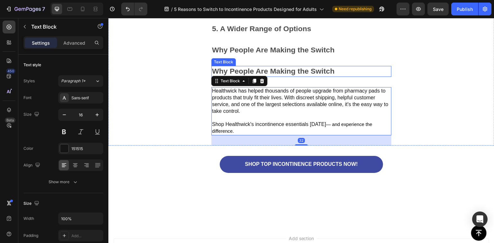
click at [269, 76] on p "Why People Are Making the Switch" at bounding box center [301, 72] width 179 height 10
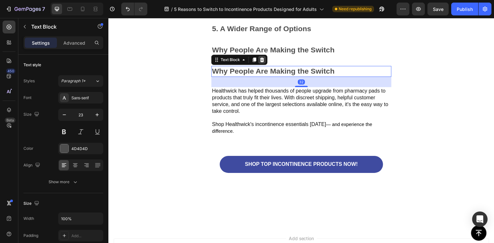
click at [263, 62] on icon at bounding box center [262, 60] width 4 height 5
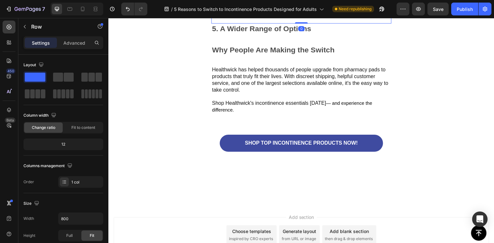
click at [266, 13] on p "Because they're designed for the job, you often use fewer products per day. Tha…" at bounding box center [301, 6] width 179 height 14
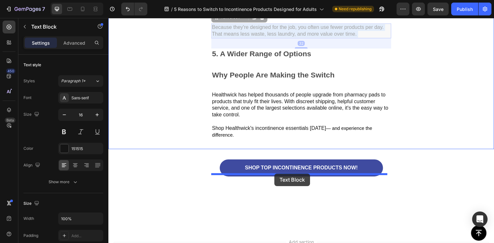
drag, startPoint x: 274, startPoint y: 114, endPoint x: 275, endPoint y: 174, distance: 59.5
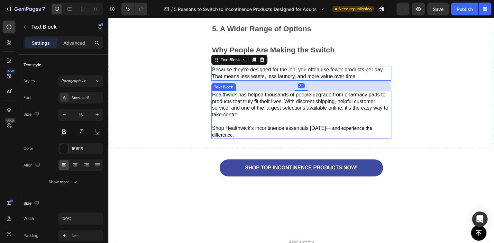
click at [269, 118] on p "Healthwick has helped thousands of people upgrade from pharmacy pads to product…" at bounding box center [301, 105] width 179 height 27
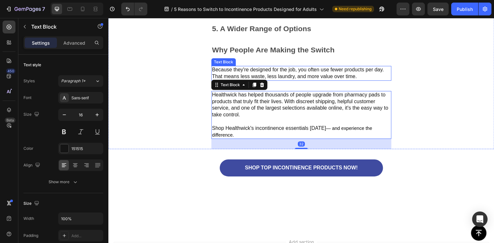
click at [253, 80] on p "Because they're designed for the job, you often use fewer products per day. Tha…" at bounding box center [301, 74] width 179 height 14
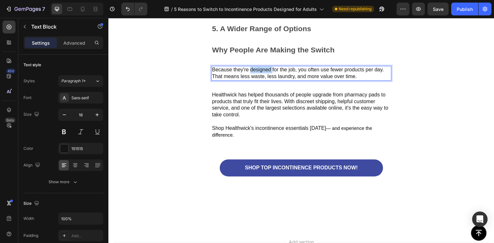
click at [253, 80] on p "Because they're designed for the job, you often use fewer products per day. Tha…" at bounding box center [301, 74] width 179 height 14
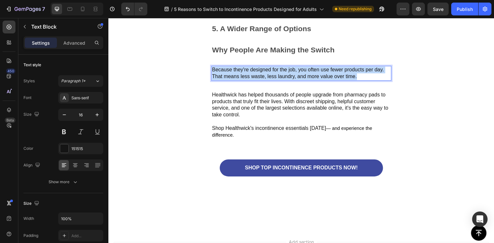
click at [253, 80] on p "Because they're designed for the job, you often use fewer products per day. Tha…" at bounding box center [301, 74] width 179 height 14
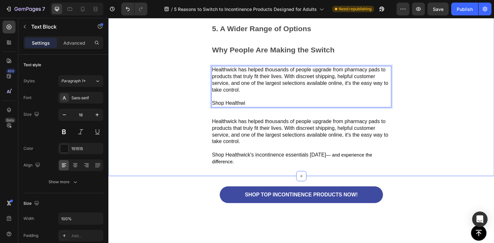
scroll to position [774, 0]
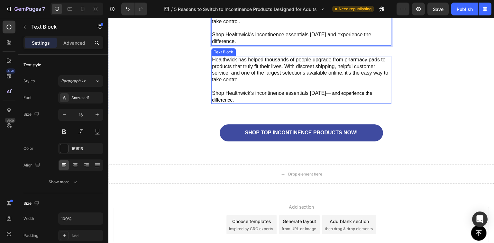
click at [327, 104] on p "Shop Healthwick's incontinence essentials today — and experience the difference." at bounding box center [301, 97] width 179 height 14
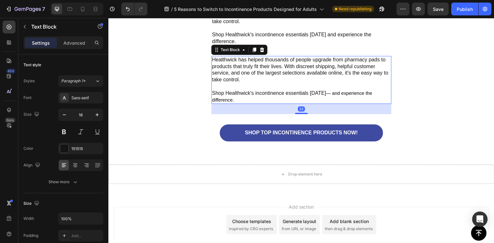
click at [329, 103] on span "— and experience the difference." at bounding box center [292, 97] width 160 height 12
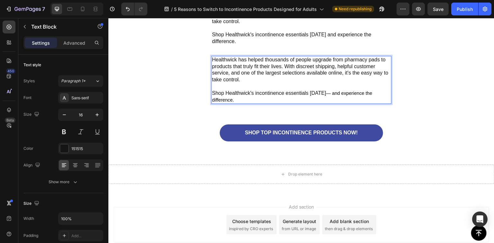
click at [329, 103] on span "— and experience the difference." at bounding box center [292, 97] width 160 height 12
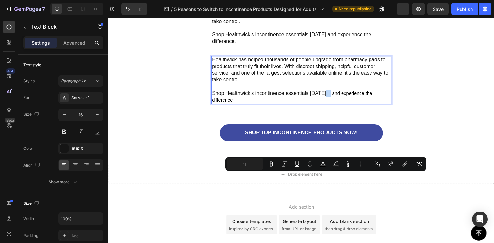
drag, startPoint x: 329, startPoint y: 177, endPoint x: 325, endPoint y: 179, distance: 4.3
click at [325, 103] on span "— and experience the difference." at bounding box center [292, 97] width 160 height 12
copy span "—"
click at [326, 45] on p "Shop Healthwick's incontinence essentials today and experience the difference." at bounding box center [301, 39] width 179 height 14
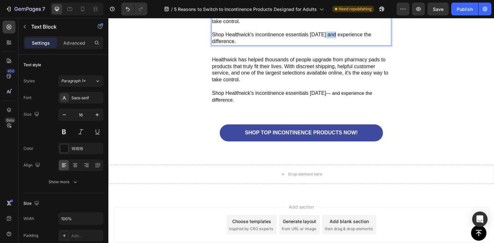
click at [324, 45] on p "Shop Healthwick's incontinence essentials today and experience the difference." at bounding box center [301, 39] width 179 height 14
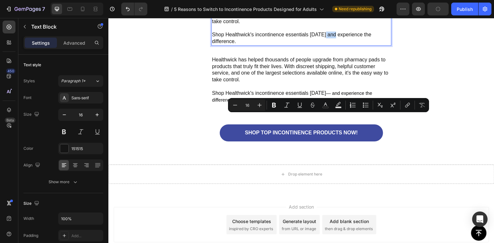
click at [325, 45] on p "Shop Healthwick's incontinence essentials today and experience the difference." at bounding box center [301, 39] width 179 height 14
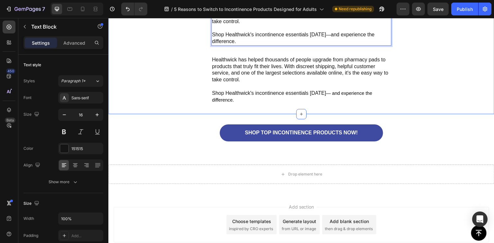
click at [240, 83] on p "Healthwick has helped thousands of people upgrade from pharmacy pads to product…" at bounding box center [301, 70] width 179 height 27
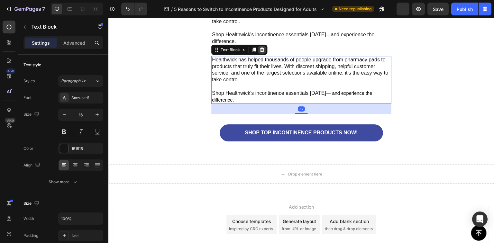
click at [262, 52] on icon at bounding box center [262, 49] width 5 height 5
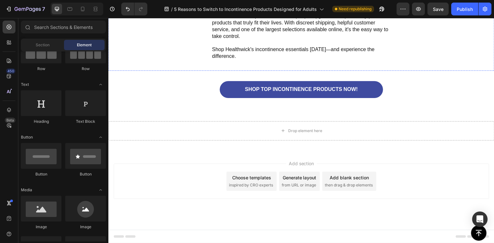
scroll to position [843, 0]
click at [465, 9] on div "Publish" at bounding box center [465, 9] width 16 height 7
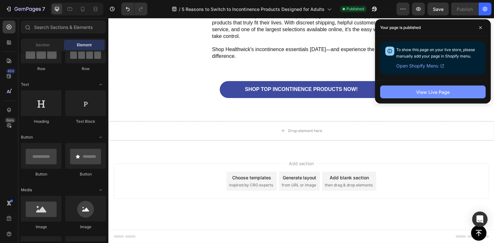
click at [429, 91] on div "View Live Page" at bounding box center [433, 92] width 33 height 7
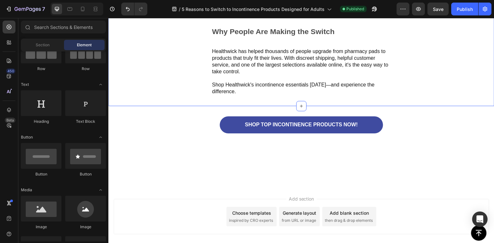
scroll to position [705, 0]
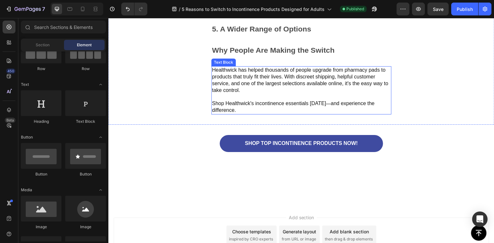
click at [269, 94] on p "Healthwick has helped thousands of people upgrade from pharmacy pads to product…" at bounding box center [301, 80] width 179 height 27
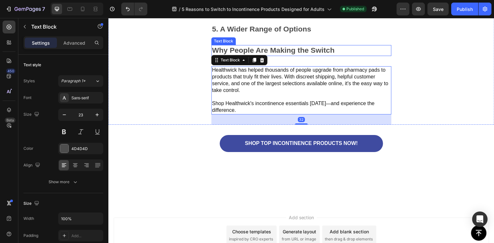
click at [268, 55] on p "Why People Are Making the Switch" at bounding box center [301, 51] width 179 height 10
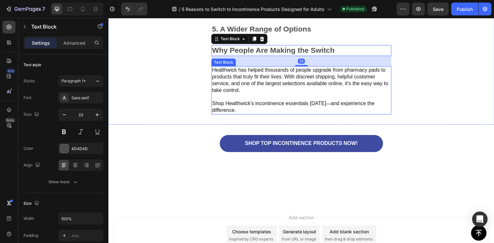
click at [272, 94] on p "Healthwick has helped thousands of people upgrade from pharmacy pads to product…" at bounding box center [301, 80] width 179 height 27
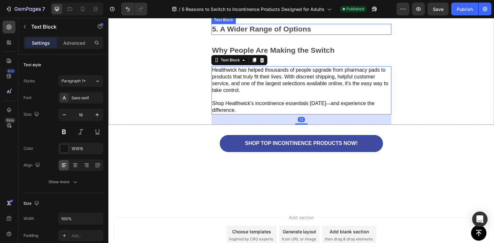
click at [260, 34] on p "5. A Wider Range of Options" at bounding box center [301, 29] width 179 height 10
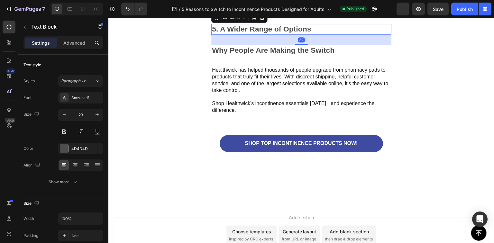
click at [129, 104] on div "3. Discreet & Comfortable Text Block Image 4. More Cost-Effective. Text Block B…" at bounding box center [301, 37] width 386 height 173
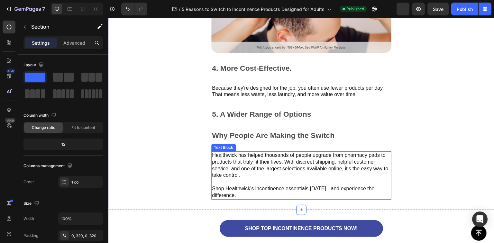
click at [280, 171] on p "Healthwick has helped thousands of people upgrade from pharmacy pads to product…" at bounding box center [301, 165] width 179 height 27
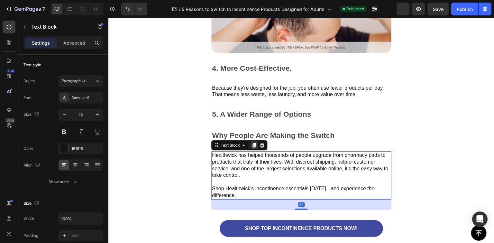
click at [254, 143] on icon at bounding box center [255, 145] width 4 height 5
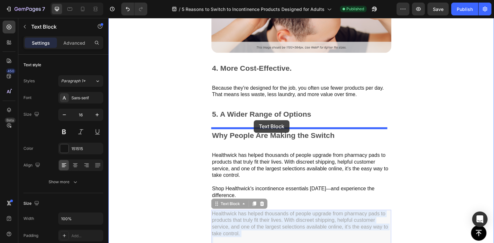
drag, startPoint x: 270, startPoint y: 218, endPoint x: 254, endPoint y: 120, distance: 99.2
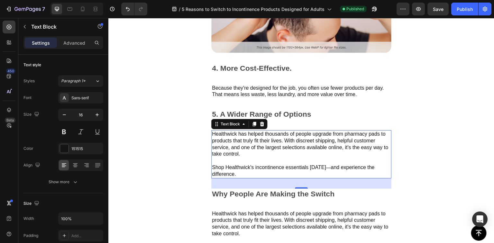
click at [257, 151] on p "Healthwick has helped thousands of people upgrade from pharmacy pads to product…" at bounding box center [301, 144] width 179 height 27
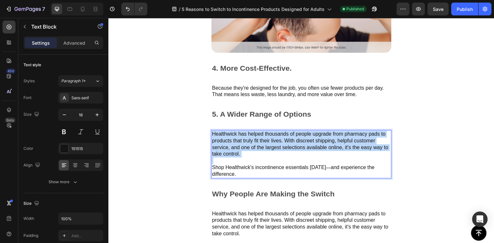
click at [257, 151] on p "Healthwick has helped thousands of people upgrade from pharmacy pads to product…" at bounding box center [301, 144] width 179 height 27
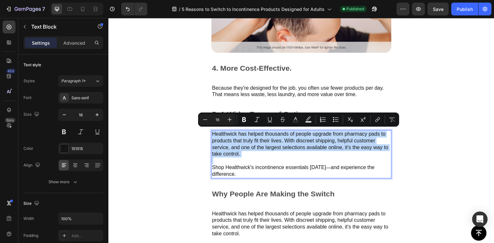
click at [263, 177] on div "3. Discreet & Comfortable Text Block Image 4. More Cost-Effective. Text Block B…" at bounding box center [301, 109] width 180 height 317
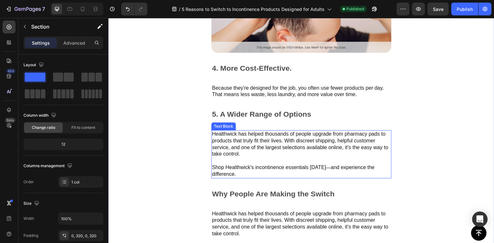
click at [243, 173] on p "Shop Healthwick's incontinence essentials today — and experience the difference." at bounding box center [301, 171] width 179 height 14
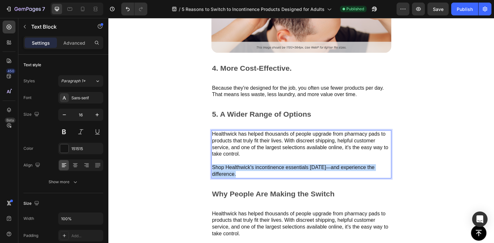
click at [243, 173] on p "Shop Healthwick's incontinence essentials today — and experience the difference." at bounding box center [301, 171] width 179 height 14
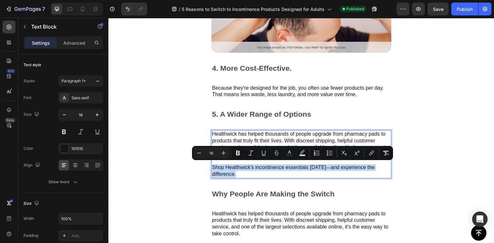
click at [243, 168] on p "Shop Healthwick's incontinence essentials today — and experience the difference." at bounding box center [301, 171] width 179 height 14
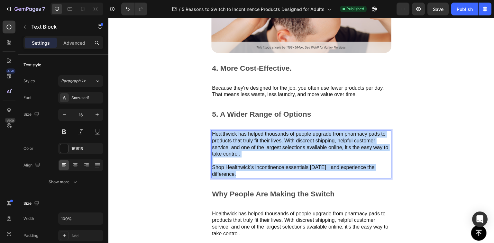
drag, startPoint x: 240, startPoint y: 173, endPoint x: 213, endPoint y: 130, distance: 50.8
click at [213, 130] on div "Healthwick has helped thousands of people upgrade from pharmacy pads to product…" at bounding box center [301, 154] width 180 height 48
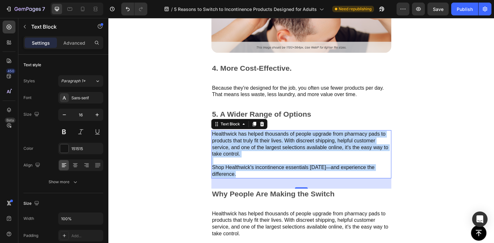
click at [246, 160] on p "Rich Text Editor. Editing area: main" at bounding box center [301, 161] width 179 height 7
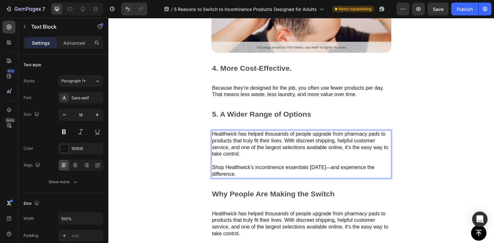
click at [265, 145] on p "Healthwick has helped thousands of people upgrade from pharmacy pads to product…" at bounding box center [301, 144] width 179 height 27
click at [217, 168] on p "Shop Healthwick's incontinence essentials today — and experience the difference." at bounding box center [301, 171] width 179 height 14
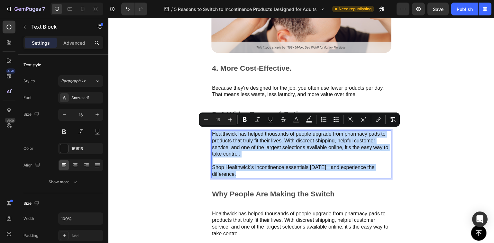
drag, startPoint x: 237, startPoint y: 172, endPoint x: 212, endPoint y: 131, distance: 47.5
click at [212, 131] on div "Healthwick has helped thousands of people upgrade from pharmacy pads to product…" at bounding box center [301, 154] width 180 height 48
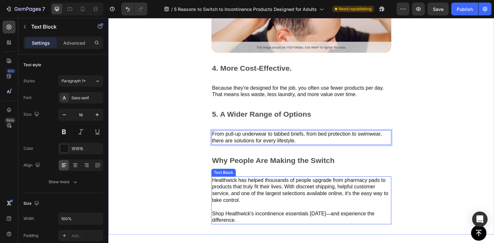
click at [277, 198] on p "Healthwick has helped thousands of people upgrade from pharmacy pads to product…" at bounding box center [301, 190] width 179 height 27
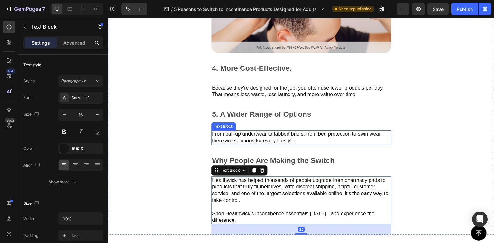
click at [248, 137] on p "From pull-up underwear to tabbed briefs, from bed protection to swimwear, there…" at bounding box center [301, 138] width 179 height 14
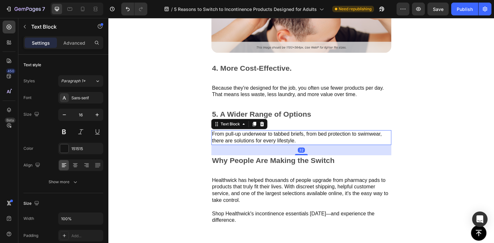
scroll to position [174, 0]
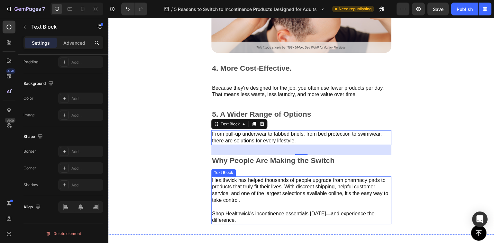
click at [246, 183] on p "Healthwick has helped thousands of people upgrade from pharmacy pads to product…" at bounding box center [301, 190] width 179 height 27
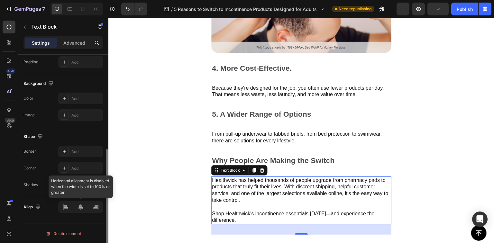
click at [80, 208] on div at bounding box center [80, 207] width 45 height 12
click at [80, 207] on div at bounding box center [80, 207] width 45 height 12
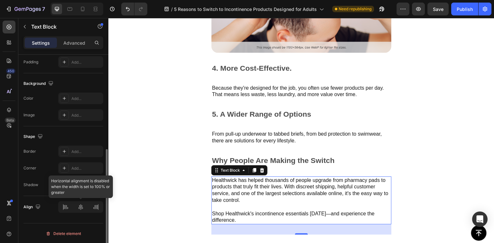
click at [80, 207] on div at bounding box center [80, 207] width 45 height 12
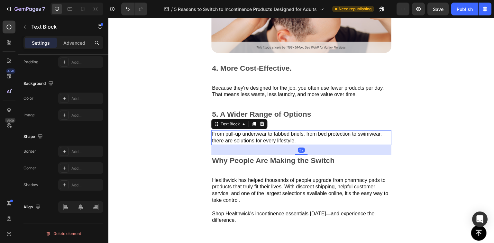
click at [249, 132] on p "From pull-up underwear to tabbed briefs, from bed protection to swimwear, there…" at bounding box center [301, 138] width 179 height 14
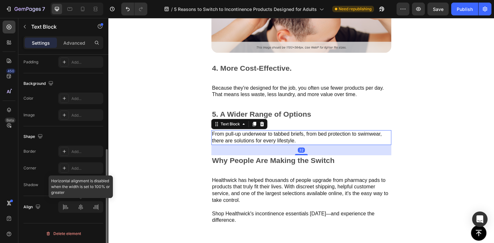
click at [79, 203] on div at bounding box center [80, 207] width 45 height 12
click at [82, 208] on div at bounding box center [80, 207] width 45 height 12
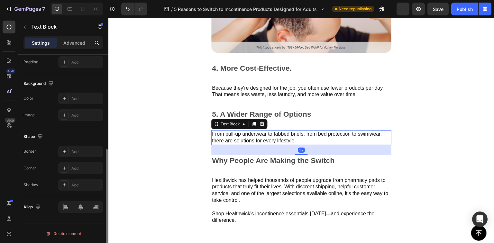
scroll to position [0, 0]
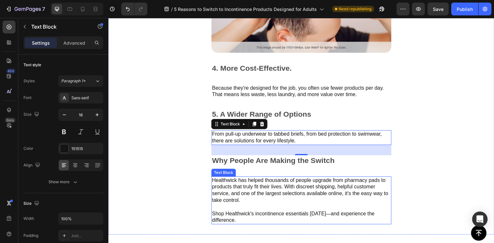
click at [306, 185] on p "Healthwick has helped thousands of people upgrade from pharmacy pads to product…" at bounding box center [301, 190] width 179 height 27
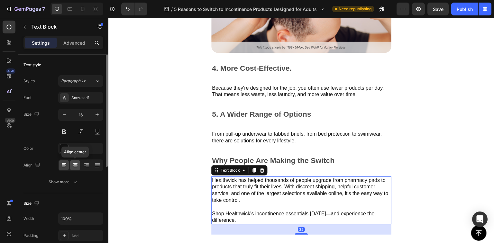
click at [76, 166] on icon at bounding box center [75, 166] width 5 height 1
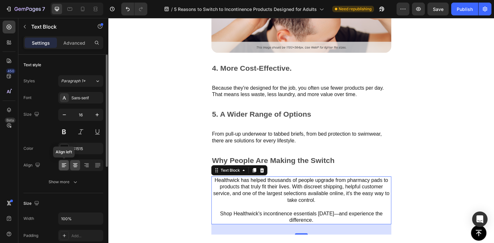
click at [64, 165] on icon at bounding box center [64, 165] width 6 height 6
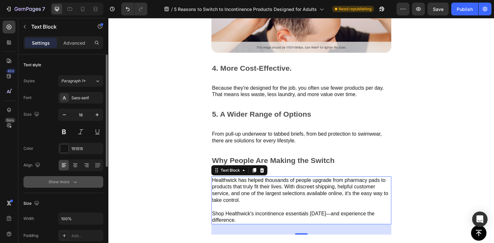
click at [72, 184] on icon "button" at bounding box center [75, 182] width 6 height 6
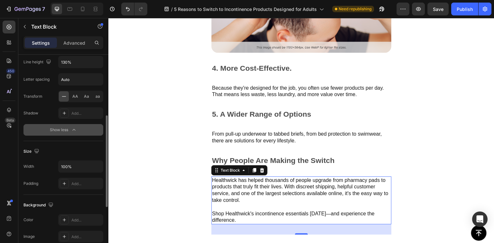
scroll to position [206, 0]
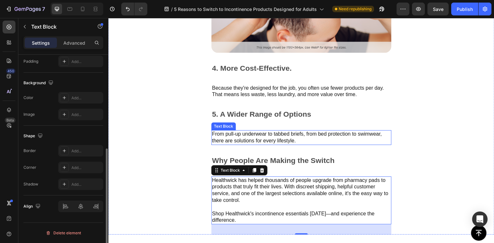
click at [249, 134] on p "From pull-up underwear to tabbed briefs, from bed protection to swimwear, there…" at bounding box center [301, 138] width 179 height 14
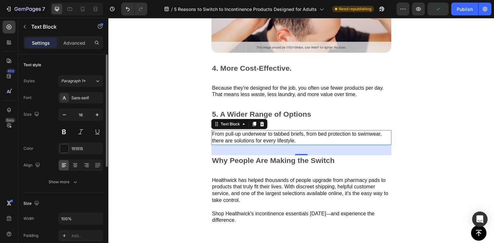
scroll to position [137, 0]
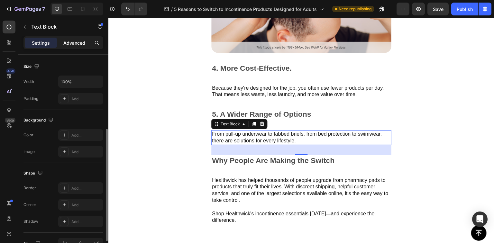
click at [73, 43] on p "Advanced" at bounding box center [74, 43] width 22 height 7
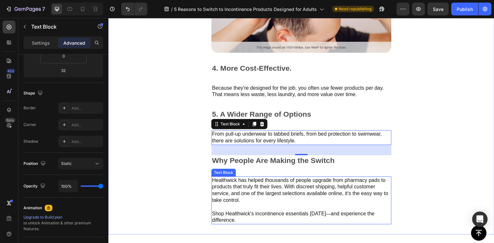
click at [254, 183] on p "Healthwick has helped thousands of people upgrade from pharmacy pads to product…" at bounding box center [301, 190] width 179 height 27
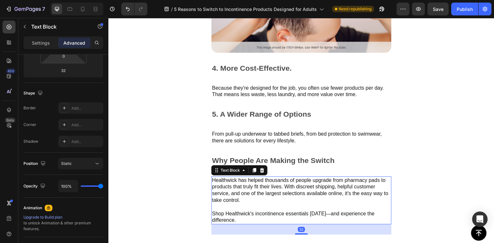
click at [48, 48] on div "Settings Advanced" at bounding box center [63, 42] width 80 height 13
click at [47, 42] on p "Settings" at bounding box center [41, 43] width 18 height 7
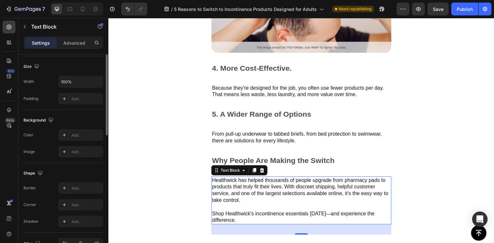
scroll to position [69, 0]
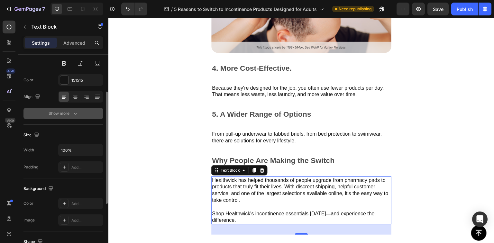
click at [66, 114] on div "Show more" at bounding box center [64, 113] width 30 height 6
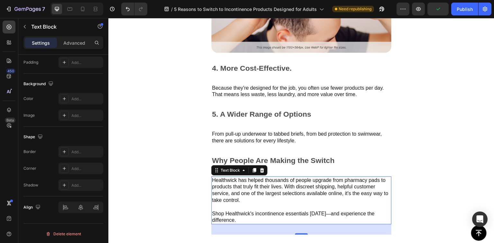
scroll to position [190, 0]
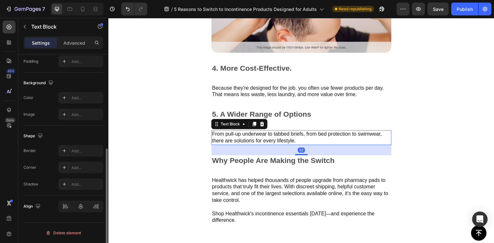
click at [283, 133] on p "From pull-up underwear to tabbed briefs, from bed protection to swimwear, there…" at bounding box center [301, 138] width 179 height 14
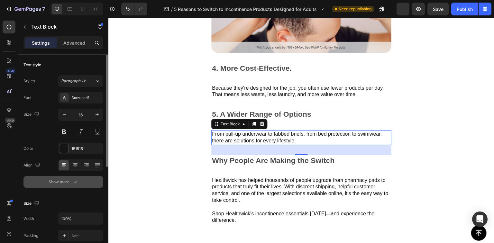
click at [65, 183] on div "Show more" at bounding box center [64, 182] width 30 height 6
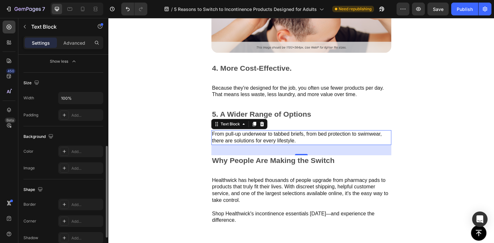
scroll to position [258, 0]
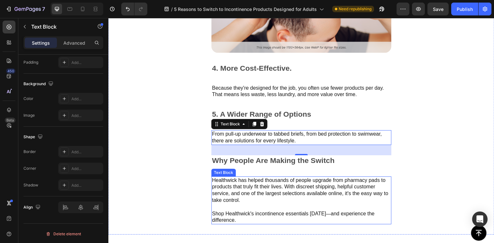
click at [227, 182] on p "Healthwick has helped thousands of people upgrade from pharmacy pads to product…" at bounding box center [301, 190] width 179 height 27
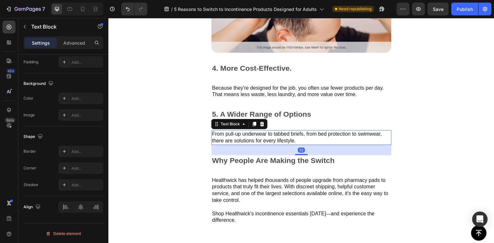
click at [239, 132] on p "From pull-up underwear to tabbed briefs, from bed protection to swimwear, there…" at bounding box center [301, 138] width 179 height 14
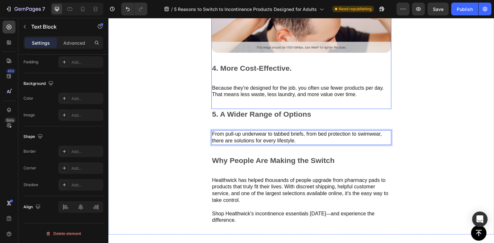
click at [234, 86] on p "Because they're designed for the job, you often use fewer products per day. Tha…" at bounding box center [301, 92] width 179 height 14
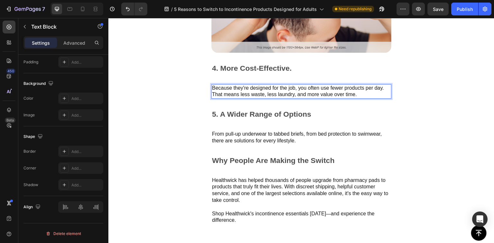
click at [234, 86] on p "Because they're designed for the job, you often use fewer products per day. Tha…" at bounding box center [301, 92] width 179 height 14
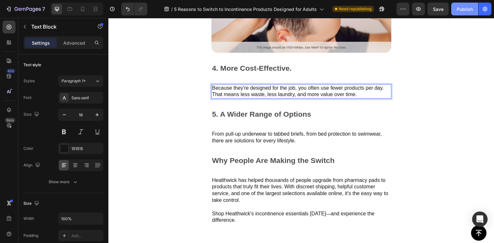
click at [472, 9] on div "Publish" at bounding box center [465, 9] width 16 height 7
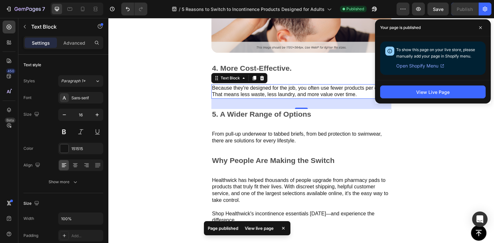
click at [434, 65] on span "Open Shopify Menu" at bounding box center [418, 66] width 42 height 8
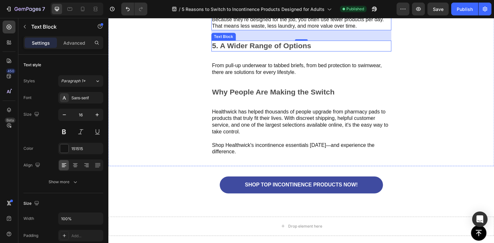
scroll to position [867, 0]
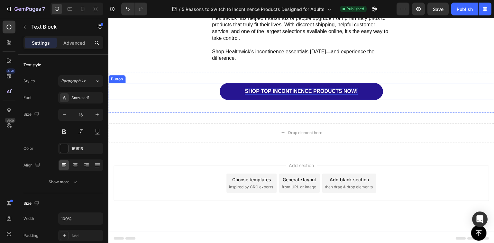
click at [302, 91] on p "SHOP TOP INCONTINENCE PRODUCTS NOW!" at bounding box center [301, 91] width 113 height 7
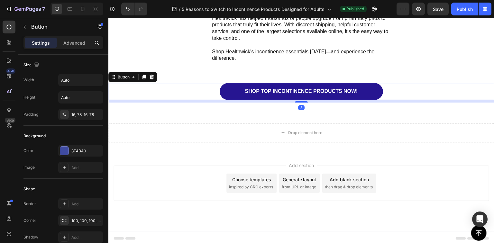
click at [314, 95] on link "SHOP TOP INCONTINENCE PRODUCTS NOW!" at bounding box center [301, 91] width 163 height 17
click at [316, 89] on p "SHOP TOP INCONTINENCE PRODUCTS NOW!" at bounding box center [301, 91] width 113 height 7
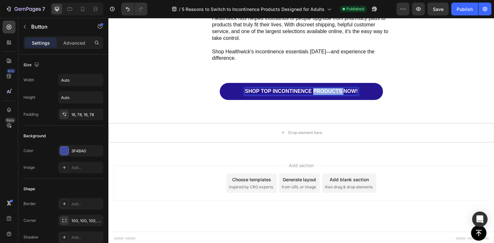
click at [316, 89] on p "SHOP TOP INCONTINENCE PRODUCTS NOW!" at bounding box center [301, 91] width 113 height 7
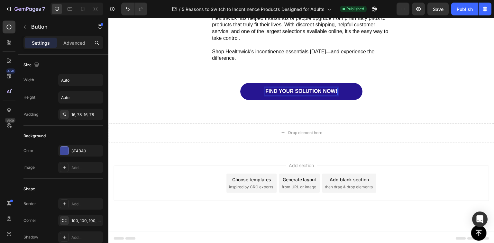
click at [250, 90] on link "FIND YOUR SOLUTION NOW!" at bounding box center [301, 91] width 122 height 17
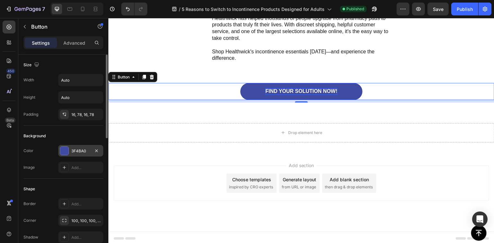
click at [79, 150] on div "3F4BA0" at bounding box center [80, 151] width 19 height 6
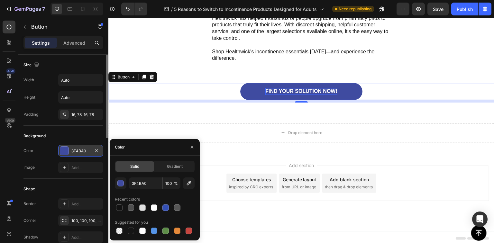
click at [74, 152] on div "3F4BA0" at bounding box center [80, 151] width 19 height 6
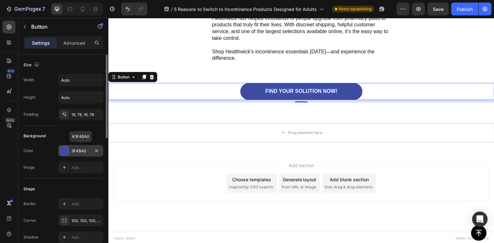
click at [76, 152] on div "3F4BA0" at bounding box center [80, 151] width 19 height 6
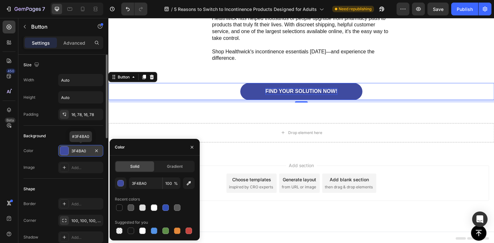
click at [76, 152] on div "3F4BA0" at bounding box center [80, 151] width 19 height 6
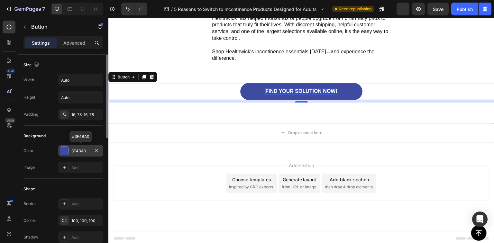
click at [77, 150] on div "3F4BA0" at bounding box center [80, 151] width 19 height 6
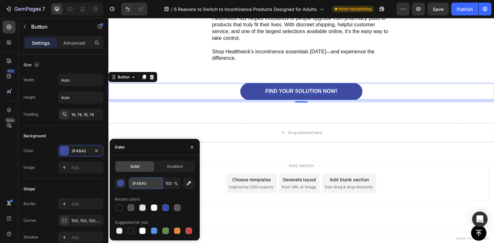
click at [147, 186] on input "3F4BA0" at bounding box center [145, 184] width 33 height 12
click at [136, 183] on input "3F4BA0" at bounding box center [145, 184] width 33 height 12
click at [139, 184] on input "384BA0" at bounding box center [145, 184] width 33 height 12
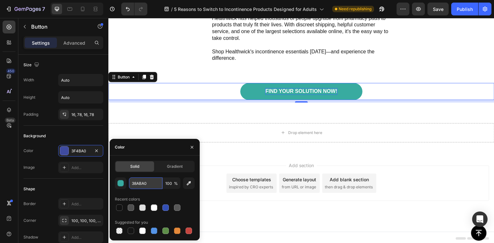
click at [142, 184] on input "38ABA0" at bounding box center [145, 184] width 33 height 12
click at [145, 184] on input "38A3A0" at bounding box center [145, 184] width 33 height 12
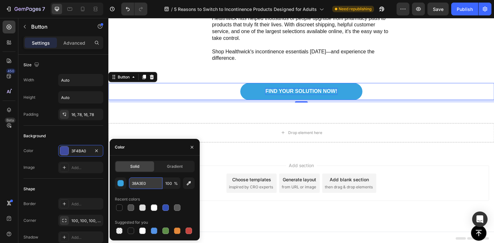
click at [153, 184] on input "38A3E0" at bounding box center [145, 184] width 33 height 12
type input "38A3EF"
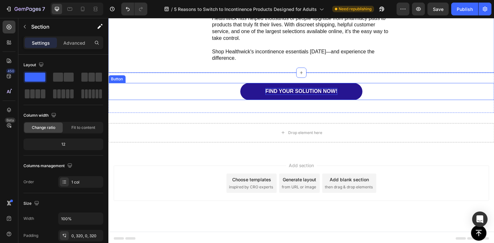
click at [246, 90] on link "FIND YOUR SOLUTION NOW!" at bounding box center [301, 91] width 122 height 17
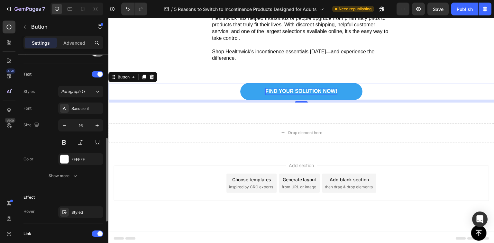
scroll to position [0, 0]
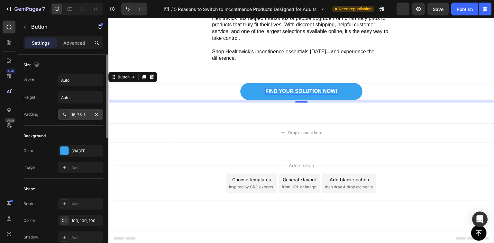
click at [81, 115] on div "16, 78, 16, 78" at bounding box center [80, 115] width 19 height 6
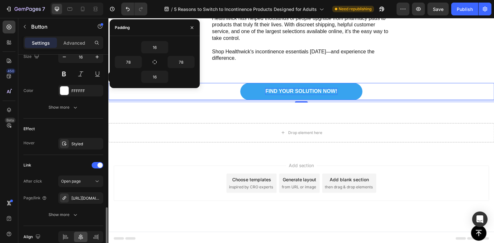
scroll to position [304, 0]
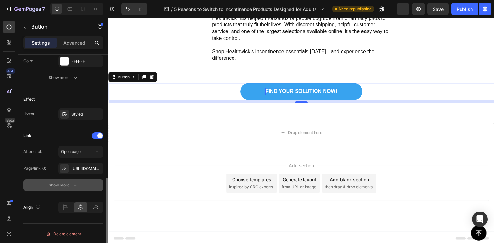
click at [72, 187] on icon "button" at bounding box center [75, 185] width 6 height 6
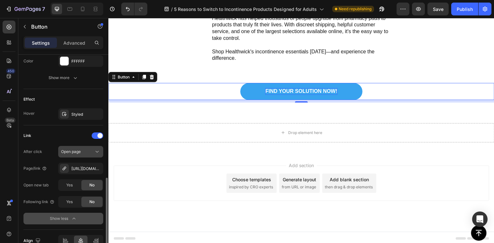
click at [98, 150] on icon at bounding box center [97, 152] width 6 height 6
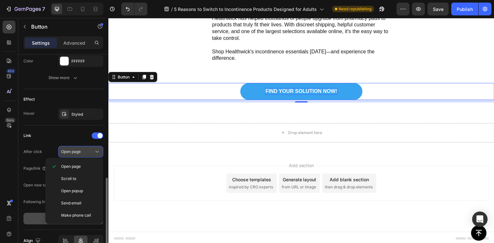
click at [98, 150] on icon at bounding box center [97, 152] width 6 height 6
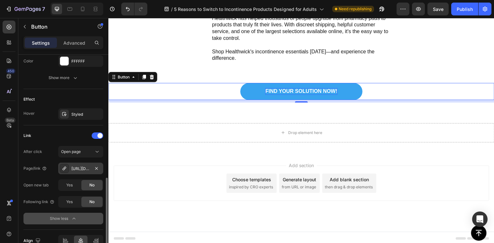
click at [82, 170] on div "[URL][DOMAIN_NAME]" at bounding box center [80, 169] width 19 height 6
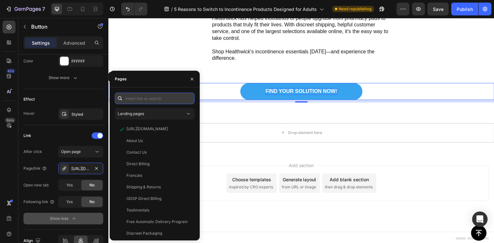
click at [139, 99] on input "text" at bounding box center [155, 99] width 80 height 12
paste input "https://healthwick.ca/collections/incontinence"
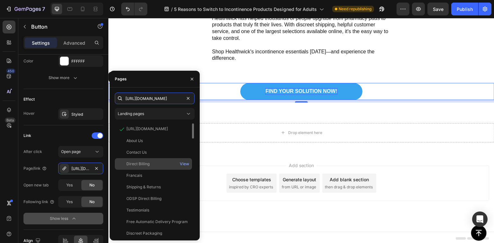
scroll to position [0, 28]
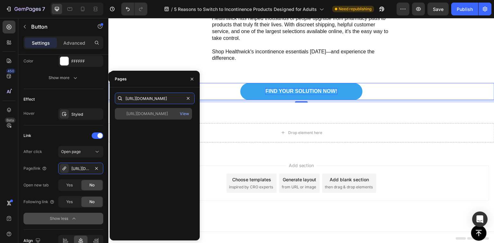
type input "https://healthwick.ca/collections/incontinence"
click at [167, 116] on div "https://healthwick.ca/collections/incontinence" at bounding box center [147, 114] width 42 height 6
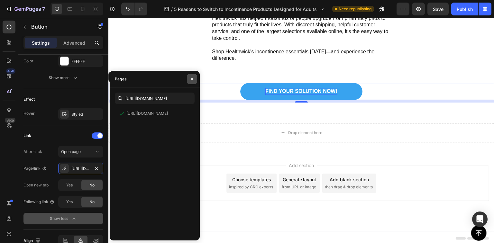
click at [192, 78] on icon "button" at bounding box center [192, 79] width 5 height 5
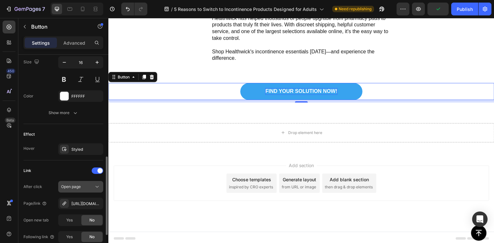
scroll to position [200, 0]
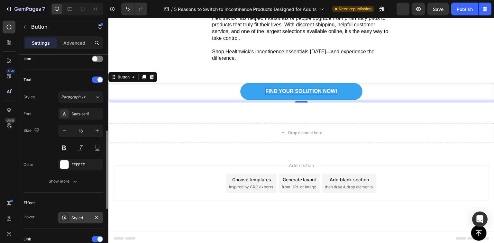
click at [75, 218] on div "Styled" at bounding box center [80, 218] width 19 height 6
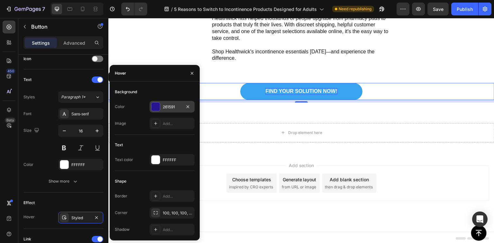
click at [173, 107] on div "261591" at bounding box center [172, 107] width 19 height 6
click at [173, 107] on div "FIND YOUR SOLUTION NOW! Button 8 Section 7" at bounding box center [301, 93] width 386 height 40
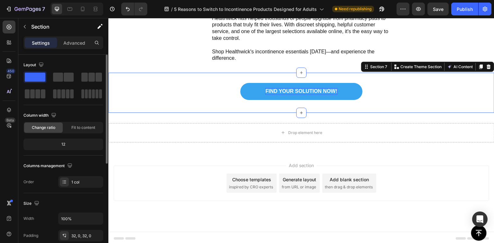
scroll to position [185, 0]
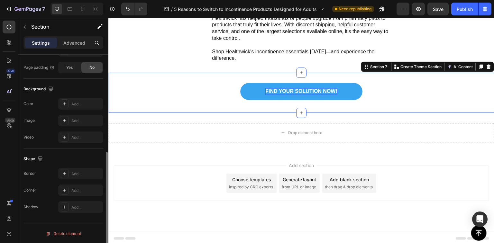
click at [245, 78] on div "FIND YOUR SOLUTION NOW! Button Section 7 You can create reusable sections Creat…" at bounding box center [301, 93] width 386 height 40
click at [280, 89] on p "FIND YOUR SOLUTION NOW!" at bounding box center [302, 91] width 72 height 7
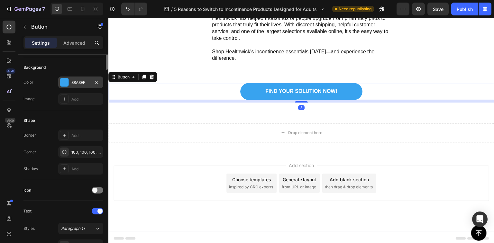
scroll to position [0, 0]
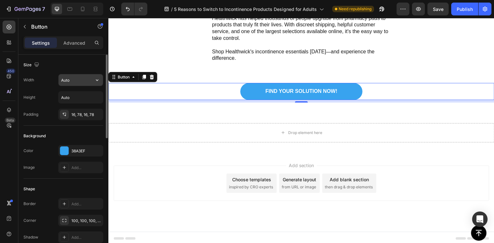
click at [89, 80] on input "Auto" at bounding box center [81, 80] width 44 height 12
click at [96, 80] on icon "button" at bounding box center [97, 80] width 6 height 6
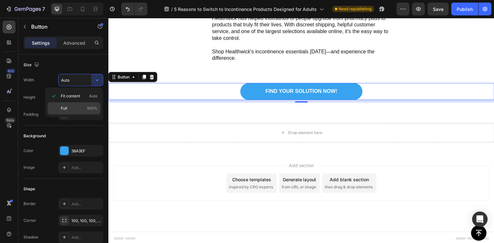
click at [89, 111] on div "Full 100%" at bounding box center [74, 108] width 53 height 12
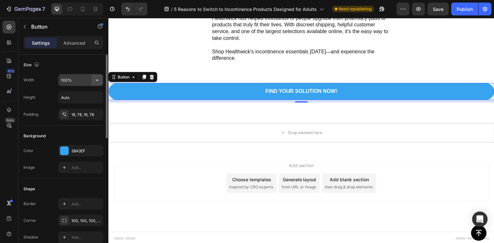
click at [97, 81] on icon "button" at bounding box center [97, 80] width 6 height 6
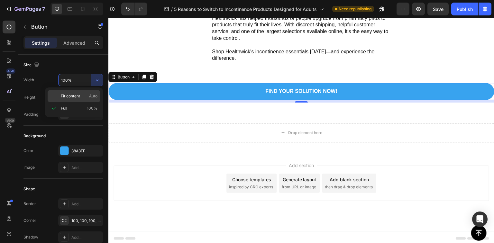
click at [85, 97] on p "Fit content Auto" at bounding box center [79, 96] width 37 height 6
type input "Auto"
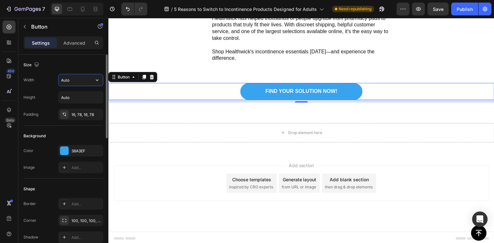
click at [81, 79] on input "Auto" at bounding box center [81, 80] width 44 height 12
click at [87, 112] on div "16, 78, 16, 78" at bounding box center [80, 115] width 19 height 6
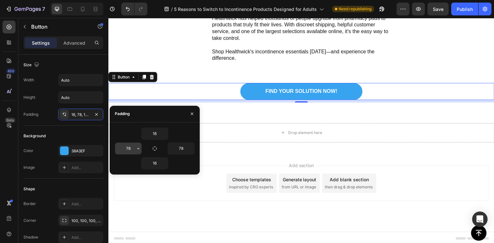
click at [138, 146] on icon "button" at bounding box center [138, 148] width 5 height 5
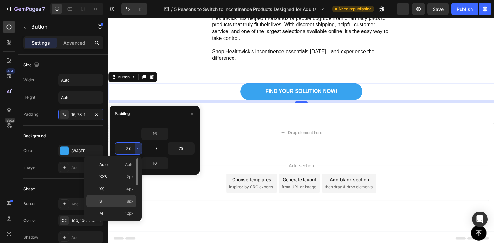
click at [118, 199] on p "S 8px" at bounding box center [116, 202] width 34 height 6
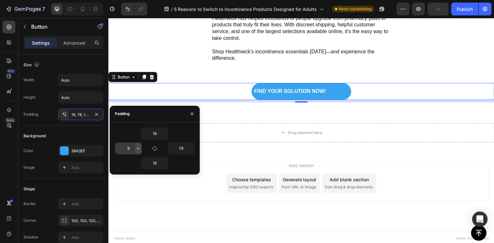
click at [136, 146] on icon "button" at bounding box center [138, 148] width 5 height 5
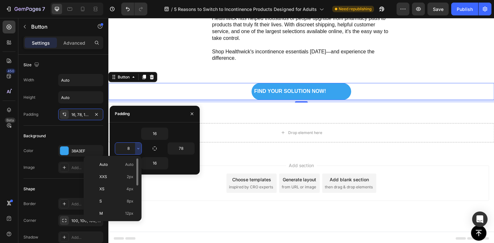
scroll to position [73, 0]
click at [115, 176] on p "2XL 32px" at bounding box center [116, 178] width 34 height 6
type input "32"
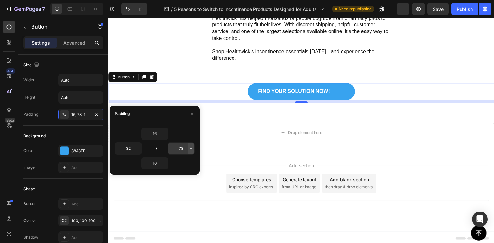
click at [189, 146] on icon "button" at bounding box center [191, 148] width 5 height 5
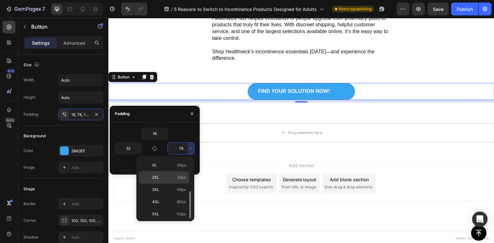
click at [167, 184] on div "2XL 32px" at bounding box center [164, 190] width 50 height 12
type input "32"
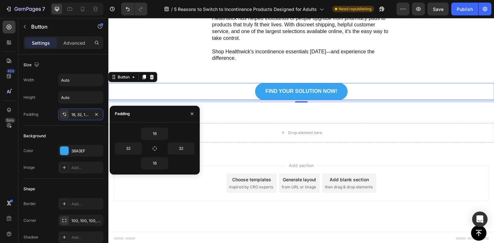
click at [216, 100] on div "8" at bounding box center [301, 101] width 386 height 3
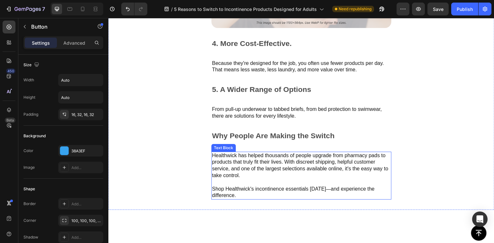
scroll to position [661, 0]
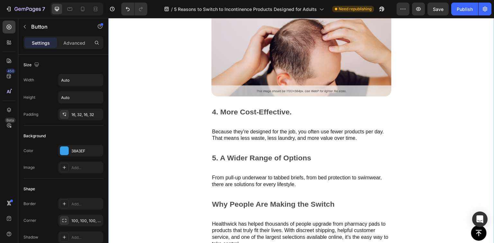
click at [194, 130] on div "3. Discreet & Comfortable Text Block Image 4. More Cost-Effective. Text Block B…" at bounding box center [301, 137] width 386 height 284
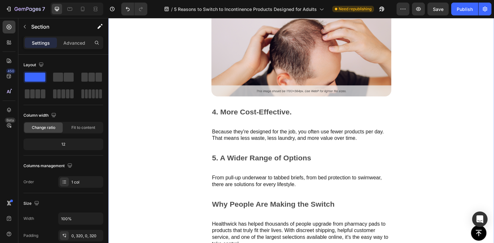
click at [177, 160] on div "3. Discreet & Comfortable Text Block Image 4. More Cost-Effective. Text Block B…" at bounding box center [301, 137] width 386 height 284
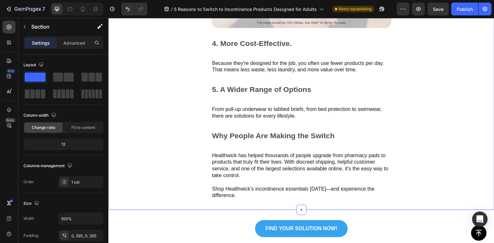
scroll to position [799, 0]
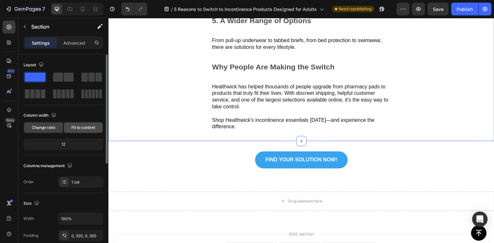
click at [82, 127] on span "Fit to content" at bounding box center [83, 128] width 24 height 6
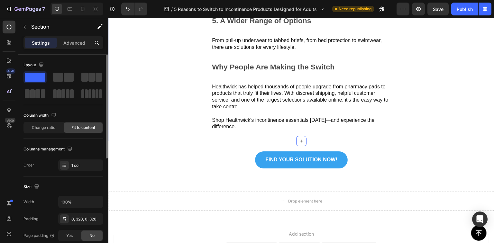
scroll to position [69, 0]
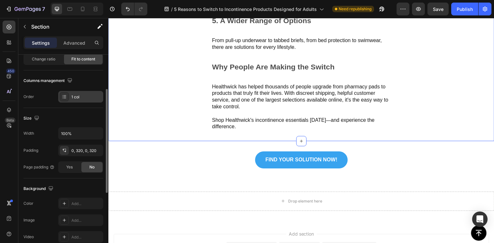
click at [64, 98] on icon at bounding box center [64, 96] width 5 height 5
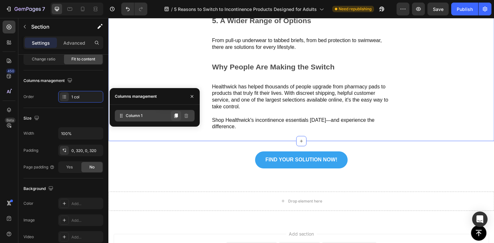
click at [180, 116] on button at bounding box center [176, 116] width 10 height 10
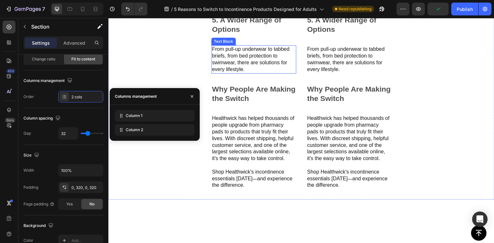
scroll to position [716, 0]
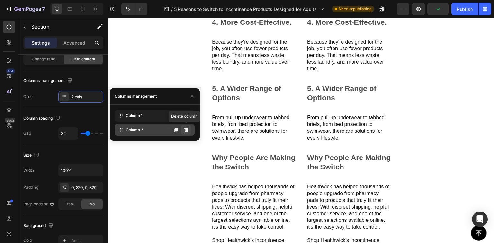
click at [186, 131] on icon at bounding box center [186, 130] width 4 height 5
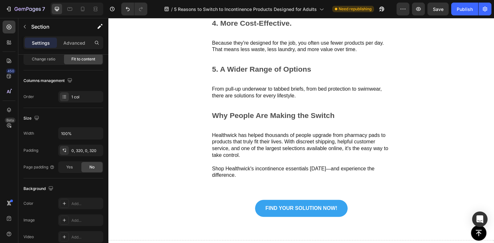
click at [163, 156] on div "3. Discreet & Comfortable Text Block Image 4. More Cost-Effective. Text Block B…" at bounding box center [301, 48] width 386 height 284
click at [468, 8] on div "Publish" at bounding box center [465, 9] width 16 height 7
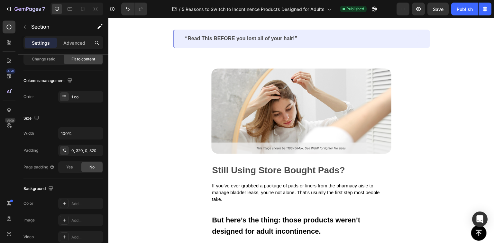
scroll to position [0, 0]
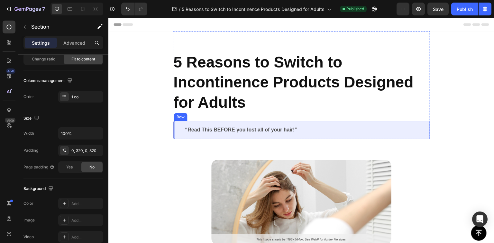
click at [235, 128] on p "“Read This BEFORE you lost all of your hair!”" at bounding box center [302, 130] width 234 height 7
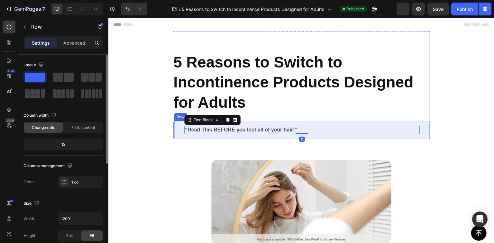
click at [175, 127] on div "“Read This BEFORE you lost all of your hair!” Text Block 0 Row" at bounding box center [301, 130] width 257 height 18
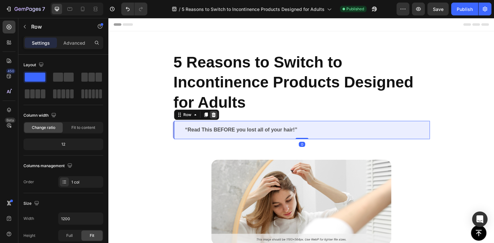
click at [212, 116] on icon at bounding box center [214, 115] width 4 height 5
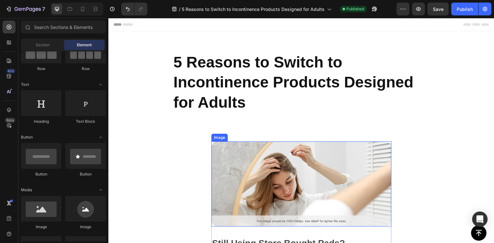
click at [223, 132] on div "Image Still Using Store Bought Pads? Text Block If you’ve ever grabbed a packag…" at bounding box center [301, 235] width 386 height 228
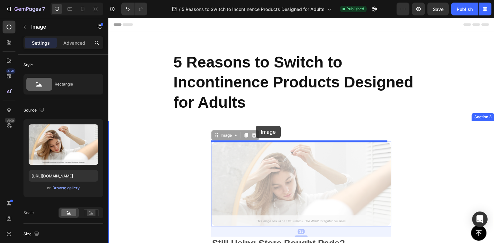
drag, startPoint x: 256, startPoint y: 156, endPoint x: 256, endPoint y: 126, distance: 30.3
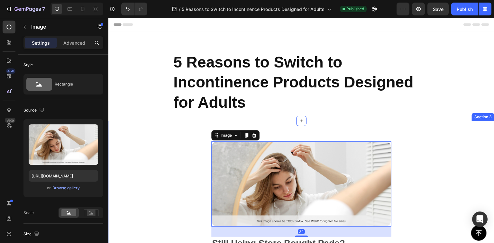
click at [183, 127] on div "Image 32 Still Using Store Bought Pads? Text Block If you’ve ever grabbed a pac…" at bounding box center [301, 235] width 386 height 228
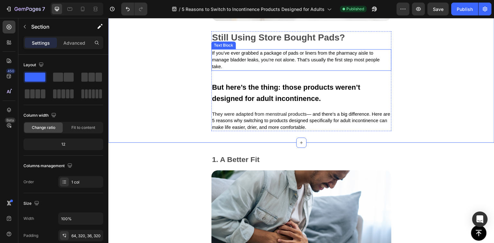
scroll to position [137, 0]
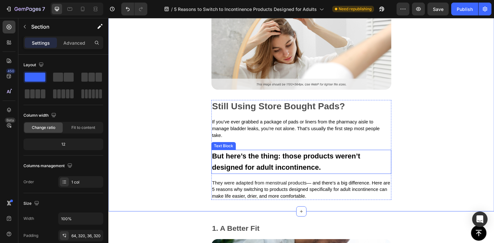
click at [267, 157] on span "But here’s the thing: those products weren’t designed for adult incontinence." at bounding box center [286, 162] width 148 height 20
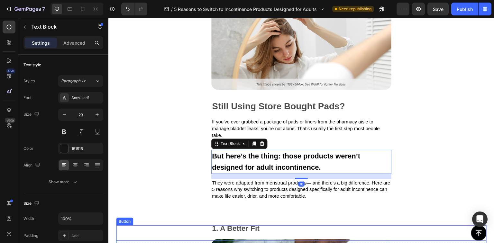
click at [248, 229] on div "Button" at bounding box center [301, 233] width 371 height 15
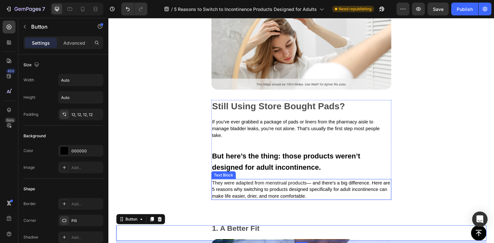
scroll to position [206, 0]
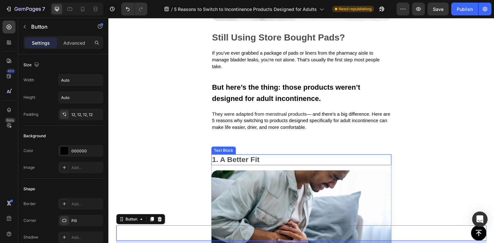
click at [248, 161] on p "1. A Better Fit" at bounding box center [301, 160] width 179 height 10
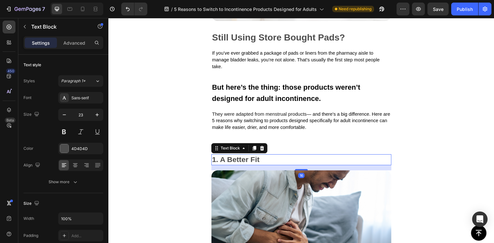
click at [248, 161] on p "1. A Better Fit" at bounding box center [301, 160] width 179 height 10
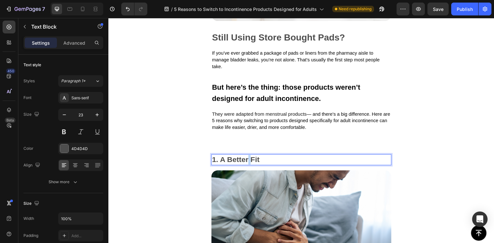
click at [248, 161] on p "1. A Better Fit" at bounding box center [301, 160] width 179 height 10
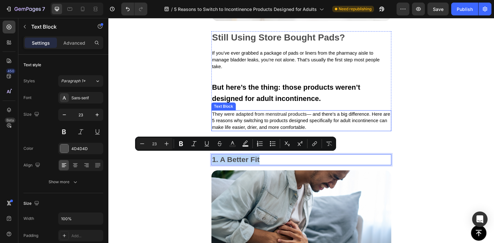
click at [254, 128] on p "They were adapted from menstrual products — and there's a big difference. Here …" at bounding box center [301, 121] width 179 height 20
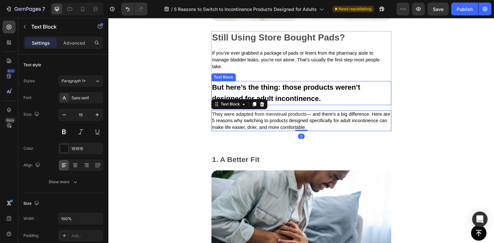
click at [273, 86] on span "But here’s the thing: those products weren’t designed for adult incontinence." at bounding box center [286, 93] width 148 height 20
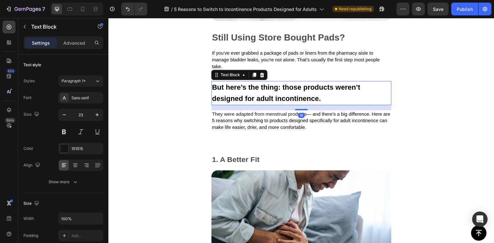
click at [273, 86] on span "But here’s the thing: those products weren’t designed for adult incontinence." at bounding box center [286, 93] width 148 height 20
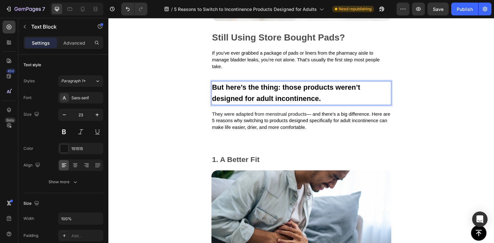
click at [273, 86] on span "But here’s the thing: those products weren’t designed for adult incontinence." at bounding box center [286, 93] width 148 height 20
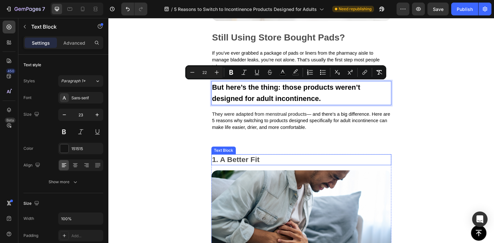
click at [242, 158] on p "1. A Better Fit" at bounding box center [301, 160] width 179 height 10
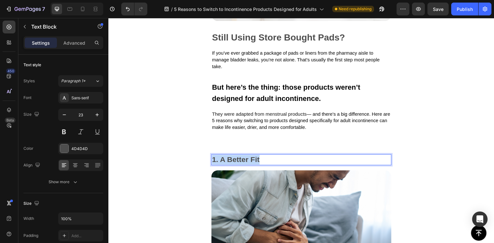
click at [242, 158] on p "1. A Better Fit" at bounding box center [301, 160] width 179 height 10
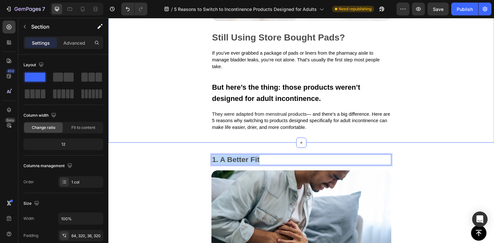
click at [186, 103] on div "Image Still Using Store Bought Pads? Text Block If you’ve ever grabbed a packag…" at bounding box center [301, 29] width 386 height 228
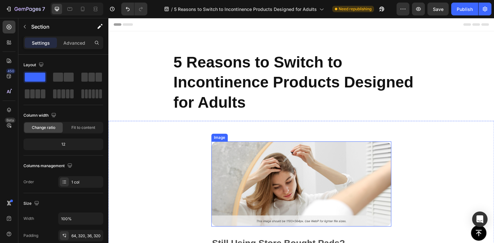
scroll to position [69, 0]
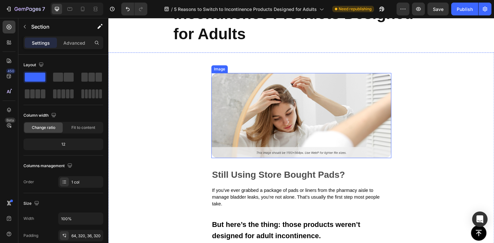
click at [283, 83] on img at bounding box center [301, 115] width 180 height 85
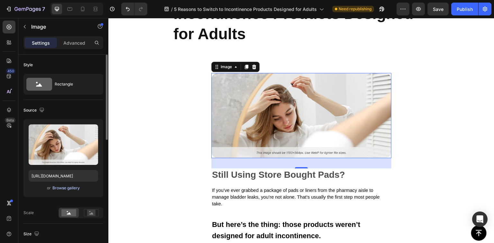
click at [67, 186] on div "Browse gallery" at bounding box center [65, 188] width 27 height 6
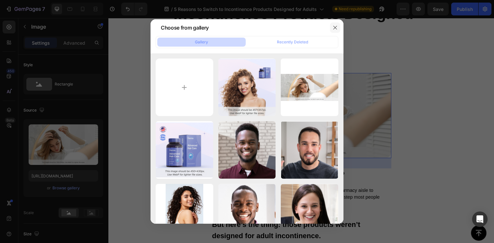
click at [337, 27] on icon "button" at bounding box center [335, 27] width 5 height 5
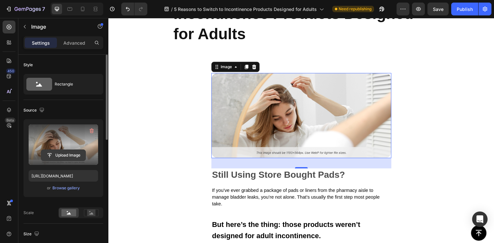
click at [65, 152] on input "file" at bounding box center [63, 155] width 44 height 11
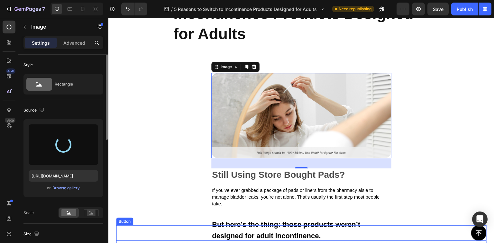
type input "https://cdn.shopify.com/s/files/1/0442/8264/2587/files/gempages_581509077348123…"
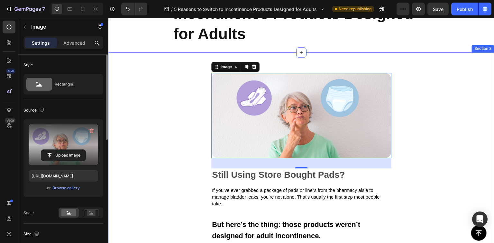
click at [169, 107] on div "Image 32 Still Using Store Bought Pads? Text Block If you’ve ever grabbed a pac…" at bounding box center [301, 166] width 386 height 228
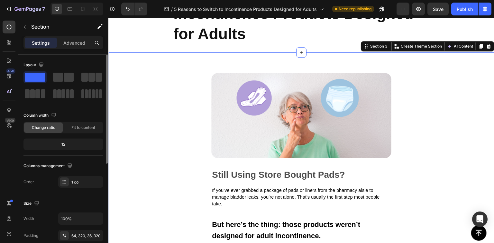
click at [426, 72] on div "Image Still Using Store Bought Pads? Text Block If you’ve ever grabbed a packag…" at bounding box center [301, 166] width 386 height 228
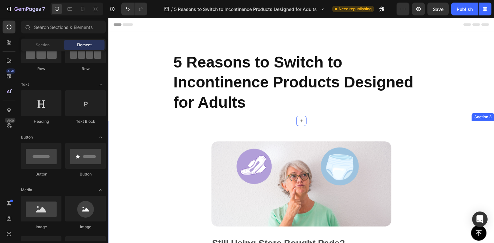
click at [188, 134] on div "Image Still Using Store Bought Pads? Text Block If you’ve ever grabbed a packag…" at bounding box center [301, 235] width 386 height 228
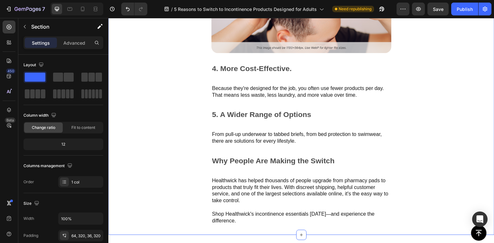
scroll to position [755, 0]
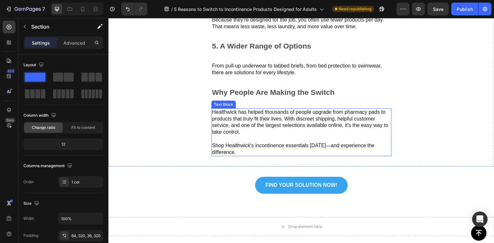
click at [273, 114] on p "Healthwick has helped thousands of people upgrade from pharmacy pads to product…" at bounding box center [301, 122] width 179 height 27
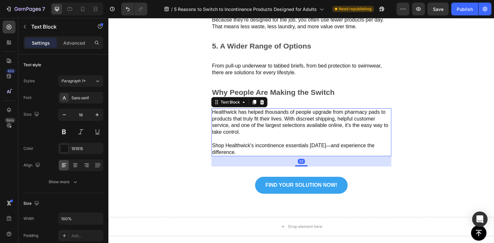
click at [273, 114] on p "Healthwick has helped thousands of people upgrade from pharmacy pads to product…" at bounding box center [301, 122] width 179 height 27
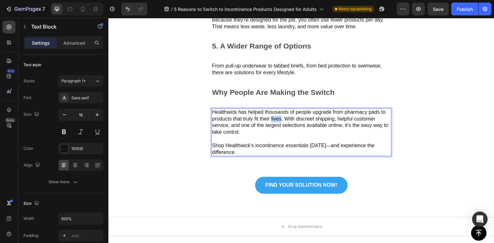
click at [273, 114] on p "Healthwick has helped thousands of people upgrade from pharmacy pads to product…" at bounding box center [301, 122] width 179 height 27
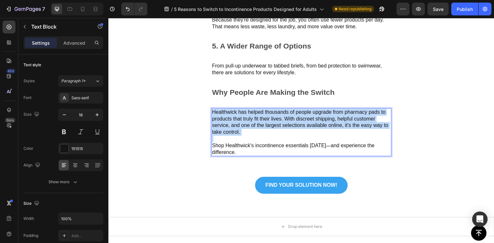
click at [273, 114] on p "Healthwick has helped thousands of people upgrade from pharmacy pads to product…" at bounding box center [301, 122] width 179 height 27
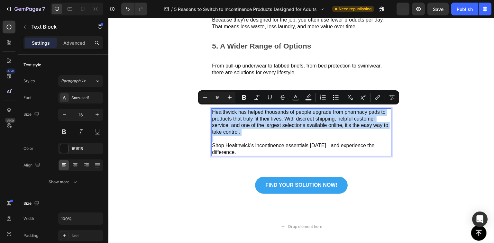
click at [454, 138] on div "3. Discreet & Comfortable Text Block Image 4. More Cost-Effective. Text Block B…" at bounding box center [301, 25] width 386 height 284
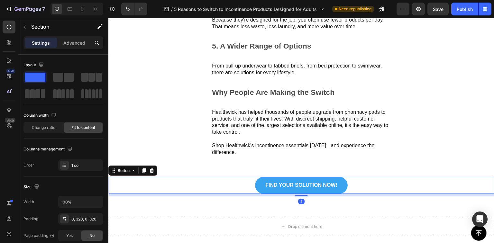
click at [423, 189] on div "FIND YOUR SOLUTION NOW! Button 8" at bounding box center [301, 185] width 386 height 17
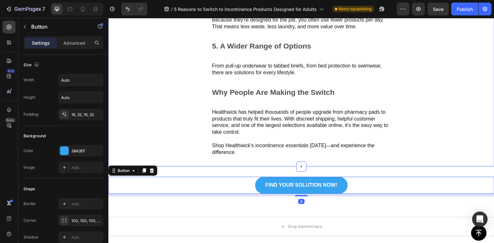
click at [426, 142] on div "3. Discreet & Comfortable Text Block Image 4. More Cost-Effective. Text Block B…" at bounding box center [301, 25] width 386 height 284
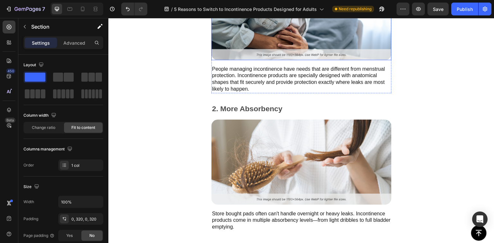
scroll to position [412, 0]
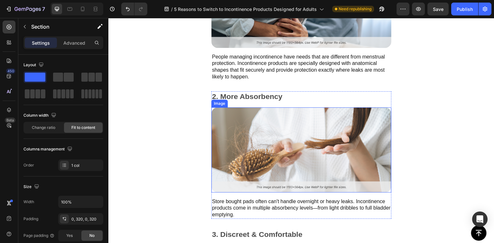
click at [255, 134] on img at bounding box center [301, 150] width 180 height 85
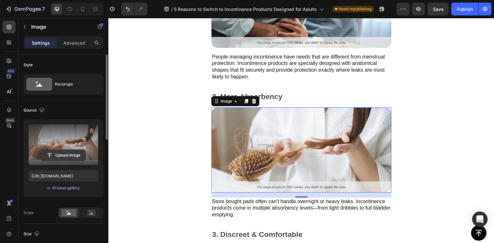
click at [70, 155] on input "file" at bounding box center [63, 155] width 44 height 11
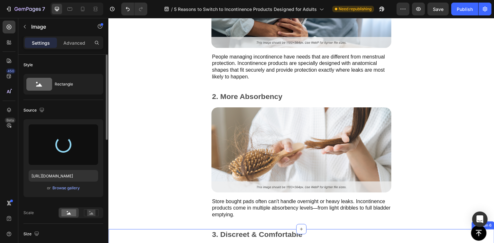
scroll to position [343, 0]
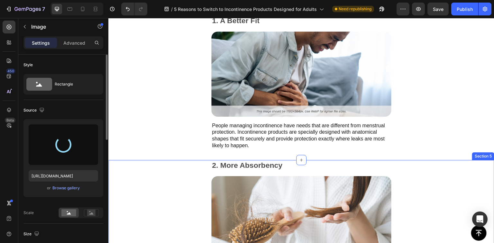
type input "https://cdn.shopify.com/s/files/1/0442/8264/2587/files/gempages_581509077348123…"
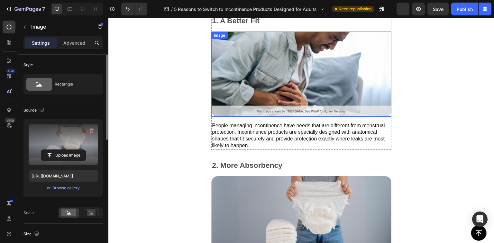
scroll to position [275, 0]
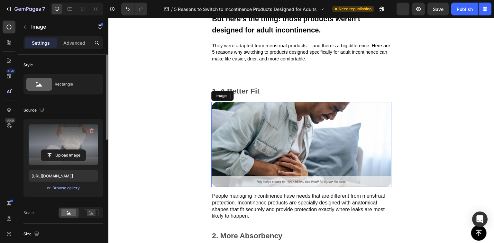
click at [275, 126] on img at bounding box center [301, 144] width 180 height 85
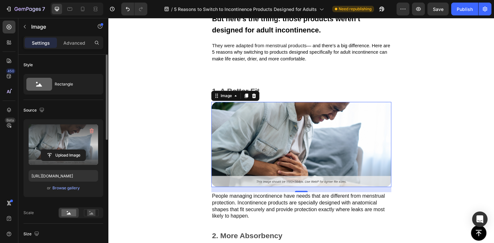
click at [64, 144] on label at bounding box center [64, 145] width 70 height 41
click at [64, 150] on input "file" at bounding box center [63, 155] width 44 height 11
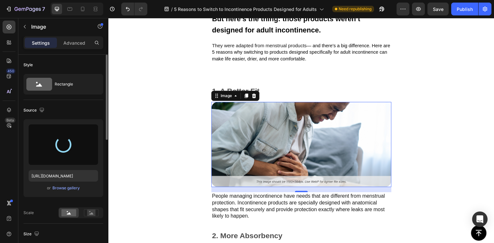
type input "https://cdn.shopify.com/s/files/1/0442/8264/2587/files/gempages_581509077348123…"
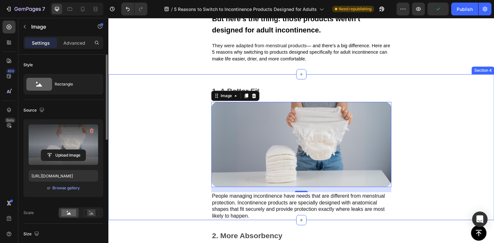
click at [145, 105] on div "1. A Better Fit Text Block Image 16 People managing incontinence have needs tha…" at bounding box center [301, 147] width 386 height 146
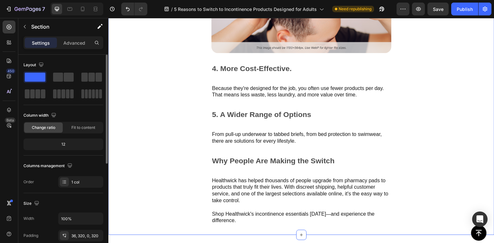
scroll to position [618, 0]
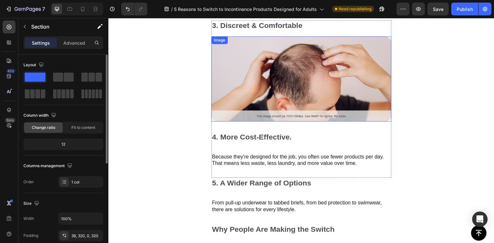
click at [257, 55] on img at bounding box center [301, 78] width 180 height 85
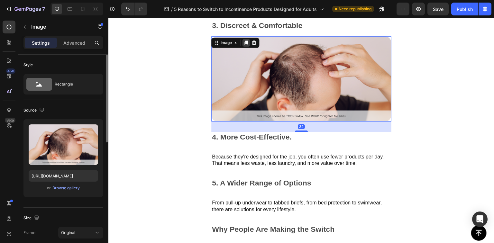
click at [245, 42] on icon at bounding box center [246, 42] width 5 height 5
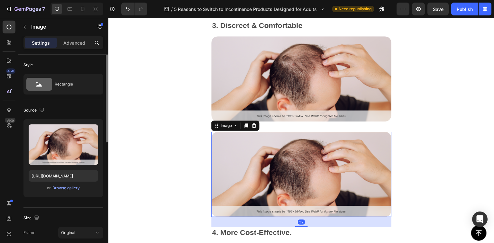
scroll to position [687, 0]
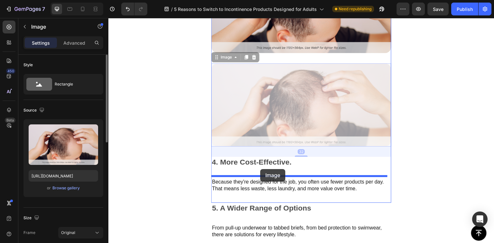
drag, startPoint x: 265, startPoint y: 75, endPoint x: 260, endPoint y: 169, distance: 94.7
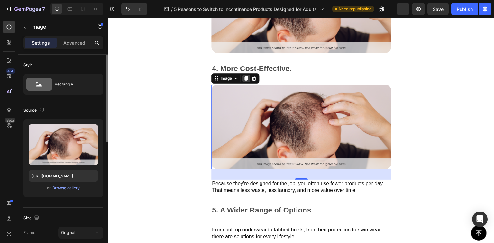
click at [246, 76] on icon at bounding box center [247, 78] width 4 height 5
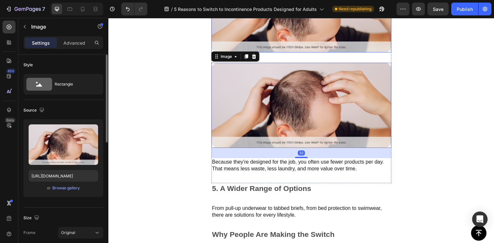
scroll to position [824, 0]
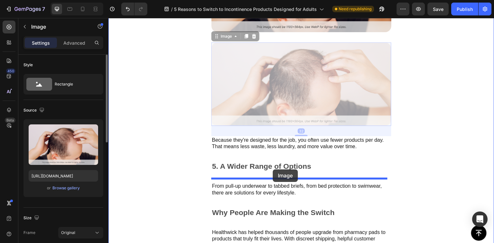
drag, startPoint x: 276, startPoint y: 69, endPoint x: 273, endPoint y: 170, distance: 101.1
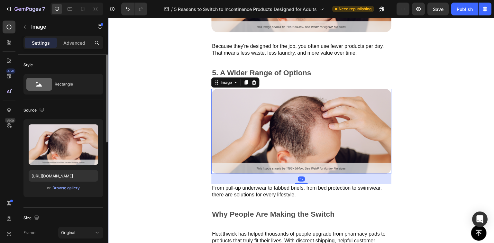
click at [182, 81] on div "3. Discreet & Comfortable Text Block Image 4. More Cost-Effective. Text Block I…" at bounding box center [301, 51] width 386 height 475
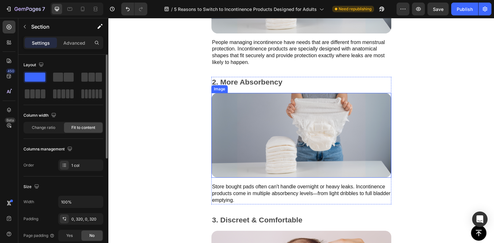
scroll to position [412, 0]
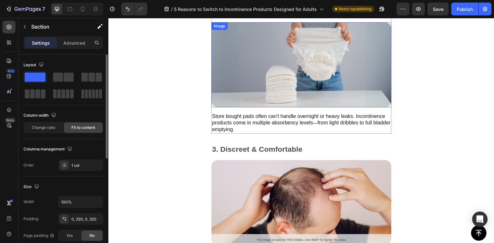
click at [282, 72] on img at bounding box center [301, 64] width 180 height 85
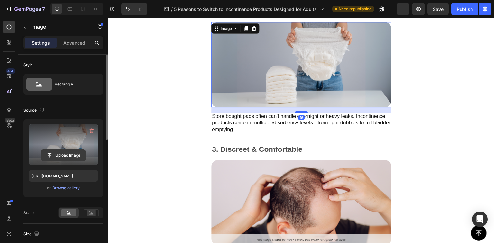
click at [69, 153] on input "file" at bounding box center [63, 155] width 44 height 11
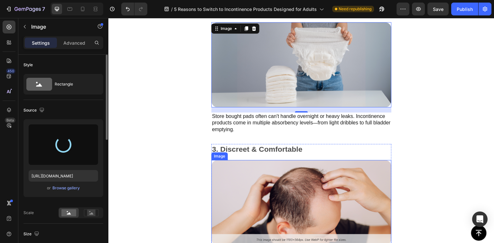
type input "https://cdn.shopify.com/s/files/1/0442/8264/2587/files/gempages_581509077348123…"
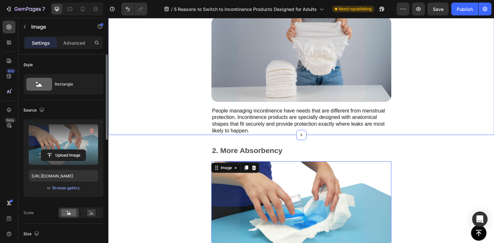
click at [177, 89] on div "1. A Better Fit Text Block Image People managing incontinence have needs that a…" at bounding box center [301, 62] width 386 height 146
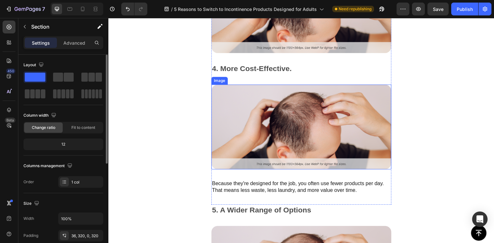
scroll to position [755, 0]
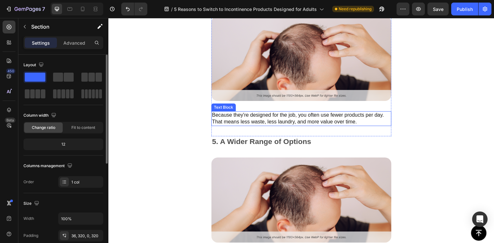
click at [271, 112] on p "Because they're designed for the job, you often use fewer products per day. Tha…" at bounding box center [301, 119] width 179 height 14
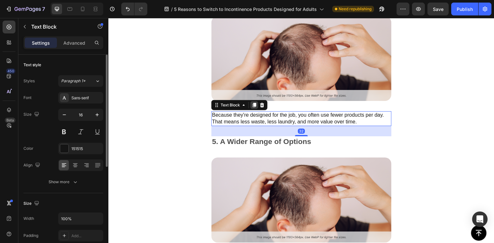
click at [254, 103] on icon at bounding box center [255, 105] width 4 height 5
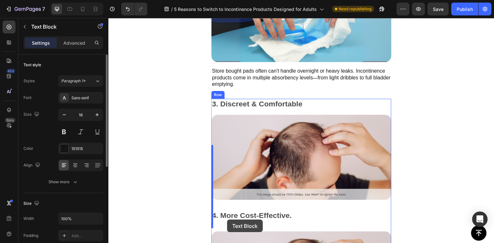
scroll to position [547, 0]
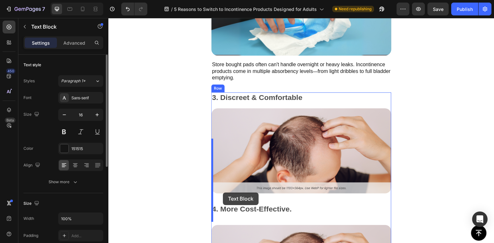
drag, startPoint x: 215, startPoint y: 124, endPoint x: 223, endPoint y: 192, distance: 69.0
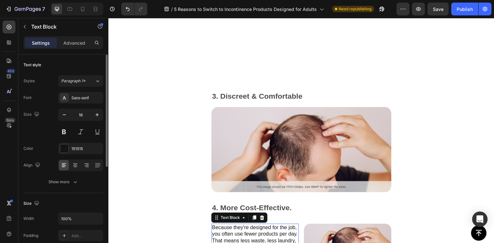
scroll to position [616, 0]
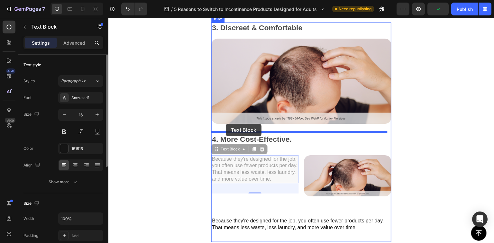
drag, startPoint x: 216, startPoint y: 147, endPoint x: 226, endPoint y: 124, distance: 25.2
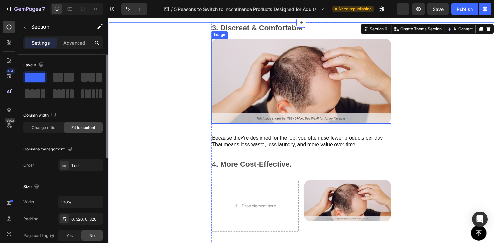
scroll to position [684, 0]
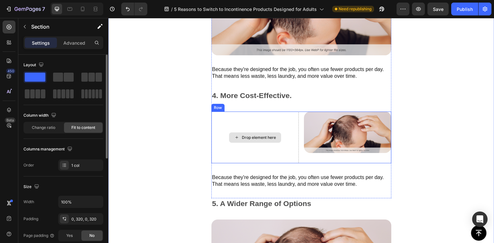
click at [259, 122] on div "Drop element here" at bounding box center [255, 138] width 88 height 52
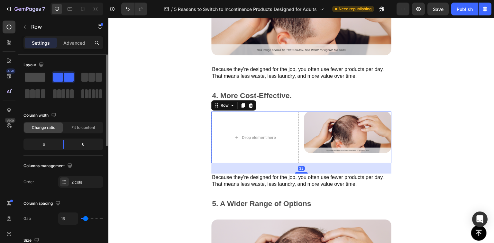
click at [36, 76] on span at bounding box center [35, 77] width 21 height 9
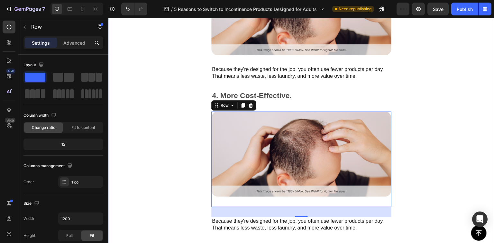
click at [425, 148] on div "3. Discreet & Comfortable Text Block Image Because they're designed for the job…" at bounding box center [301, 209] width 386 height 510
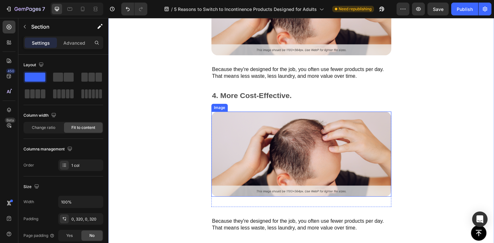
scroll to position [753, 0]
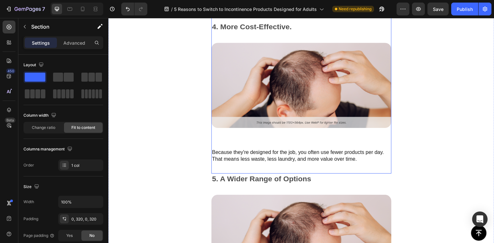
click at [250, 135] on div "3. Discreet & Comfortable Text Block Image Because they're designed for the job…" at bounding box center [301, 29] width 180 height 289
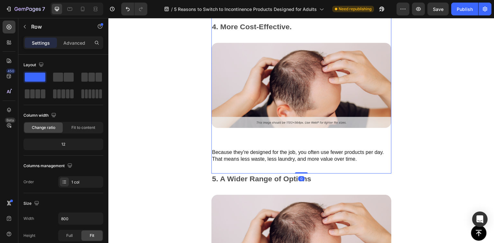
click at [250, 135] on div "3. Discreet & Comfortable Text Block Image Because they're designed for the job…" at bounding box center [301, 29] width 180 height 289
click at [288, 126] on div "Image" at bounding box center [301, 91] width 180 height 96
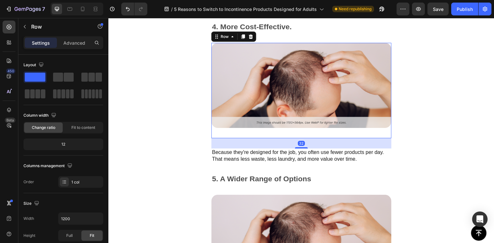
click at [273, 139] on div "32" at bounding box center [301, 143] width 180 height 10
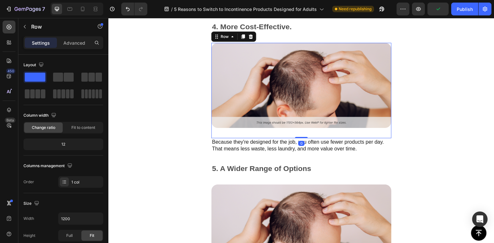
drag, startPoint x: 301, startPoint y: 144, endPoint x: 299, endPoint y: 125, distance: 18.4
click at [299, 128] on div "Image Row 0" at bounding box center [301, 91] width 180 height 96
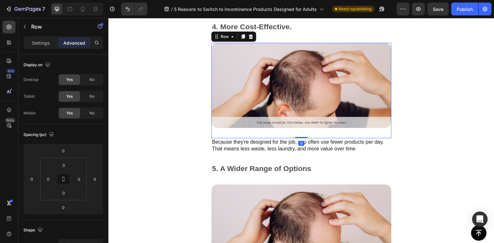
drag, startPoint x: 301, startPoint y: 134, endPoint x: 301, endPoint y: 123, distance: 10.3
click at [301, 127] on div "Image Row 0" at bounding box center [301, 91] width 180 height 96
click at [385, 123] on img at bounding box center [301, 85] width 180 height 85
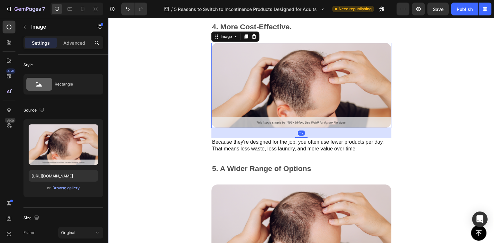
click at [426, 127] on div "3. Discreet & Comfortable Text Block Image Because they're designed for the job…" at bounding box center [301, 135] width 386 height 500
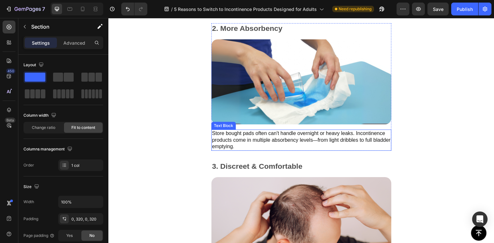
scroll to position [547, 0]
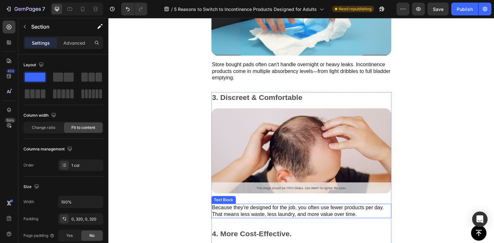
click at [269, 205] on p "Because they're designed for the job, you often use fewer products per day. Tha…" at bounding box center [301, 212] width 179 height 14
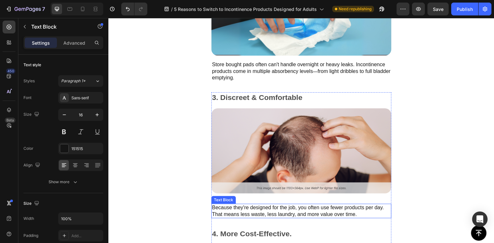
click at [269, 205] on p "Because they're designed for the job, you often use fewer products per day. Tha…" at bounding box center [301, 212] width 179 height 14
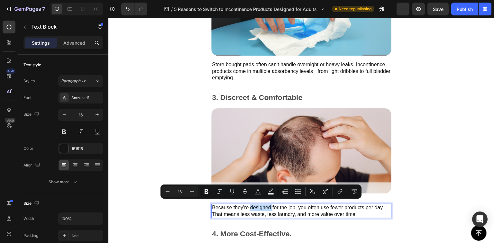
click at [269, 205] on p "Because they're designed for the job, you often use fewer products per day. Tha…" at bounding box center [301, 212] width 179 height 14
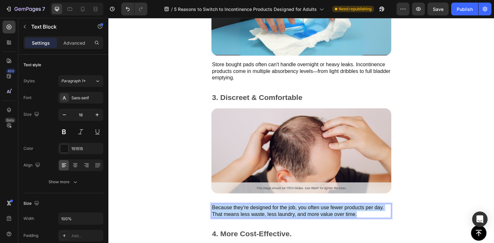
click at [269, 205] on p "Because they're designed for the job, you often use fewer products per day. Tha…" at bounding box center [301, 212] width 179 height 14
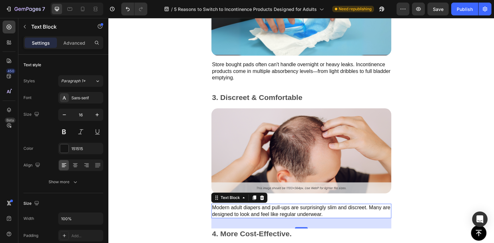
scroll to position [684, 0]
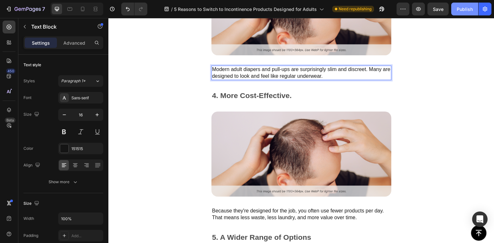
click at [464, 12] on div "Publish" at bounding box center [465, 9] width 16 height 7
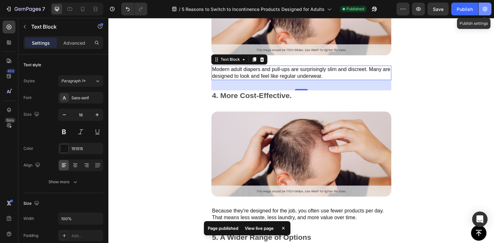
click at [485, 9] on icon "button" at bounding box center [485, 9] width 5 height 5
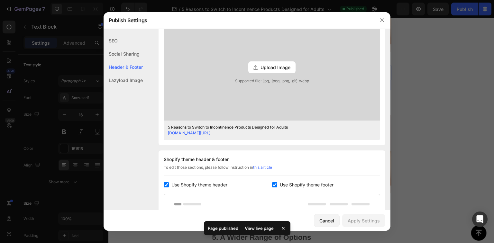
scroll to position [329, 0]
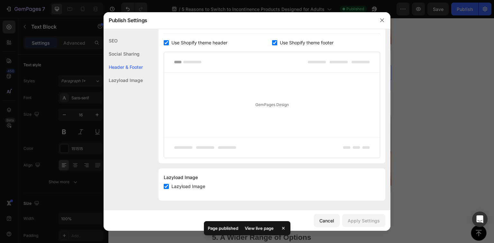
click at [415, 61] on div at bounding box center [247, 121] width 494 height 243
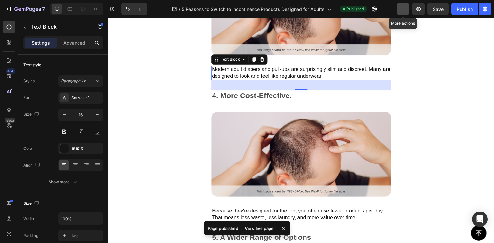
click at [402, 8] on icon "button" at bounding box center [403, 9] width 6 height 6
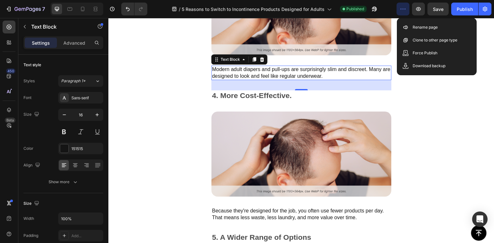
click at [402, 8] on icon "button" at bounding box center [403, 9] width 6 height 6
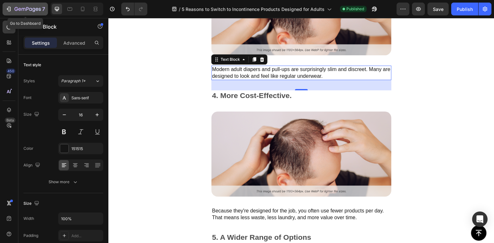
click at [33, 9] on icon "button" at bounding box center [34, 10] width 3 height 4
